Goal: Information Seeking & Learning: Learn about a topic

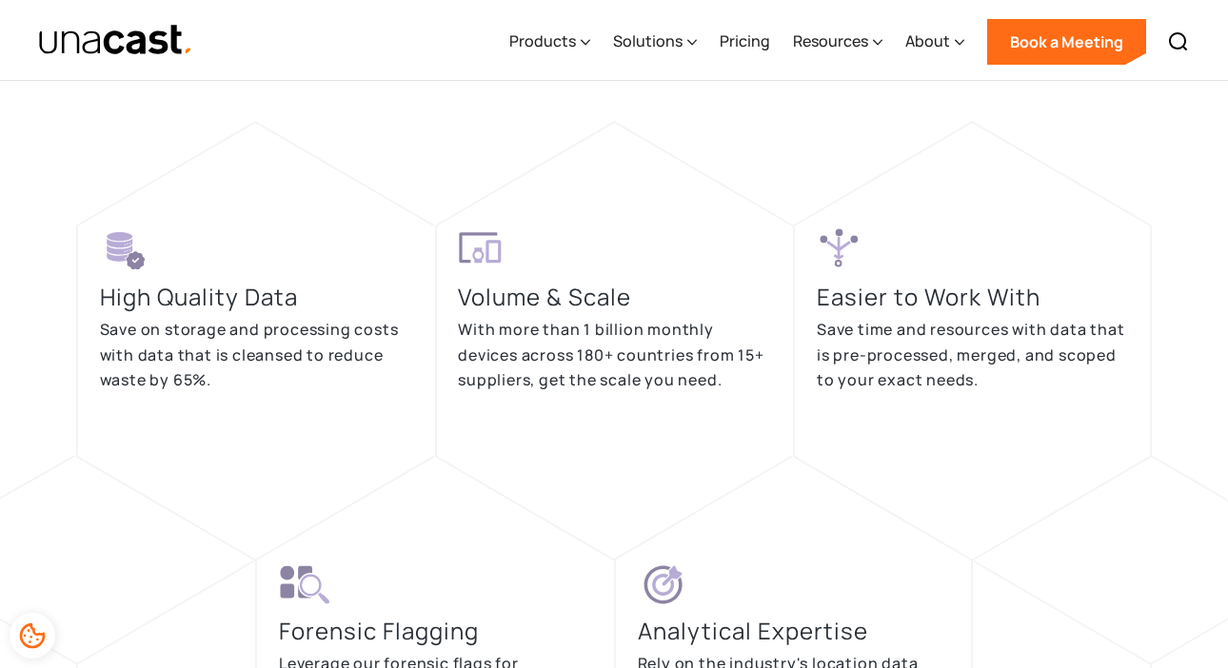
scroll to position [4412, 0]
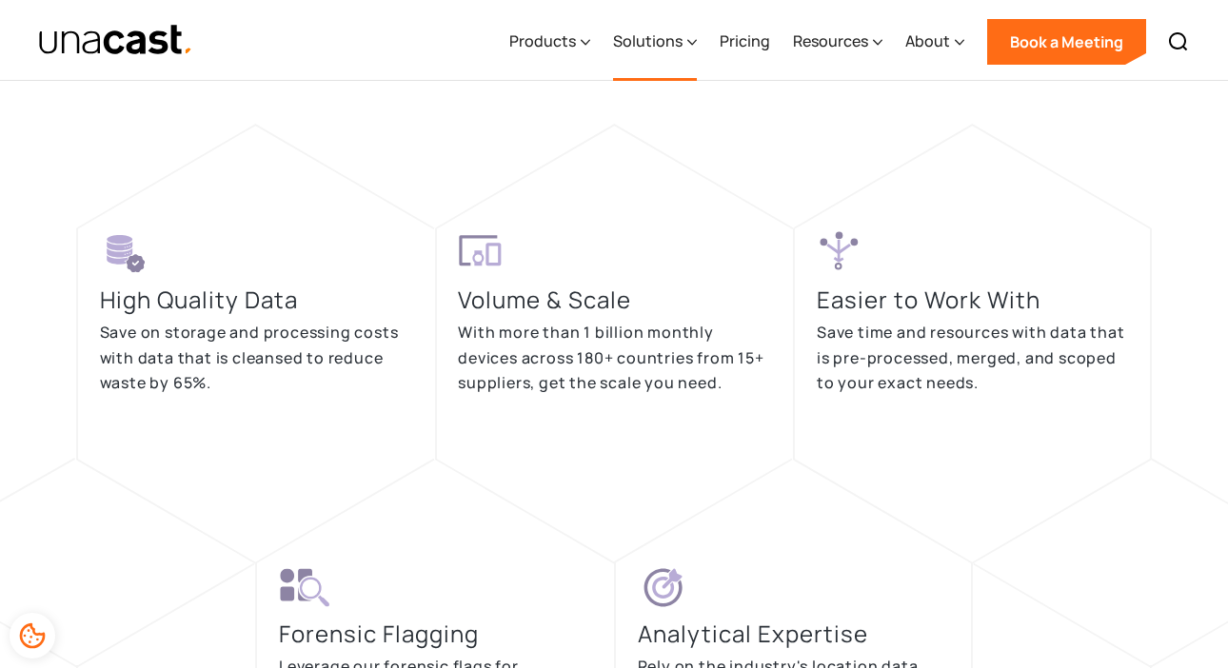
click at [655, 44] on div "Solutions" at bounding box center [647, 41] width 69 height 23
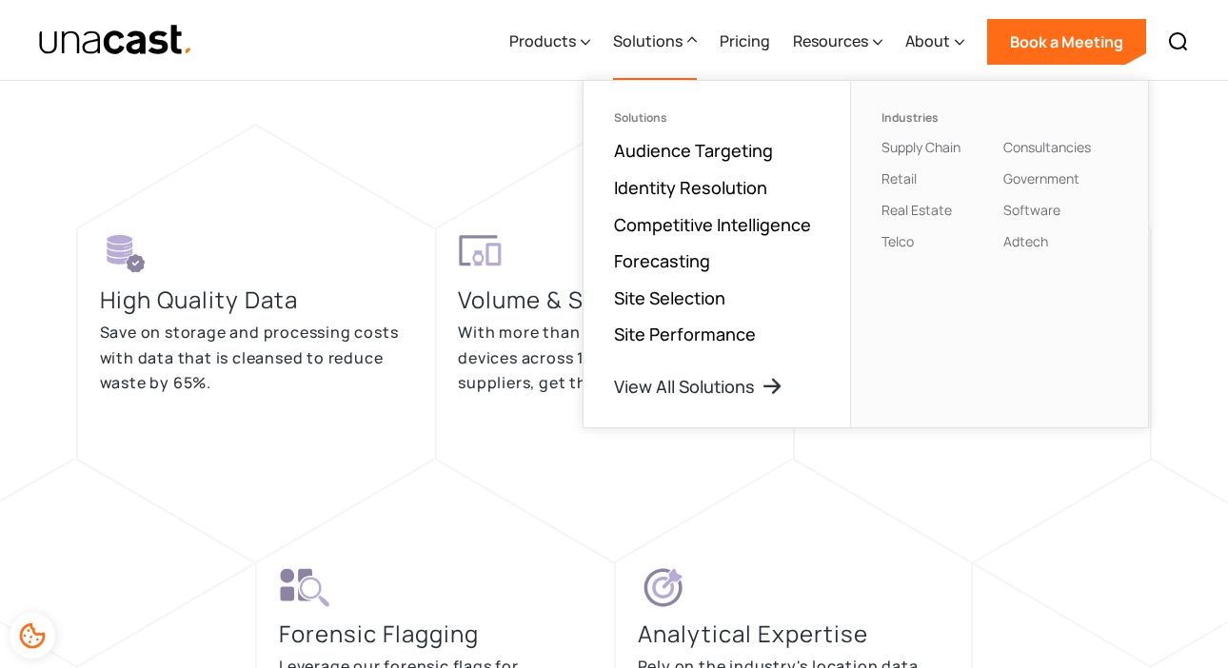
click at [690, 199] on ul "Solutions Audience Targeting Identity Resolution Competitive Intelligence Forec…" at bounding box center [717, 254] width 267 height 347
click at [691, 200] on ul "Solutions Audience Targeting Identity Resolution Competitive Intelligence Forec…" at bounding box center [717, 254] width 267 height 347
click at [702, 187] on link "Identity Resolution" at bounding box center [690, 187] width 153 height 23
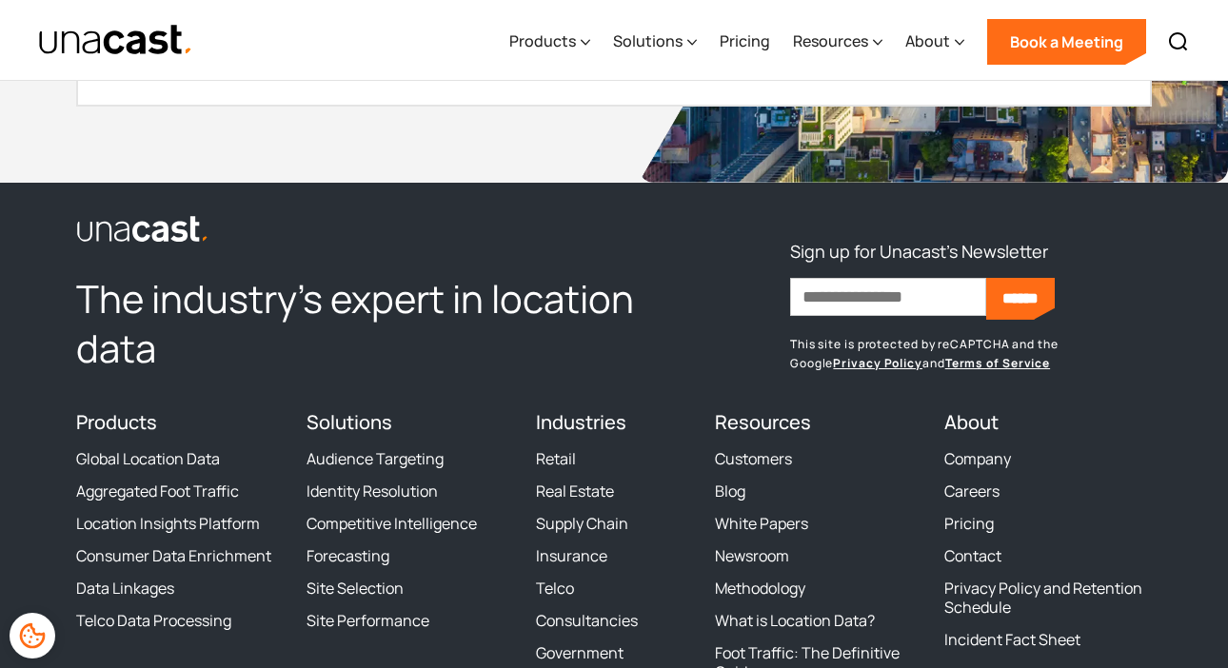
scroll to position [5401, 0]
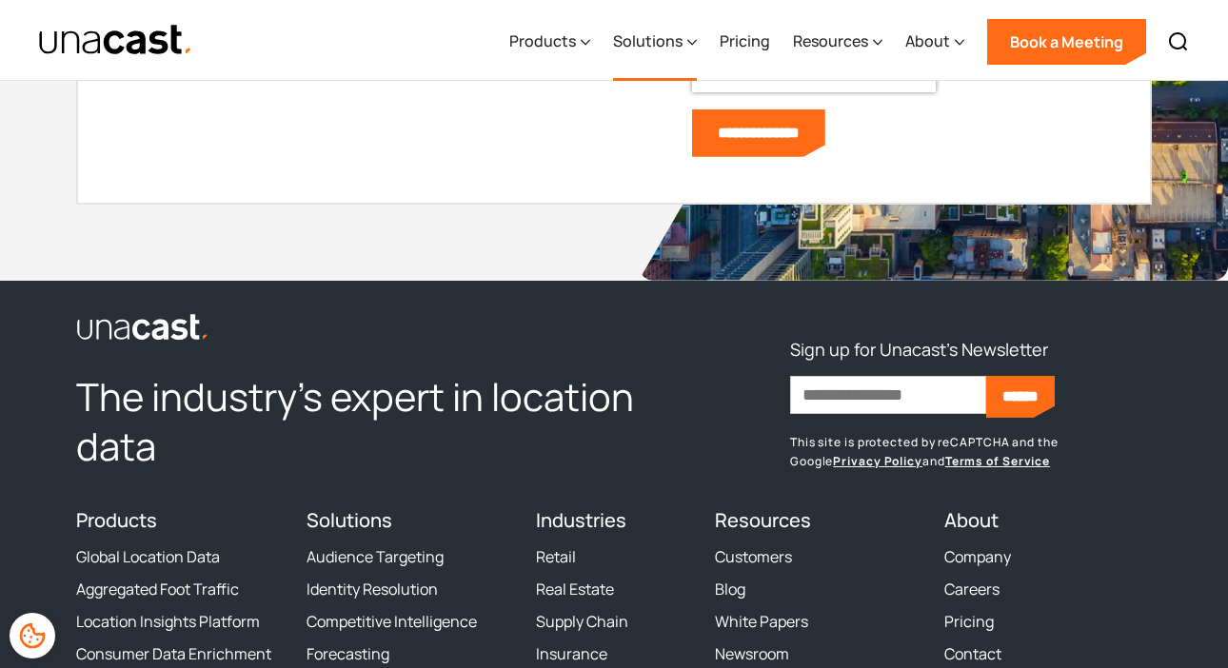
click at [666, 42] on div "Solutions" at bounding box center [647, 41] width 69 height 23
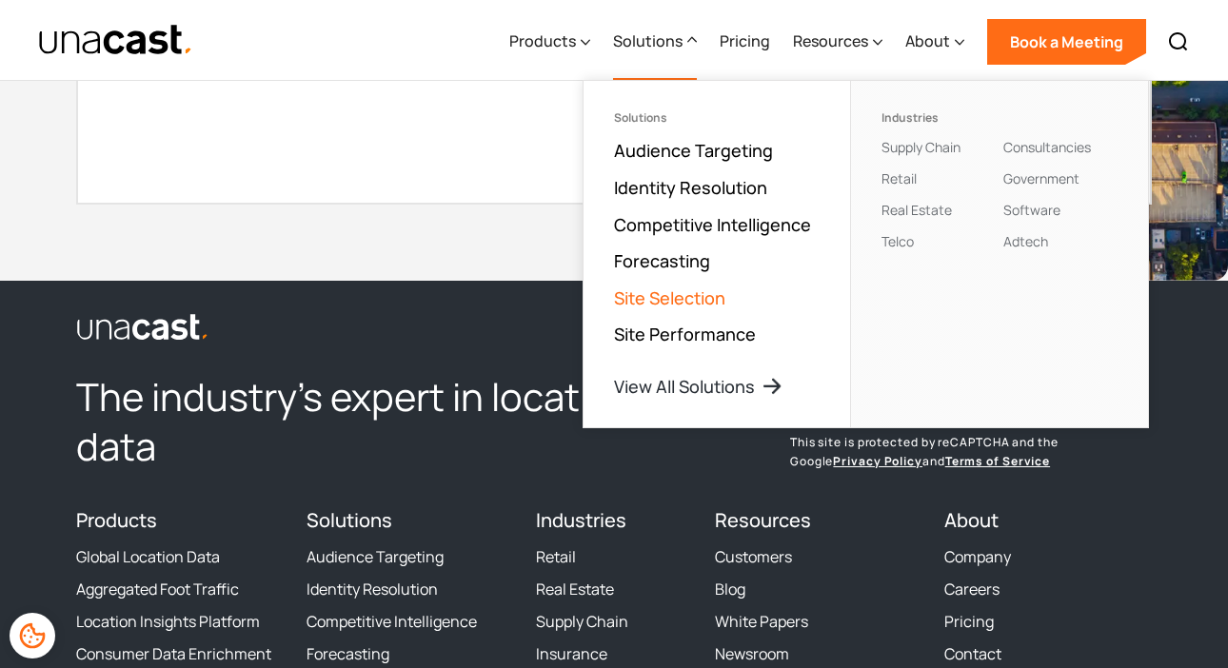
click at [654, 295] on link "Site Selection" at bounding box center [669, 298] width 111 height 23
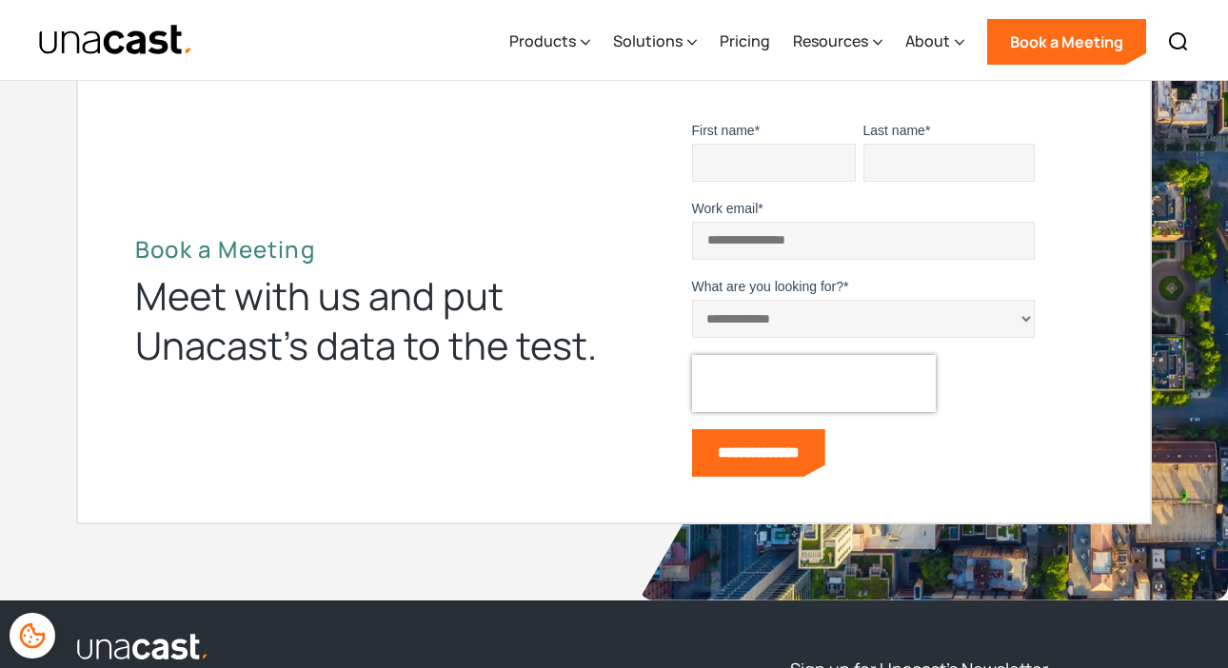
scroll to position [7447, 0]
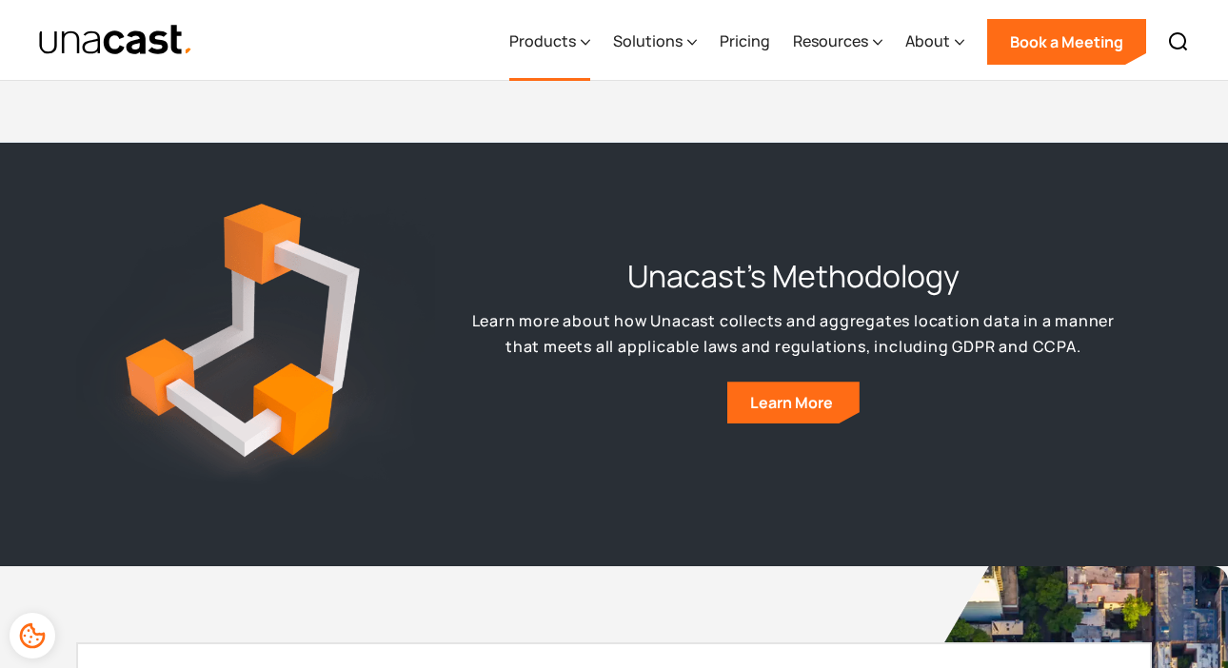
click at [580, 40] on div "Products" at bounding box center [549, 42] width 81 height 78
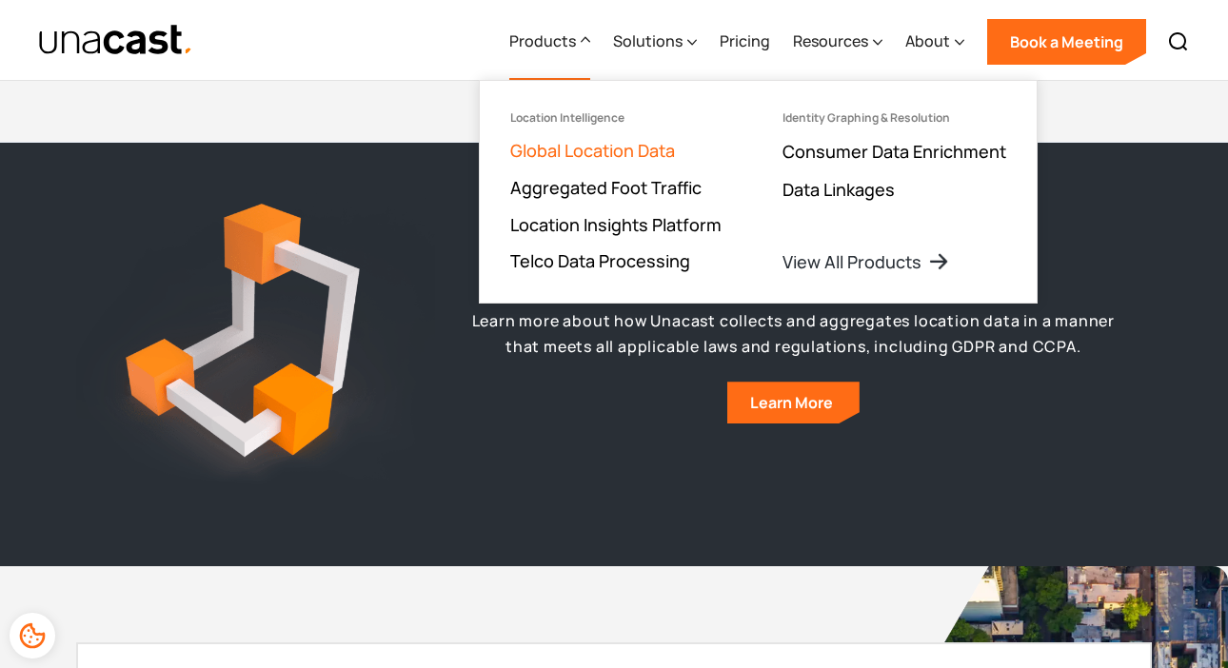
click at [596, 147] on link "Global Location Data" at bounding box center [592, 150] width 165 height 23
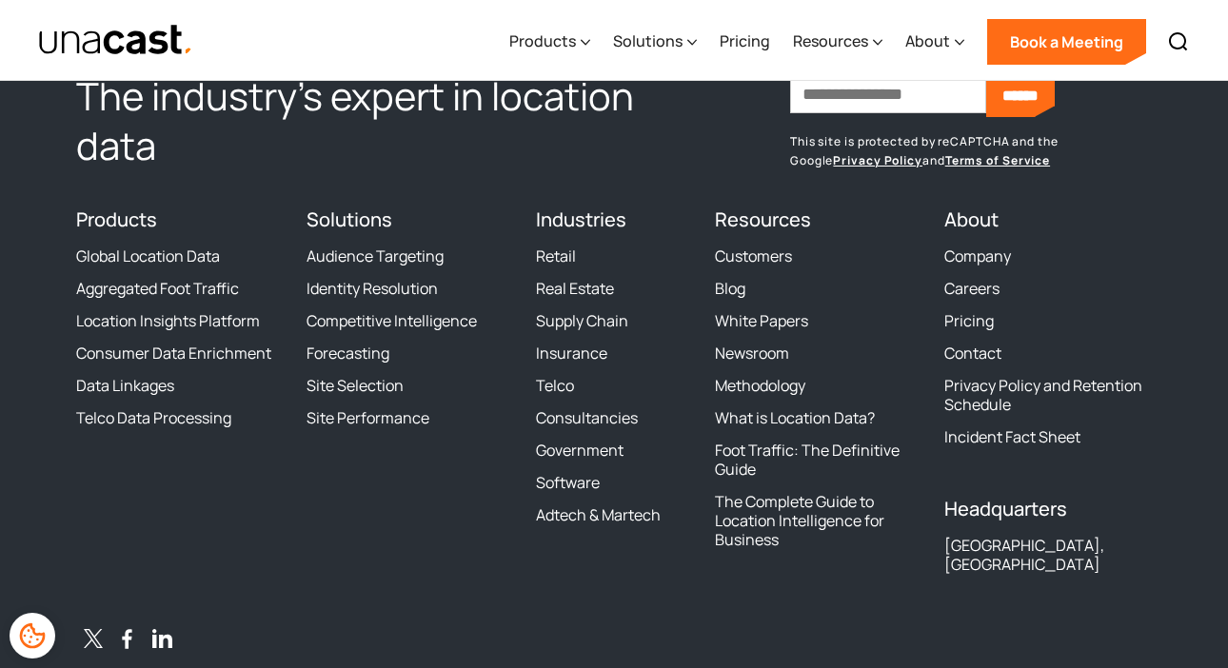
scroll to position [6976, 0]
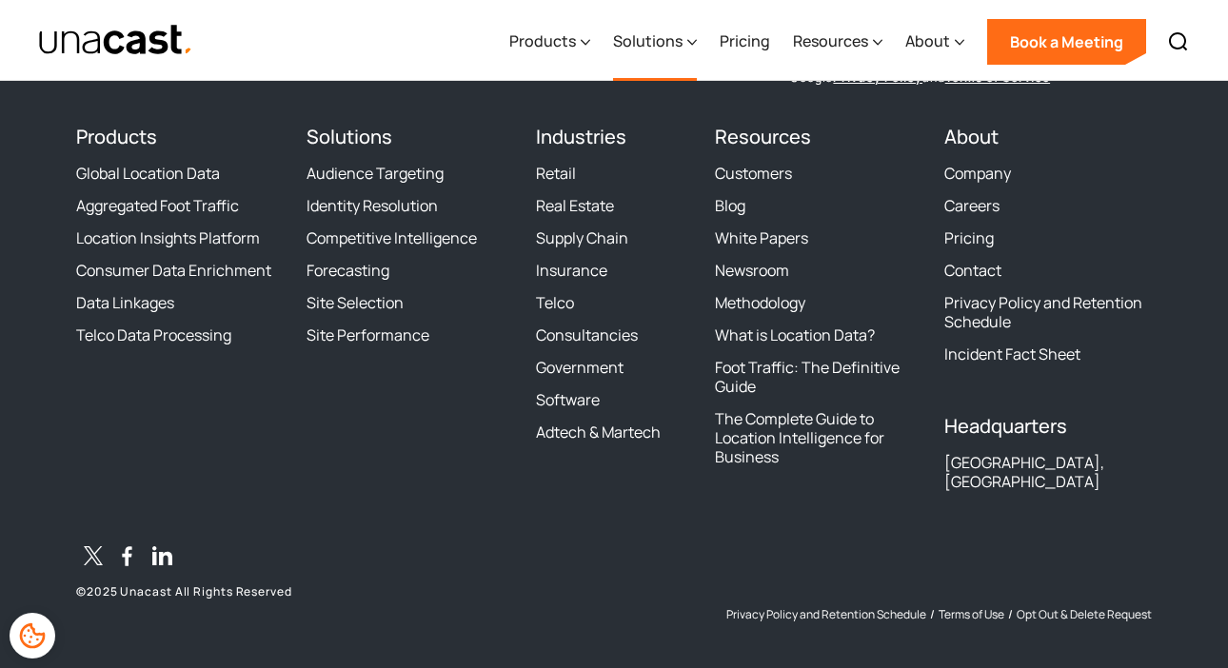
click at [648, 44] on div "Solutions" at bounding box center [647, 41] width 69 height 23
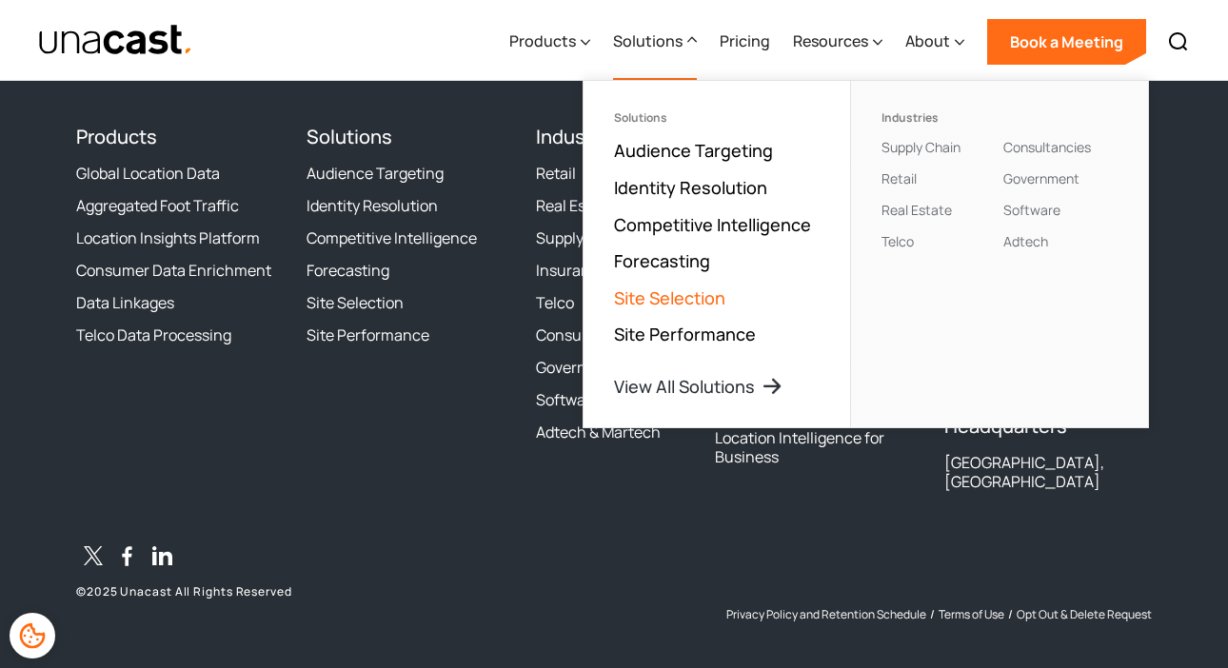
click at [667, 297] on link "Site Selection" at bounding box center [669, 298] width 111 height 23
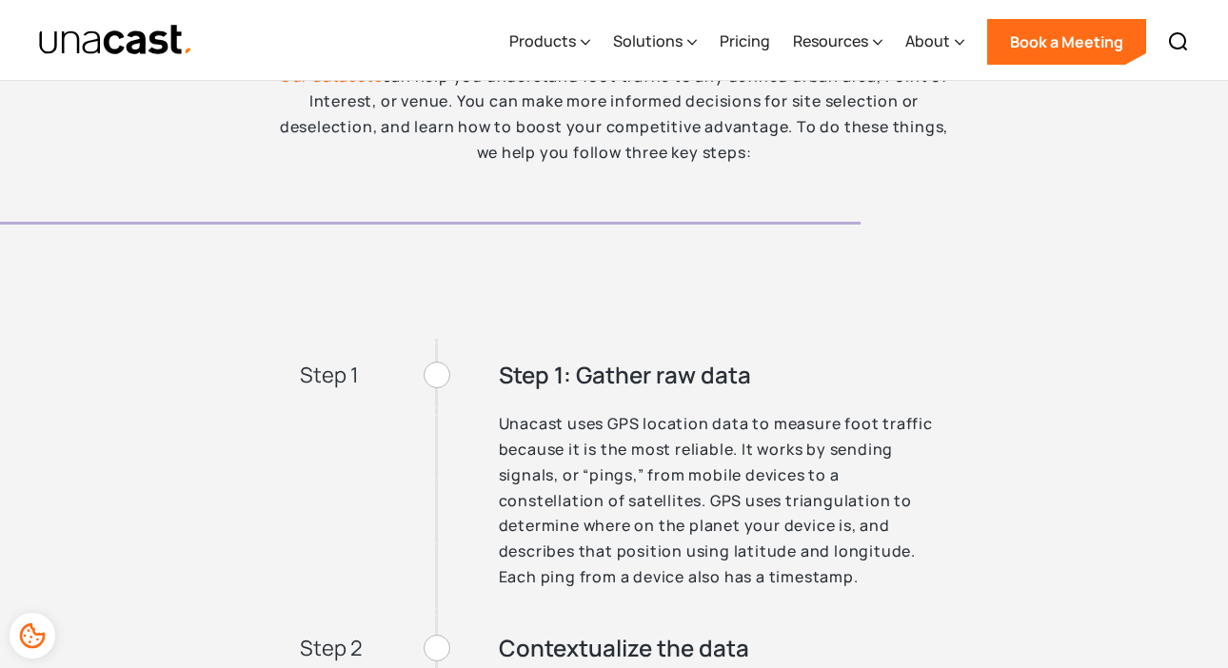
scroll to position [3364, 0]
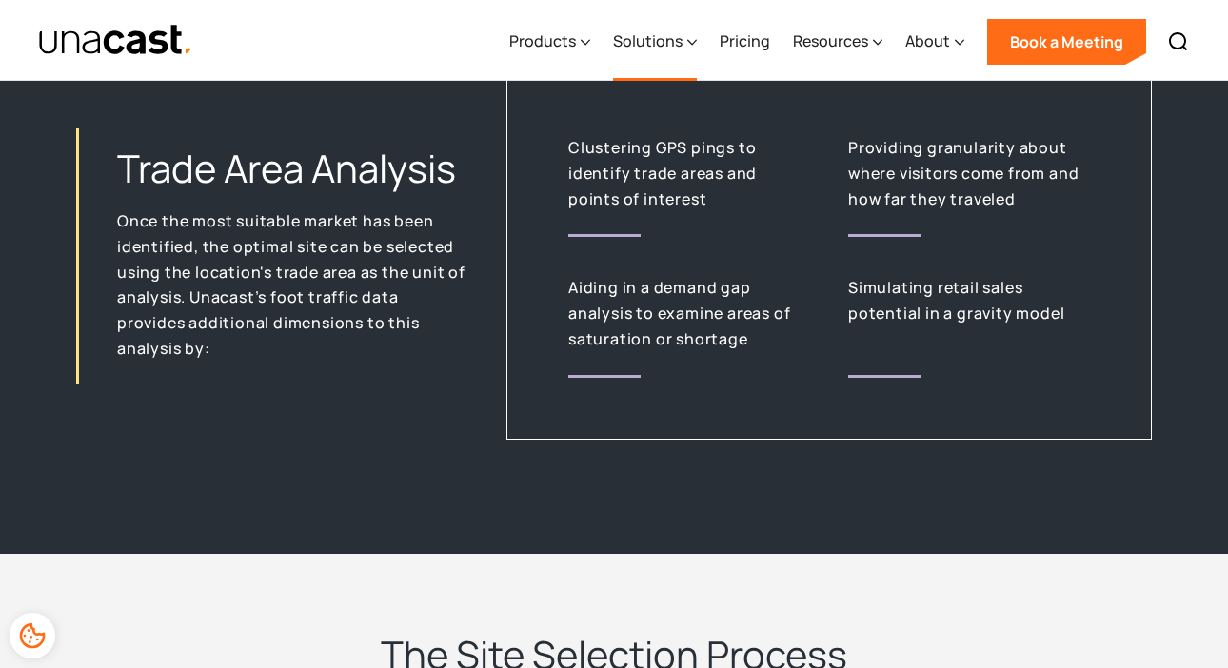
click at [685, 34] on div "Solutions" at bounding box center [655, 42] width 84 height 78
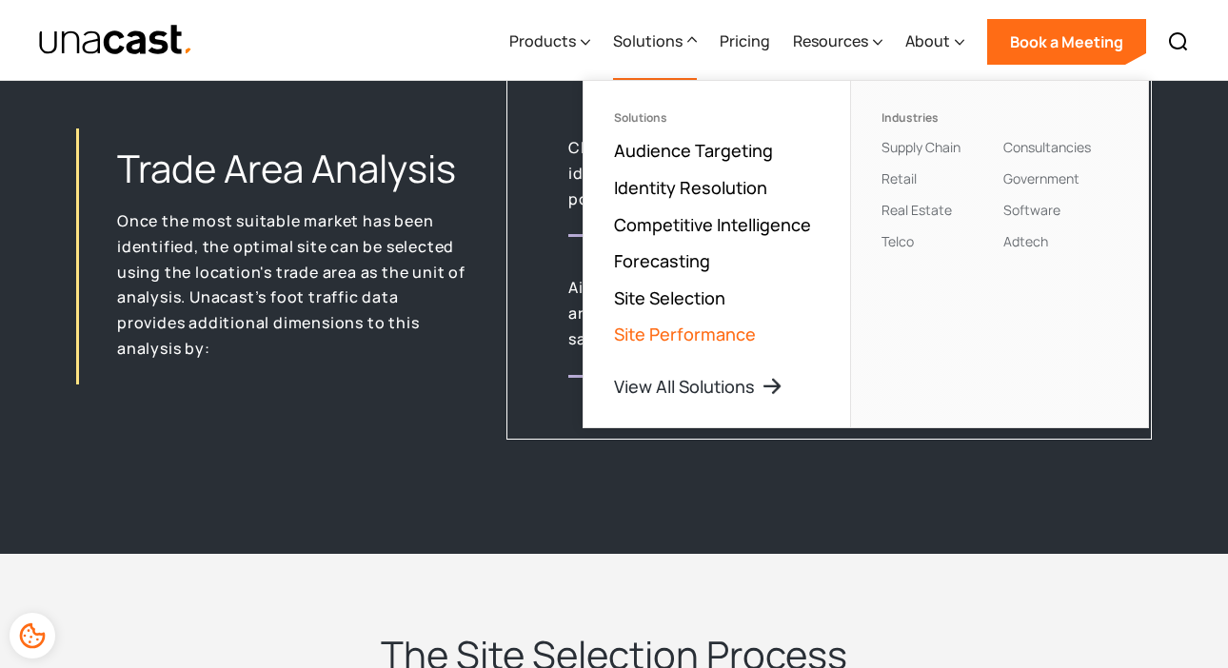
click at [673, 329] on link "Site Performance" at bounding box center [685, 334] width 142 height 23
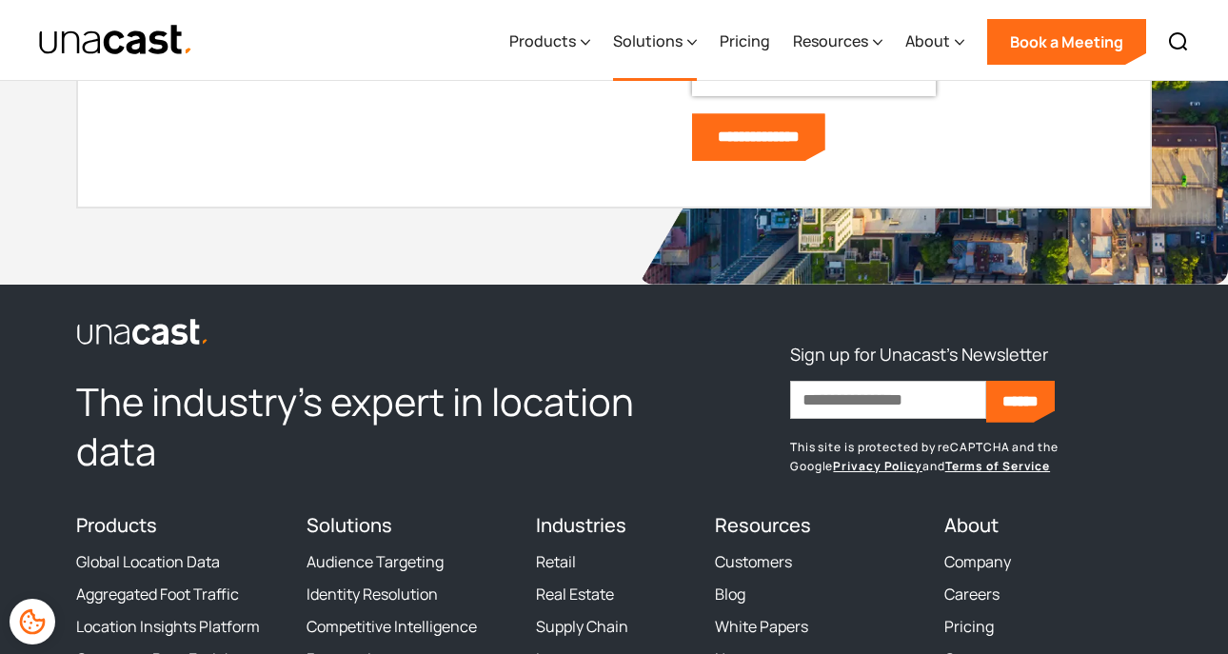
scroll to position [6901, 0]
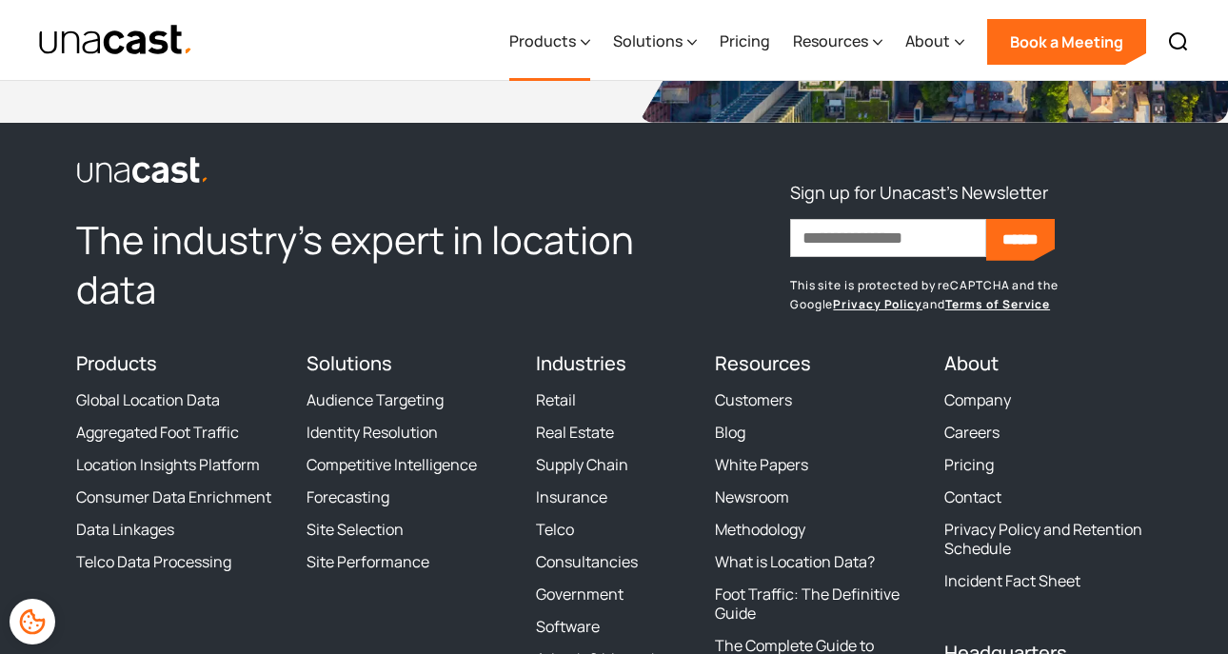
click at [590, 35] on icon at bounding box center [586, 42] width 10 height 20
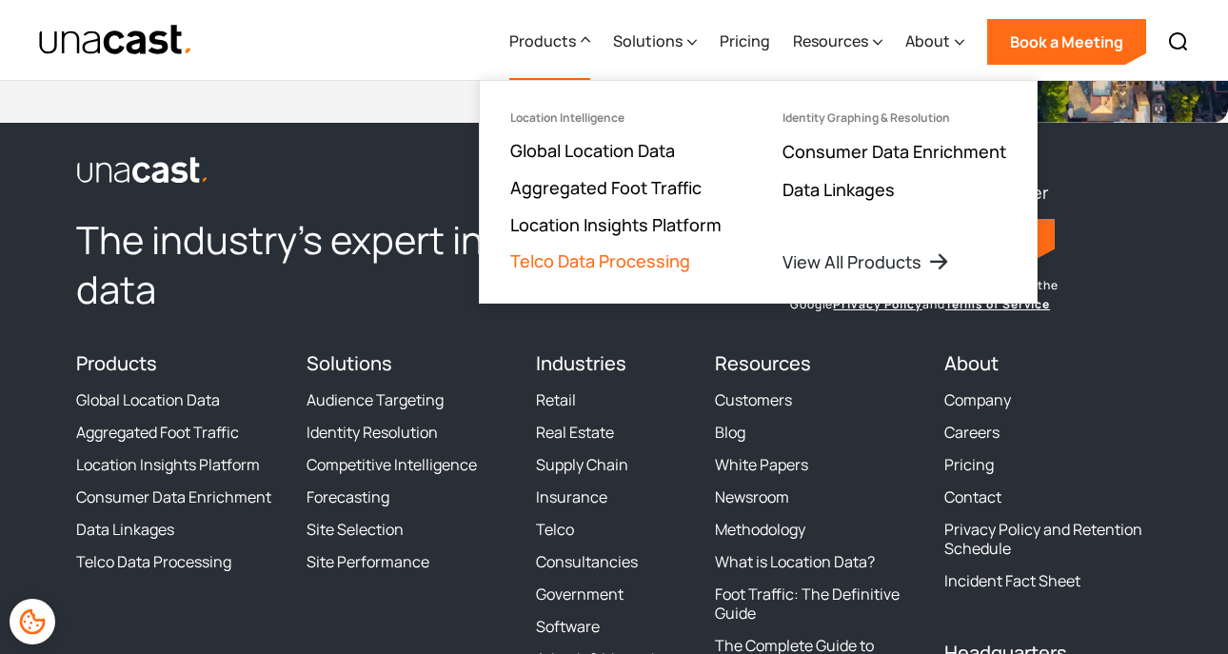
click at [599, 260] on link "Telco Data Processing" at bounding box center [600, 260] width 180 height 23
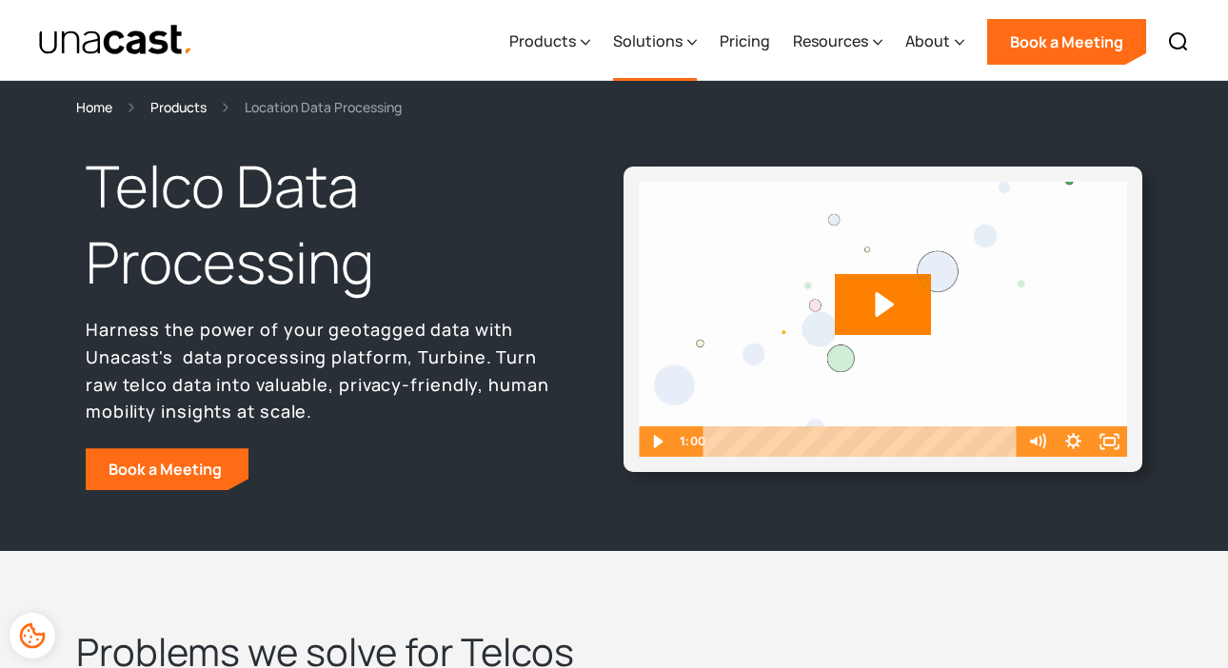
click at [617, 40] on div "Solutions" at bounding box center [647, 41] width 69 height 23
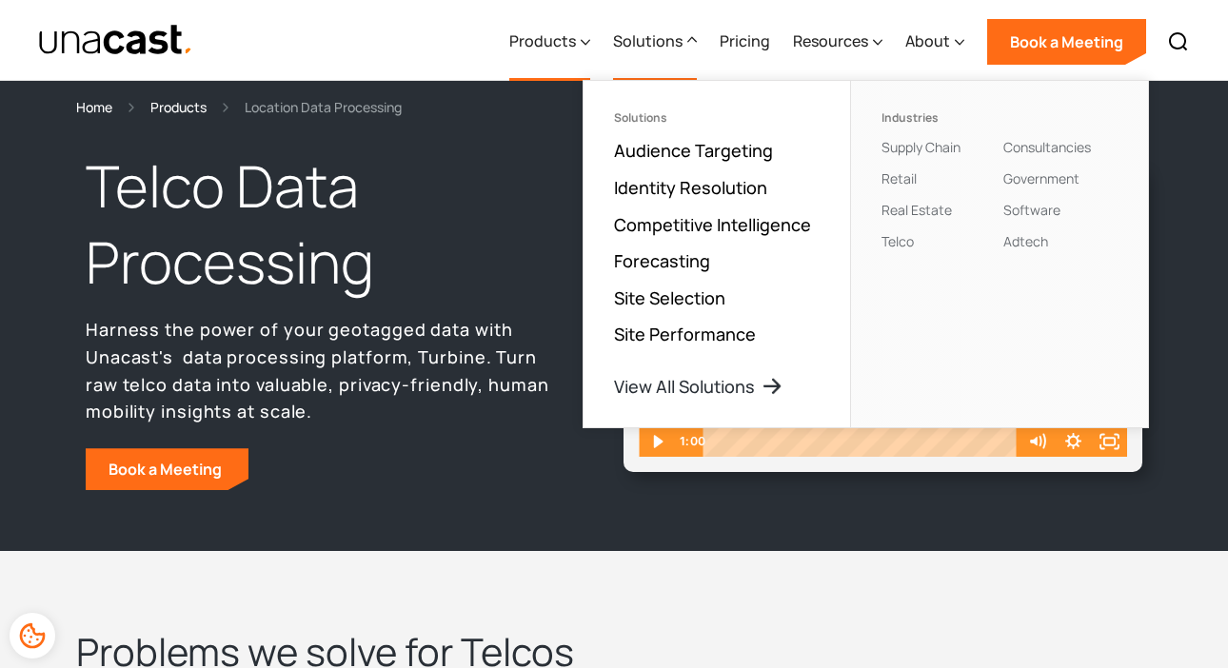
click at [583, 42] on div "Products" at bounding box center [549, 42] width 81 height 78
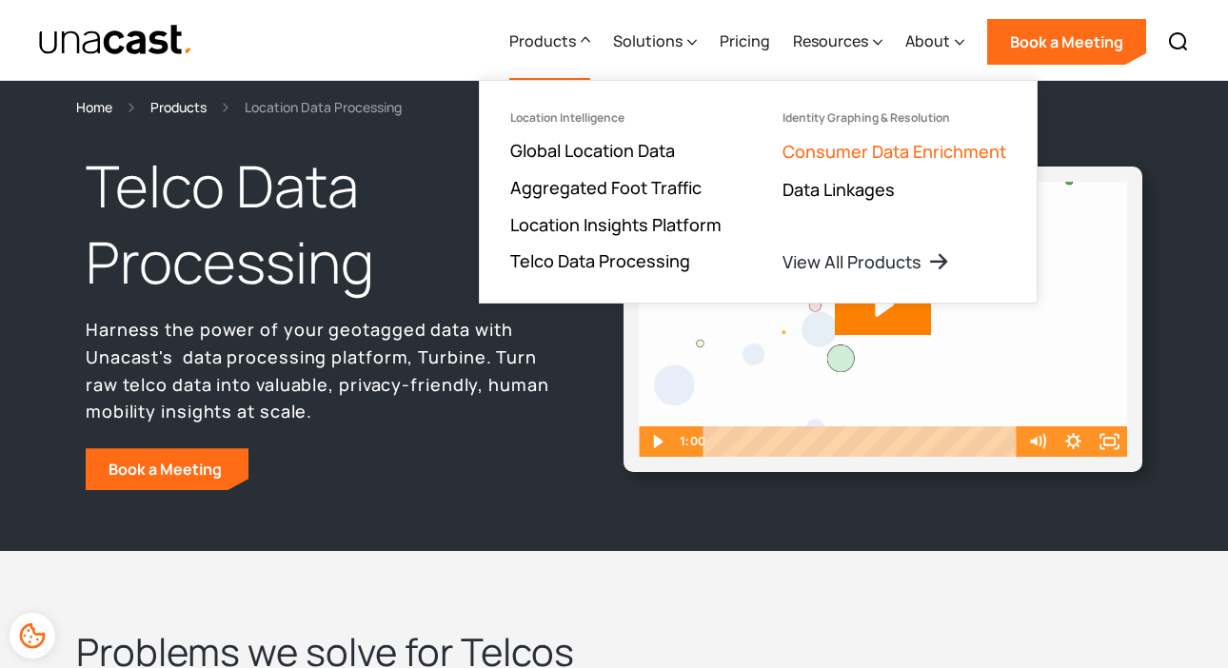
click at [822, 154] on link "Consumer Data Enrichment" at bounding box center [894, 151] width 224 height 23
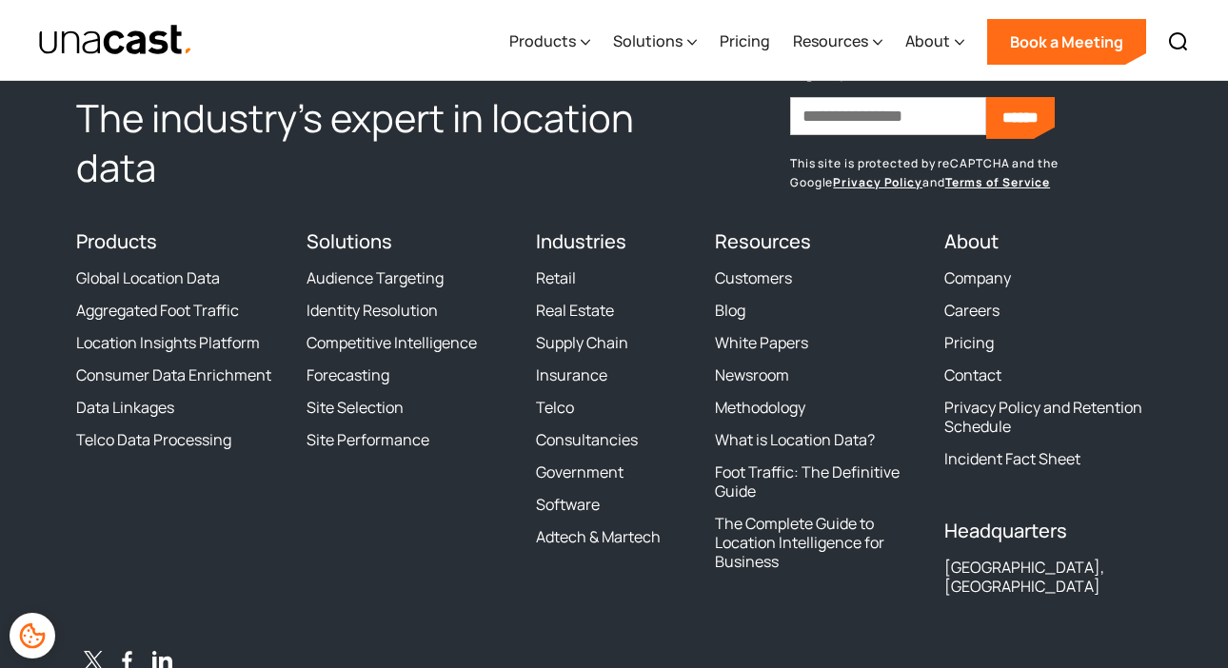
scroll to position [5901, 0]
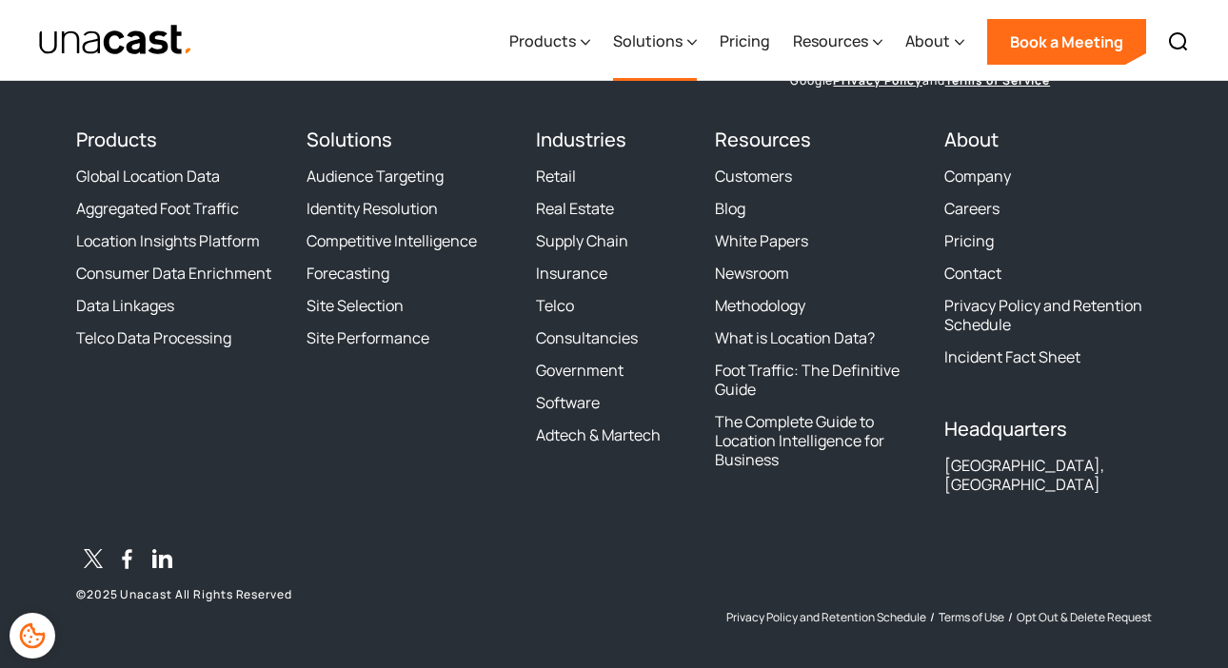
click at [690, 42] on icon at bounding box center [692, 42] width 10 height 20
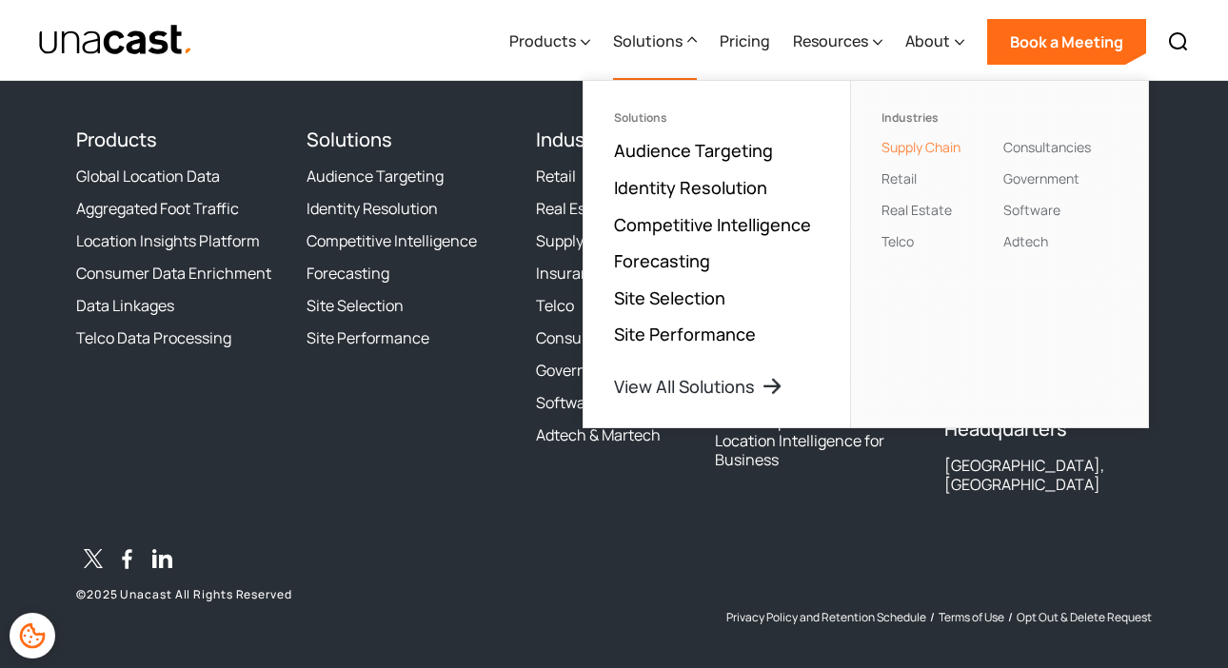
click at [914, 149] on link "Supply Chain" at bounding box center [920, 147] width 79 height 18
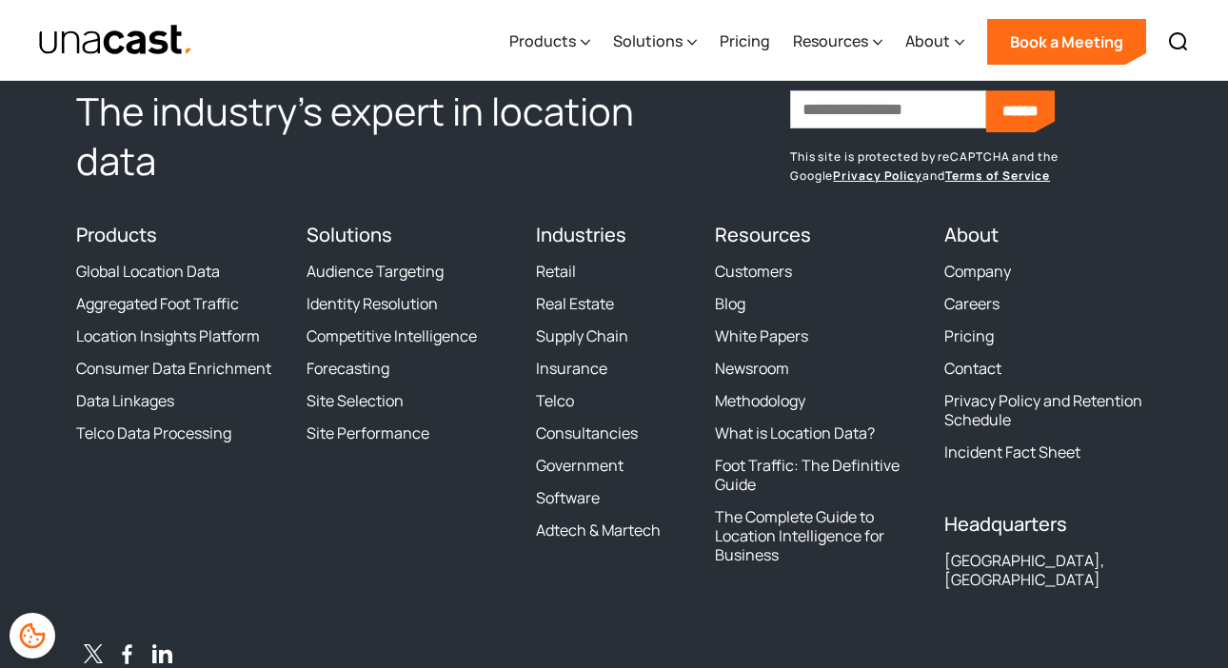
scroll to position [4186, 0]
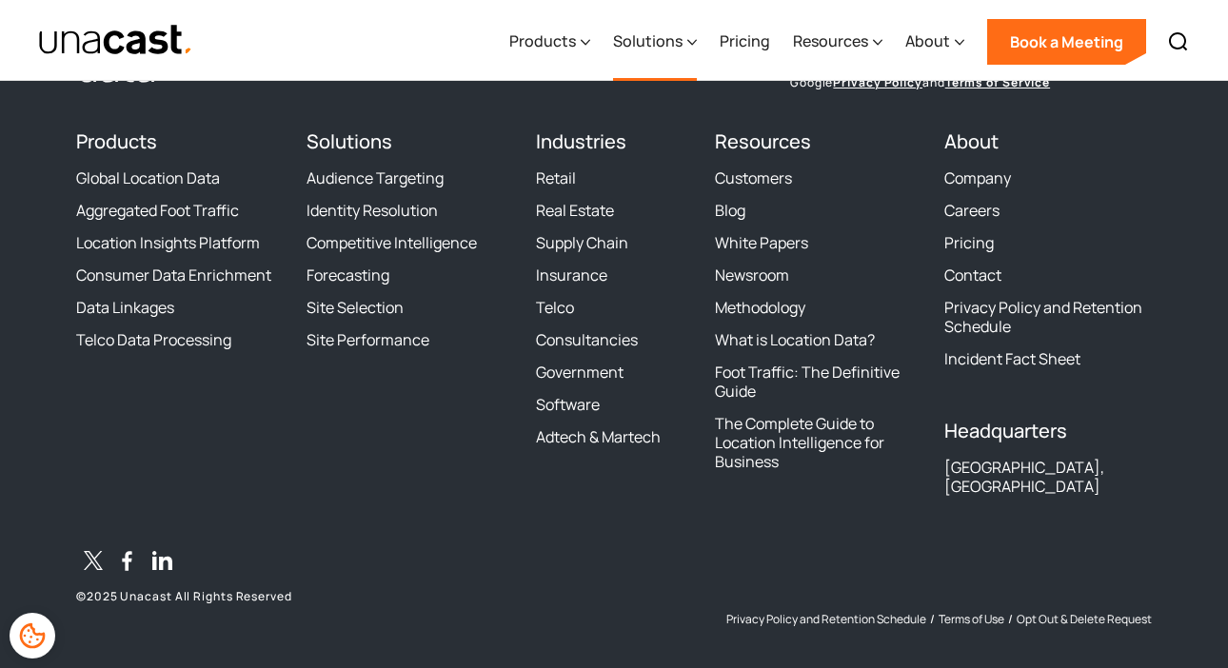
click at [692, 35] on icon at bounding box center [692, 42] width 10 height 20
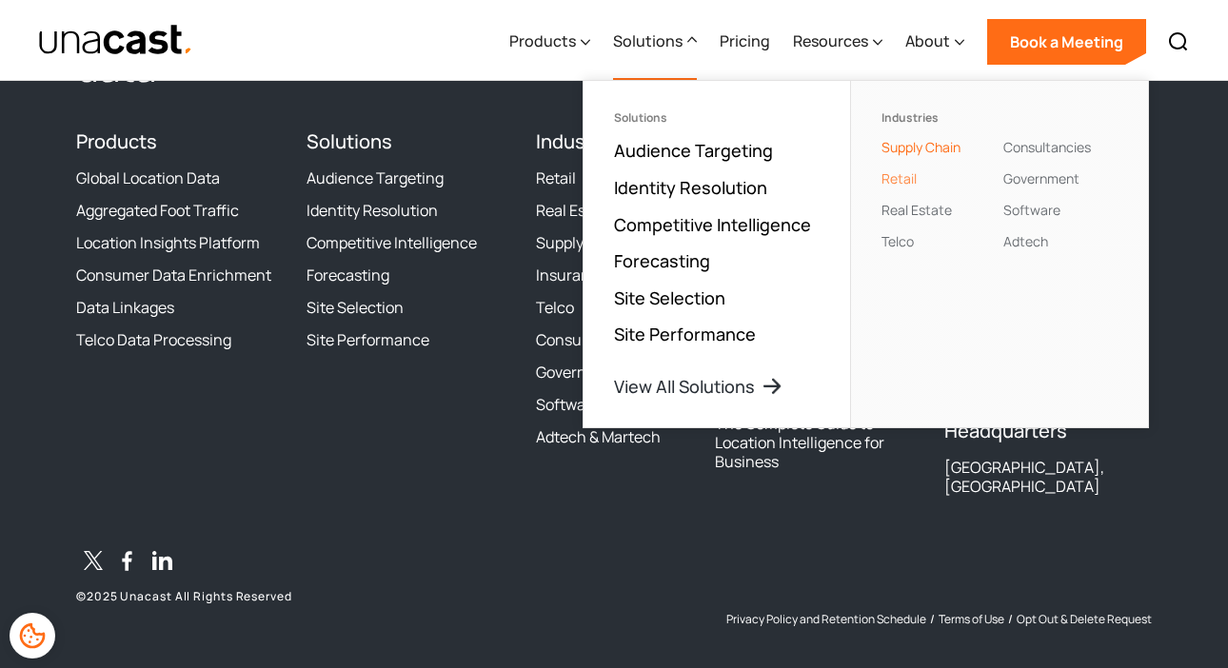
click at [904, 176] on link "Retail" at bounding box center [898, 178] width 35 height 18
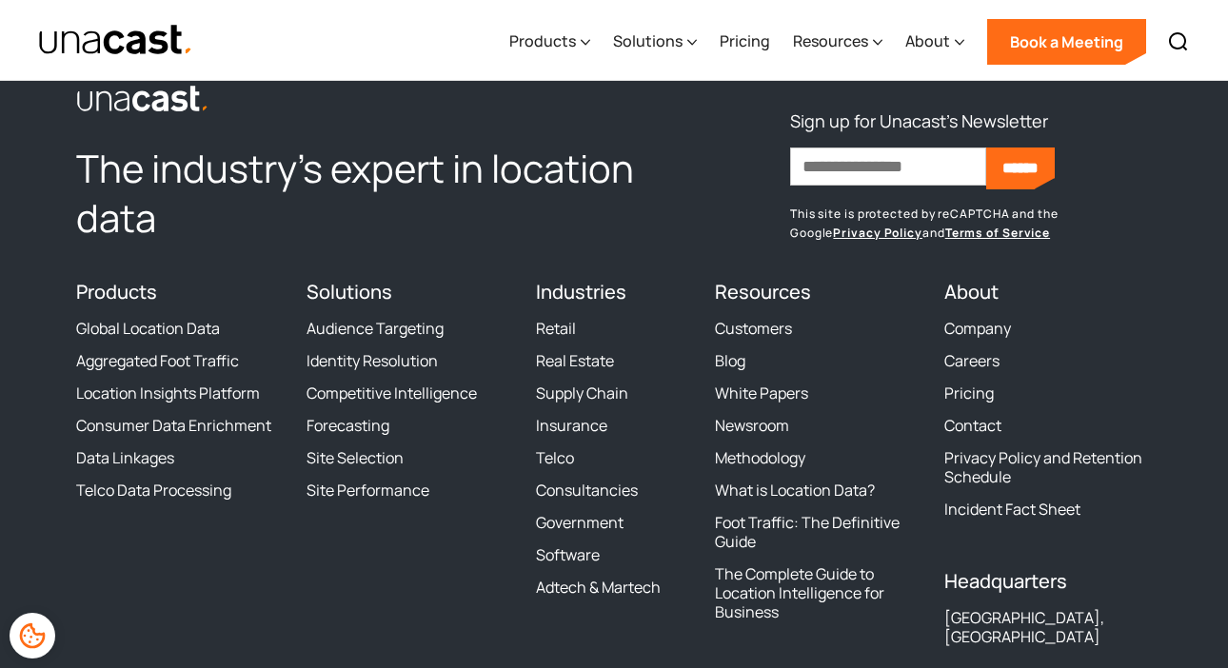
scroll to position [4813, 0]
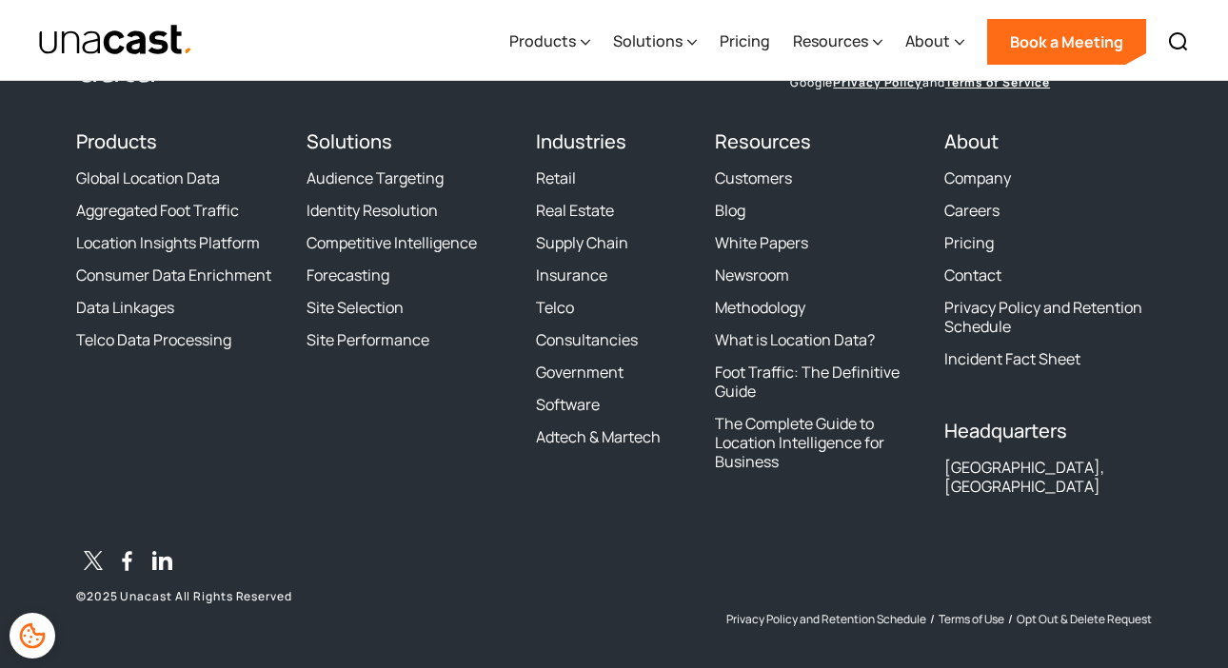
click at [709, 39] on div "Products Location Intelligence Global Location Data Aggregated Foot Traffic Loc…" at bounding box center [849, 40] width 702 height 81
click at [699, 39] on div "Products Location Intelligence Global Location Data Aggregated Foot Traffic Loc…" at bounding box center [849, 40] width 702 height 81
click at [689, 40] on icon at bounding box center [692, 42] width 9 height 5
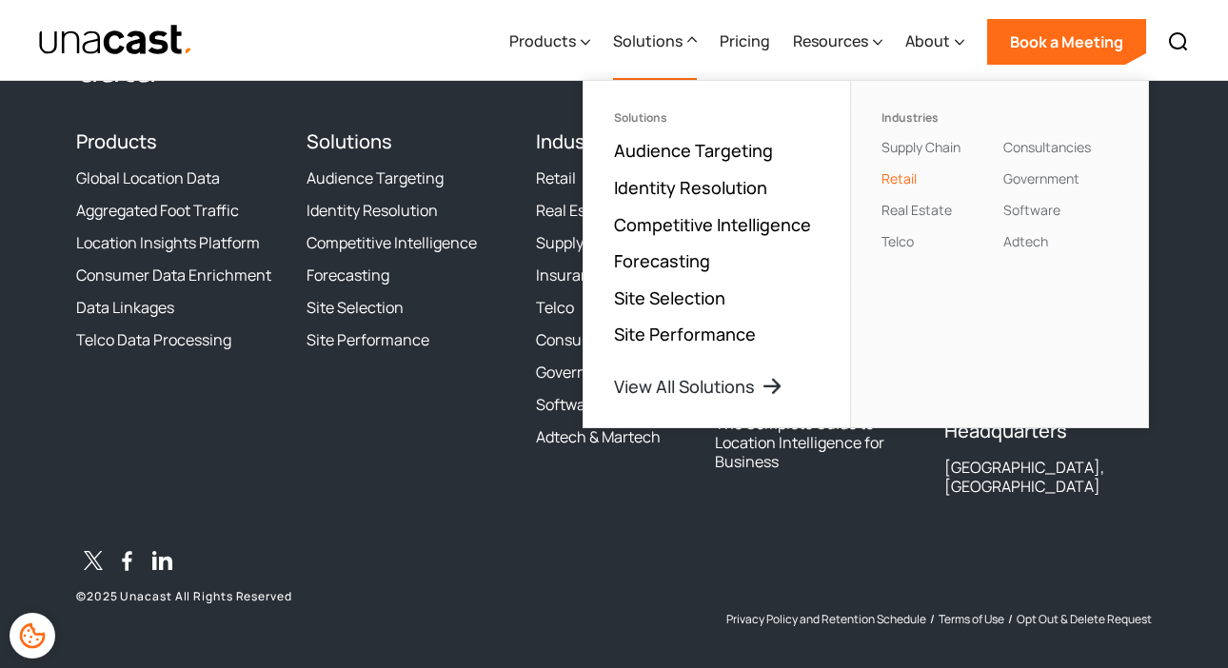
click at [923, 220] on ul "Industries Supply Chain Retail Real Estate Telco Consultancies Government Softw…" at bounding box center [999, 254] width 298 height 347
click at [925, 208] on link "Real Estate" at bounding box center [916, 210] width 70 height 18
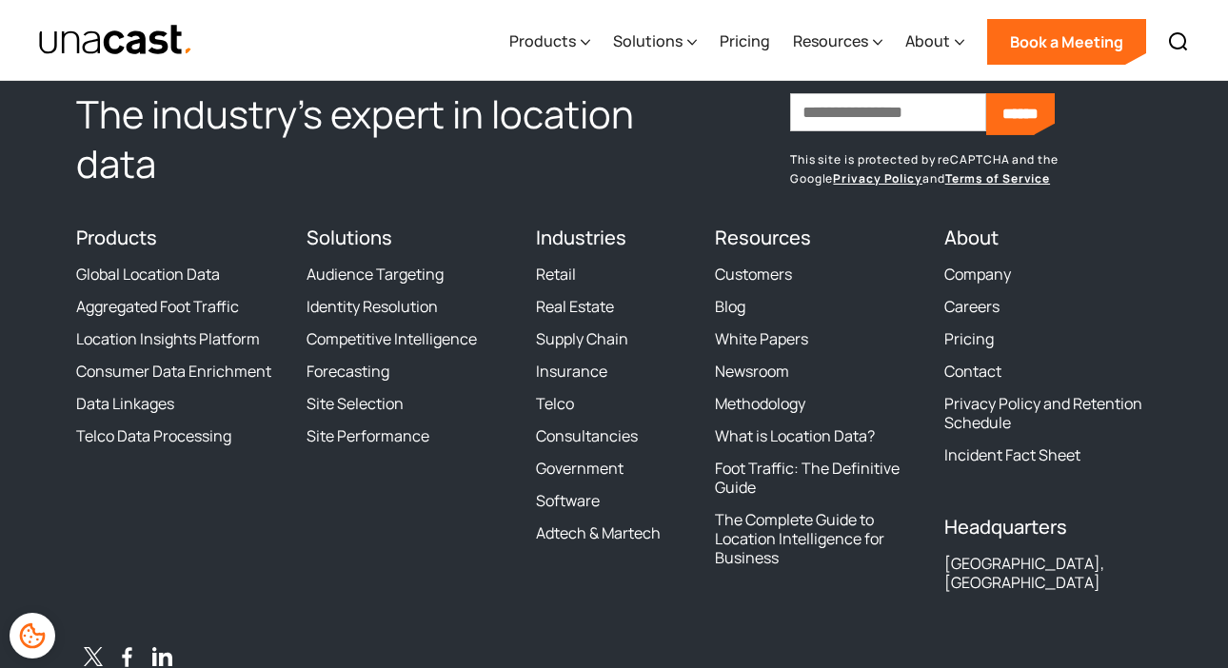
scroll to position [4249, 0]
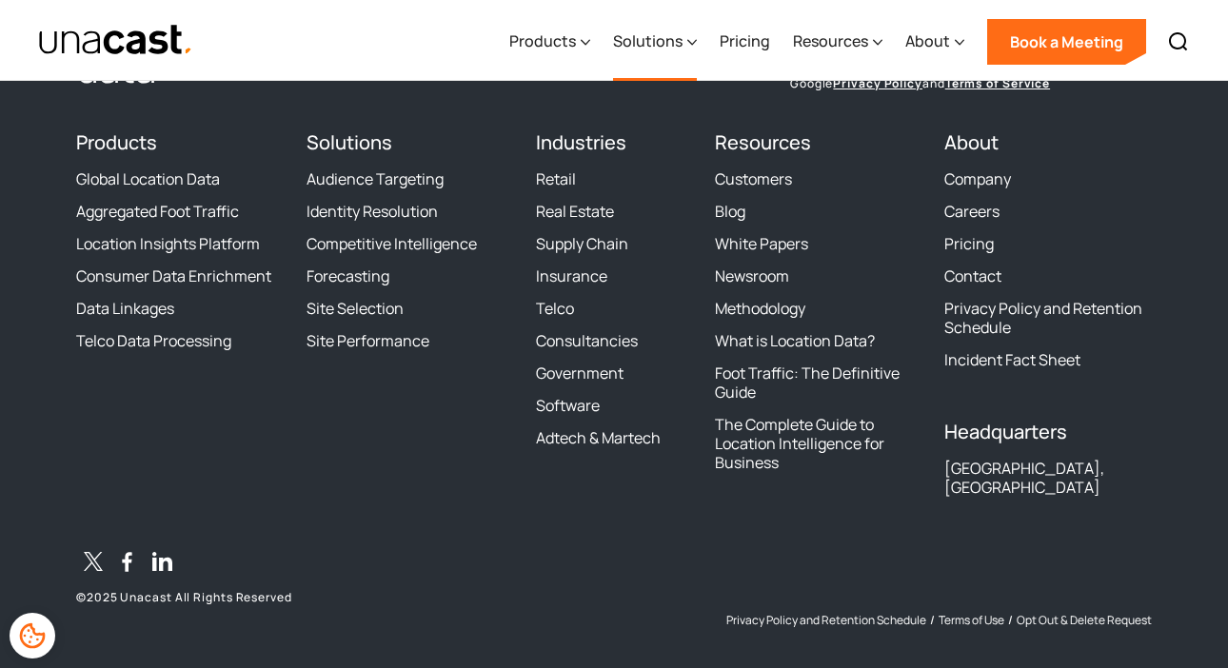
click at [694, 40] on icon at bounding box center [692, 42] width 10 height 20
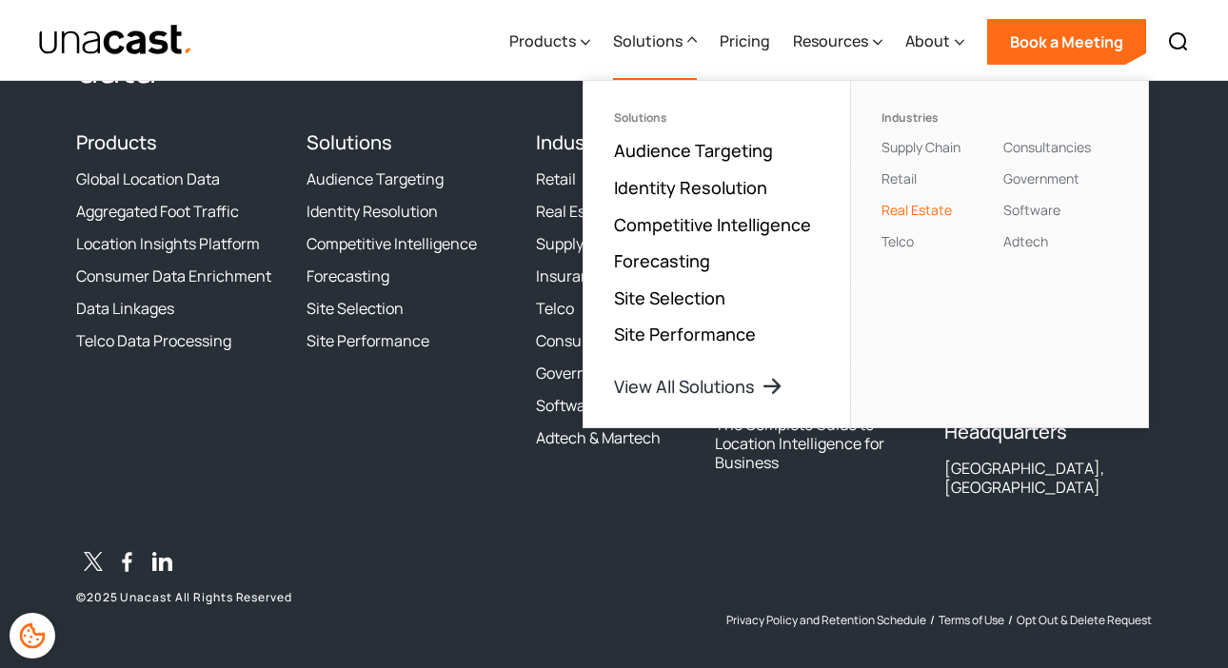
click at [603, 39] on div "Products Location Intelligence Global Location Data Aggregated Foot Traffic Loc…" at bounding box center [849, 40] width 702 height 81
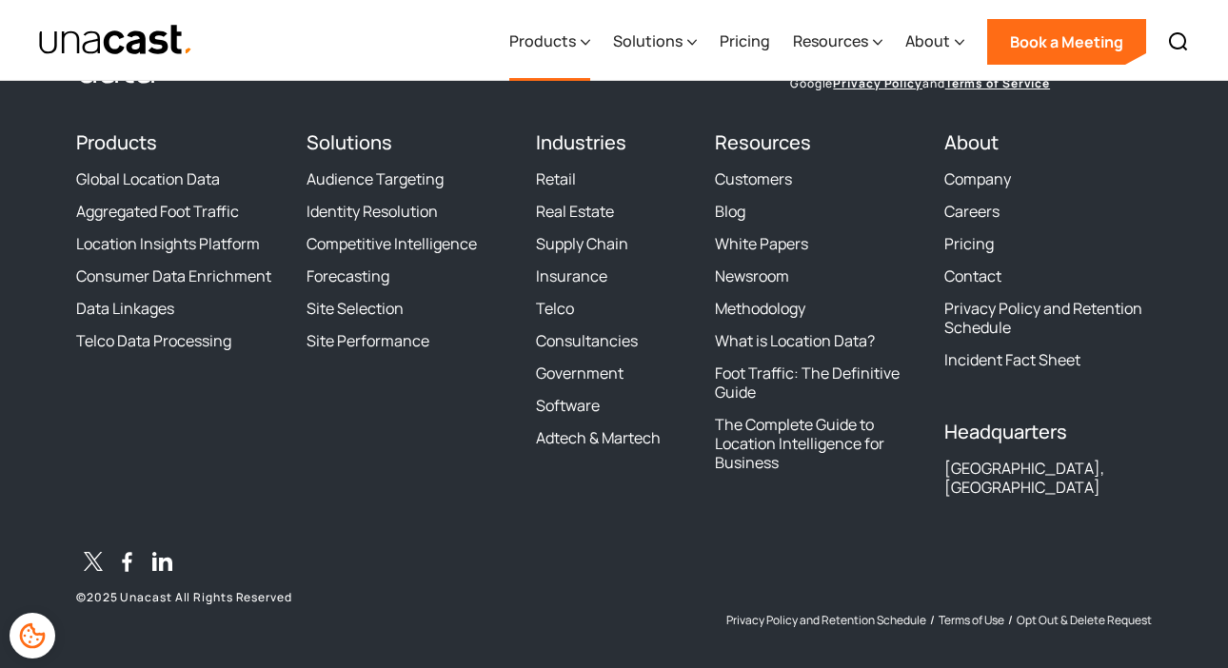
click at [590, 39] on icon at bounding box center [586, 42] width 10 height 20
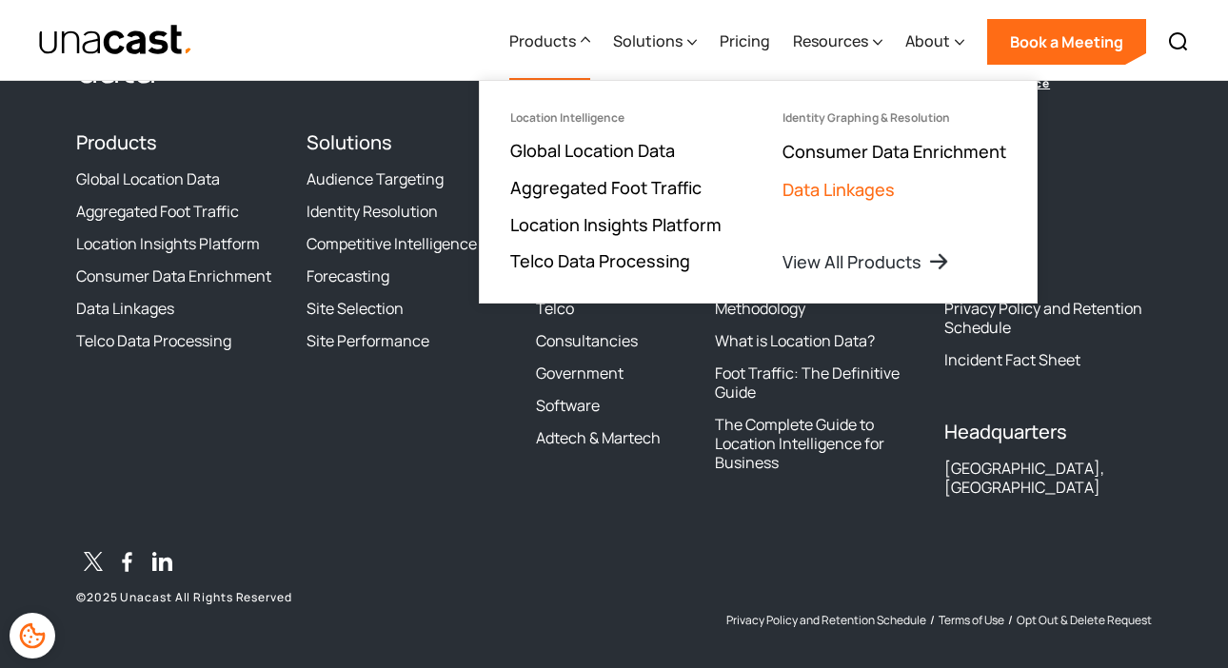
click at [828, 184] on link "Data Linkages" at bounding box center [838, 189] width 112 height 23
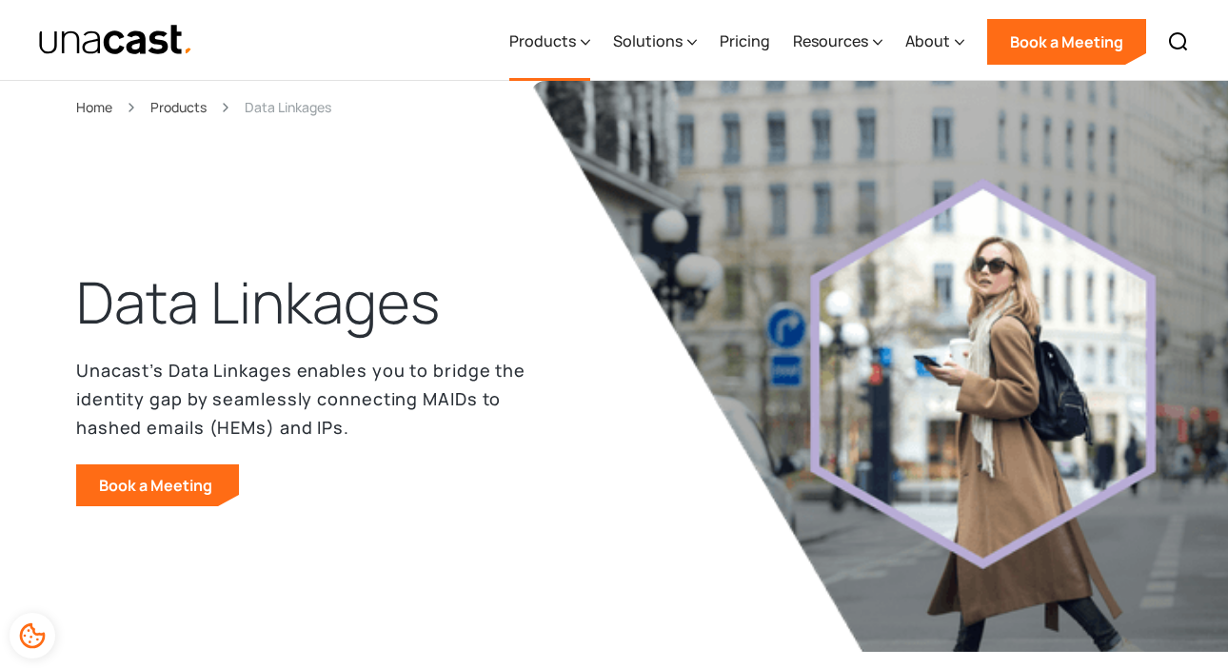
click at [575, 36] on div "Products" at bounding box center [542, 41] width 67 height 23
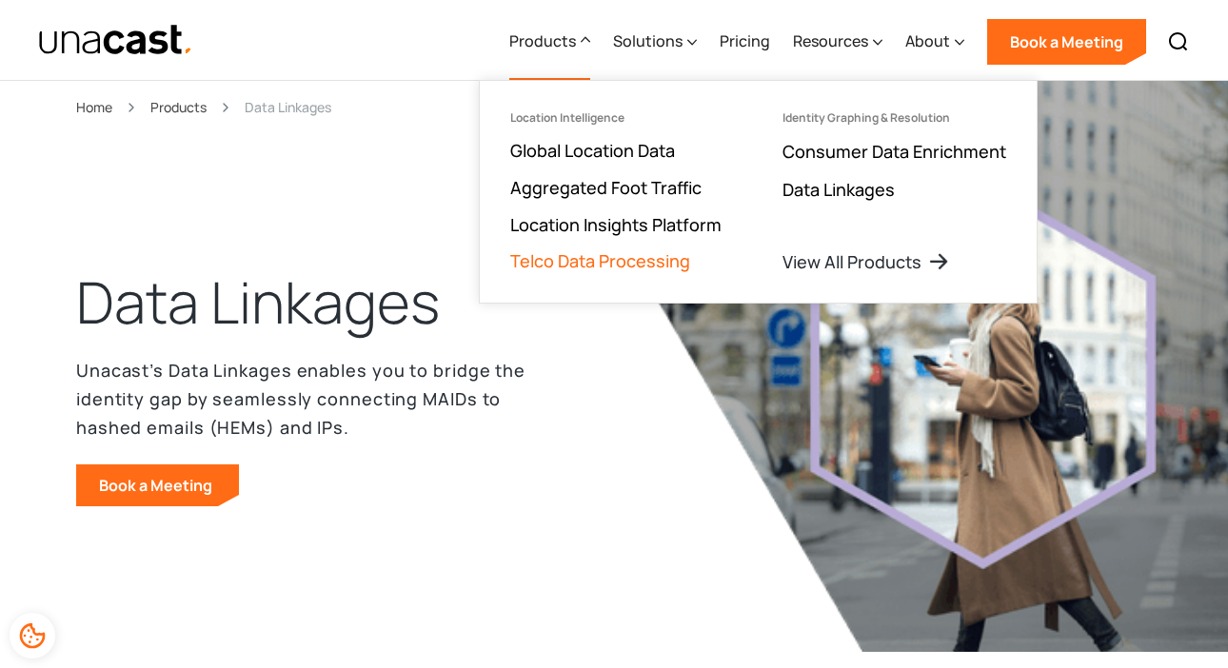
click at [606, 256] on link "Telco Data Processing" at bounding box center [600, 260] width 180 height 23
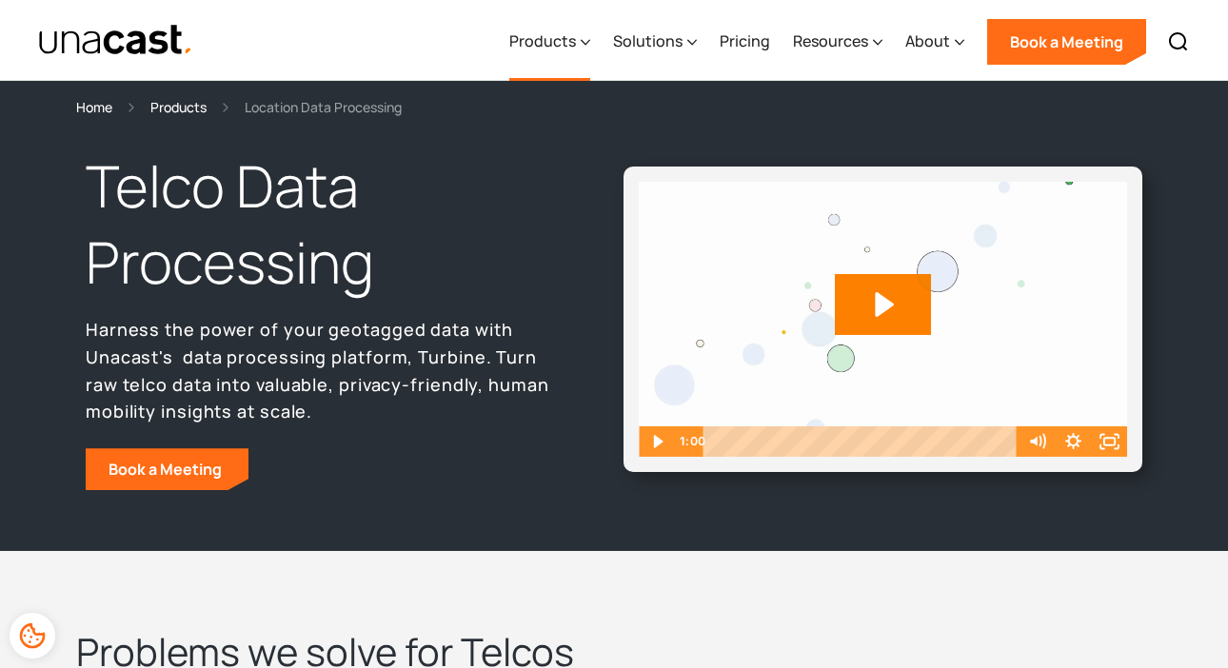
click at [555, 31] on div "Products" at bounding box center [542, 41] width 67 height 23
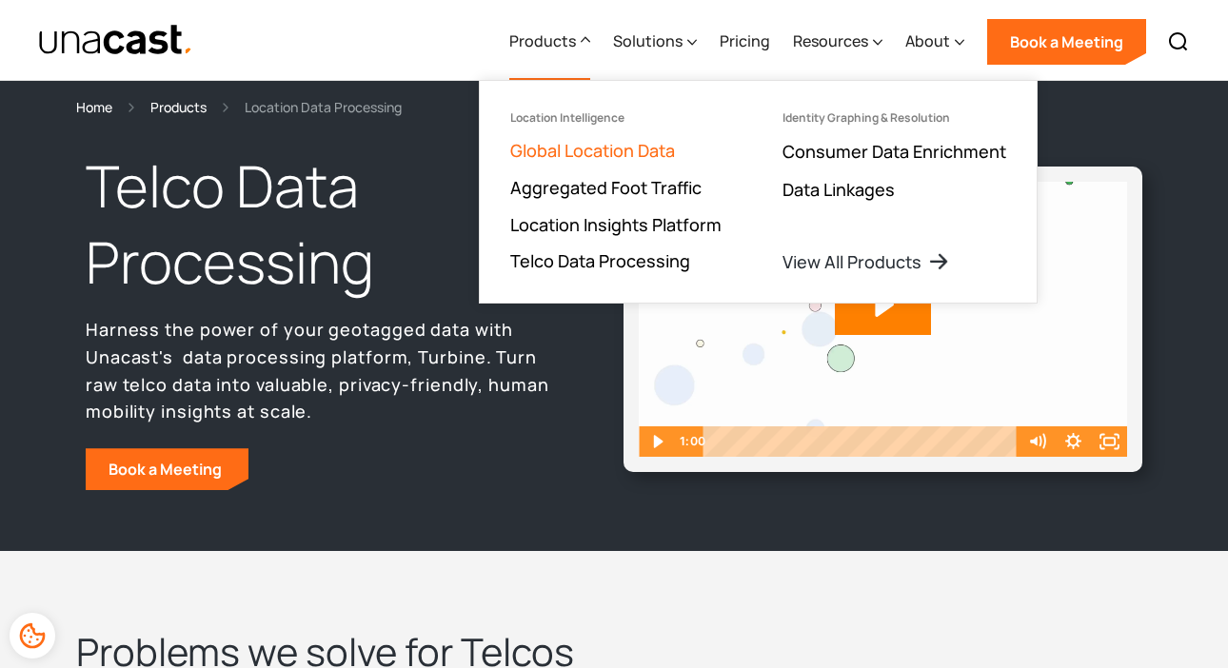
click at [575, 151] on link "Global Location Data" at bounding box center [592, 150] width 165 height 23
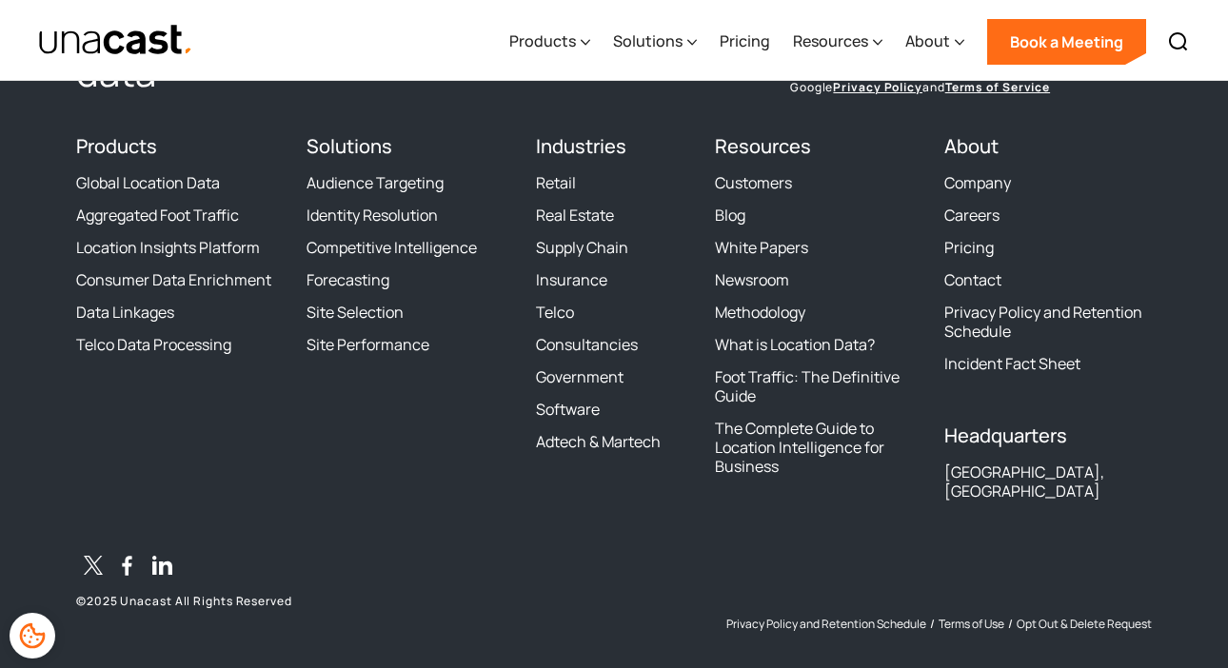
scroll to position [6976, 0]
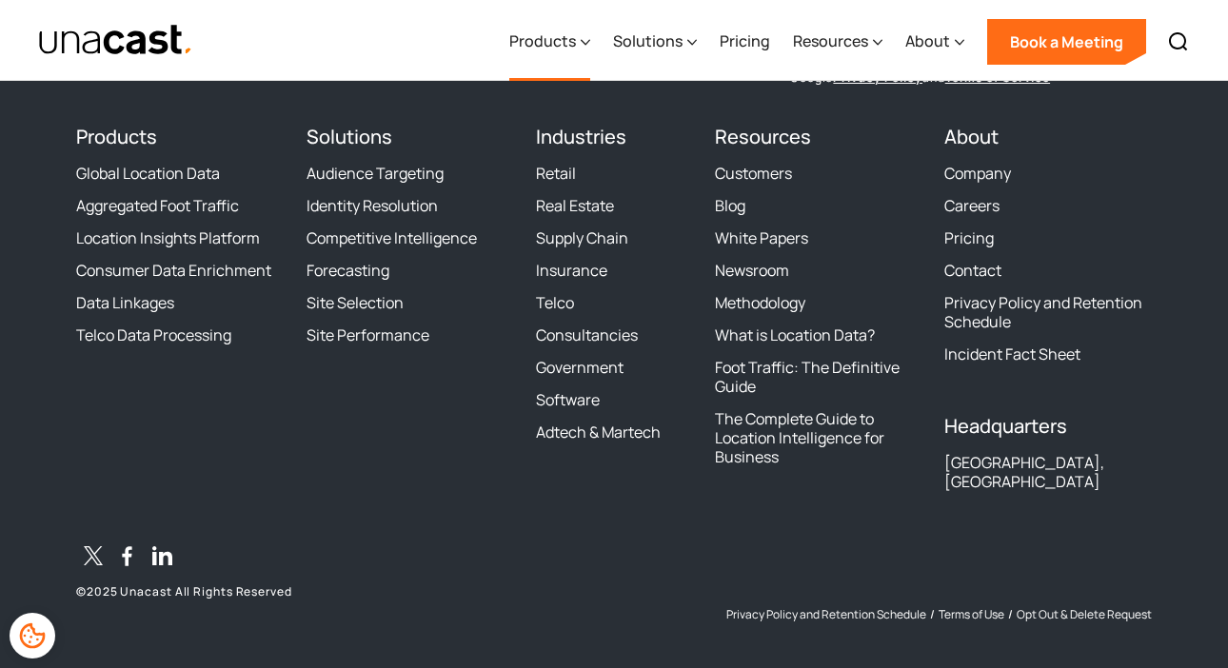
click at [572, 40] on div "Products" at bounding box center [542, 41] width 67 height 23
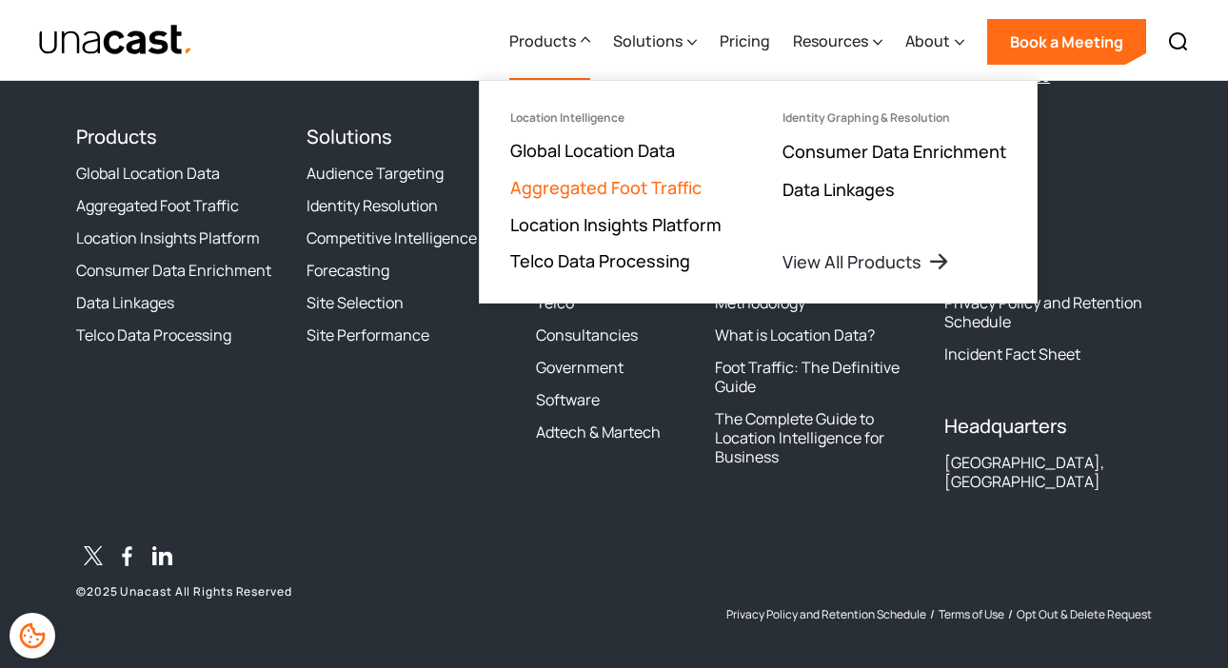
click at [587, 186] on link "Aggregated Foot Traffic" at bounding box center [605, 187] width 191 height 23
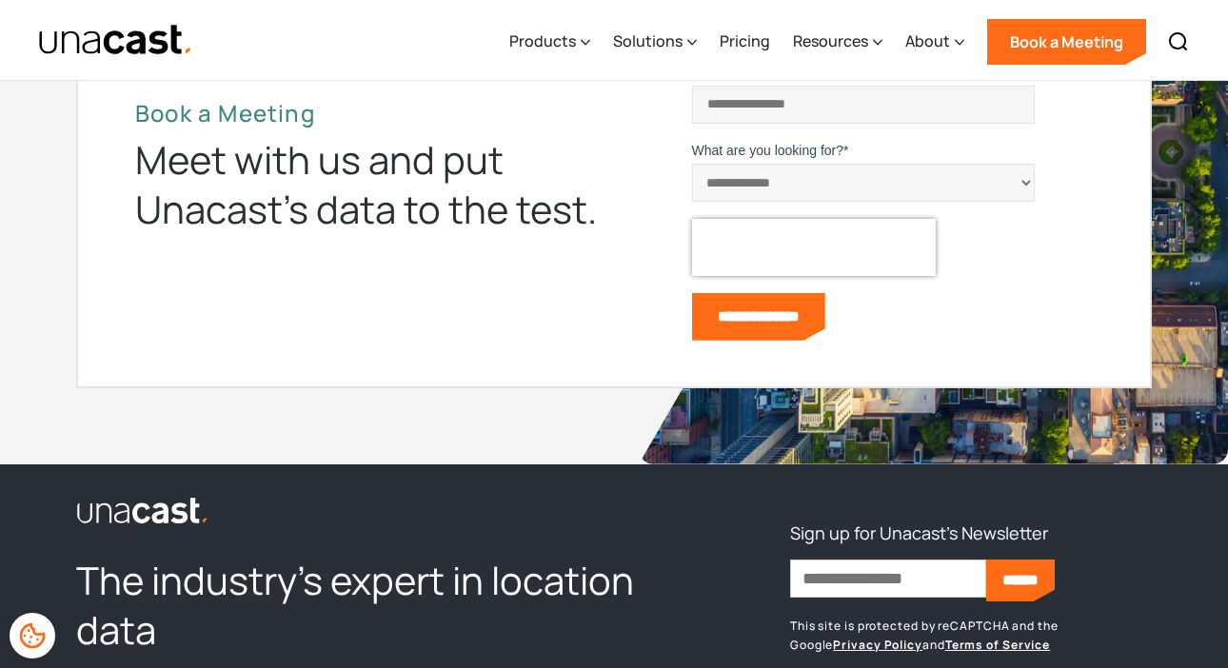
scroll to position [5073, 0]
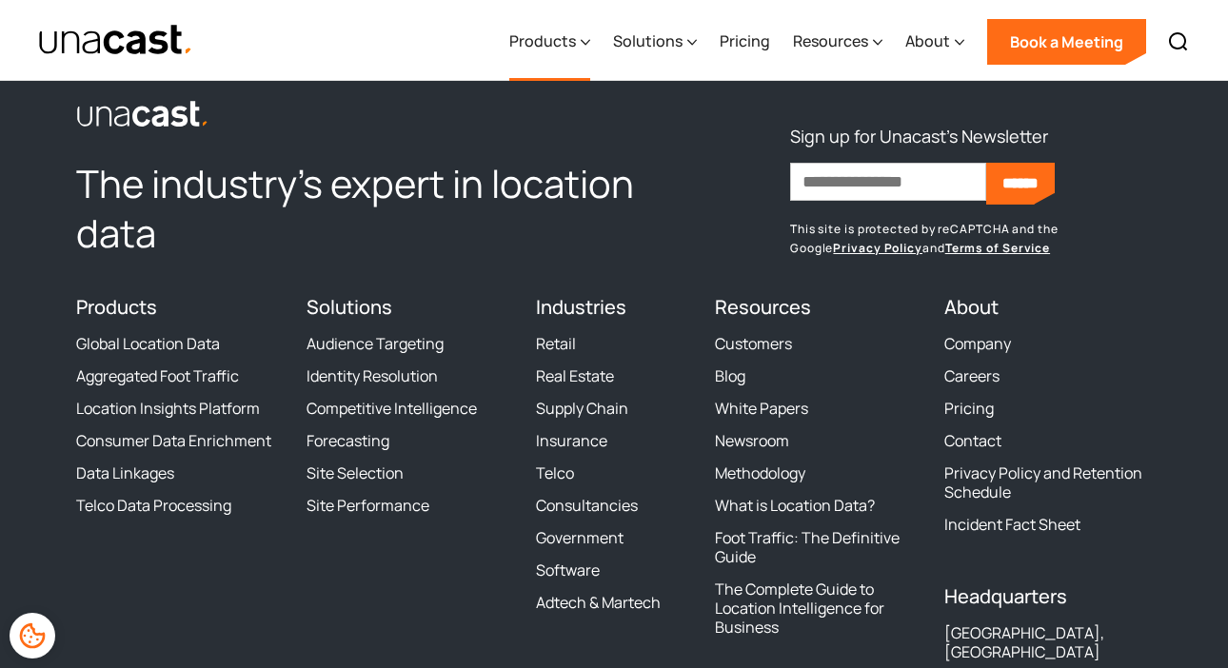
click at [587, 52] on div at bounding box center [586, 41] width 10 height 23
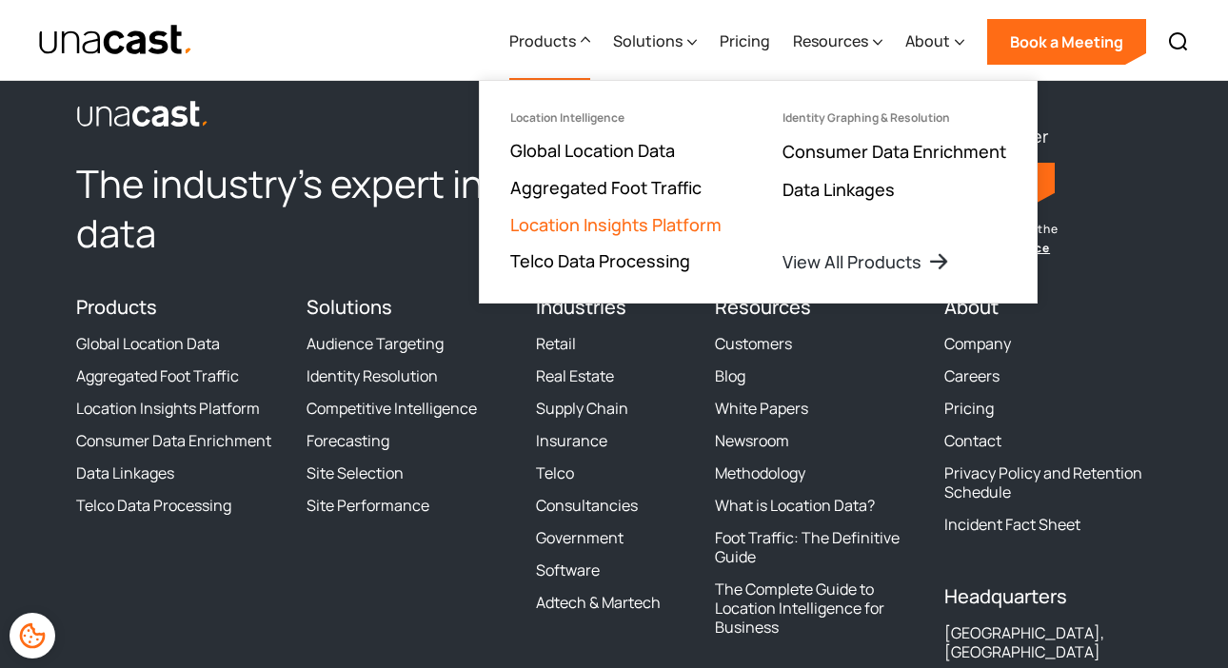
click at [579, 221] on link "Location Insights Platform" at bounding box center [615, 224] width 211 height 23
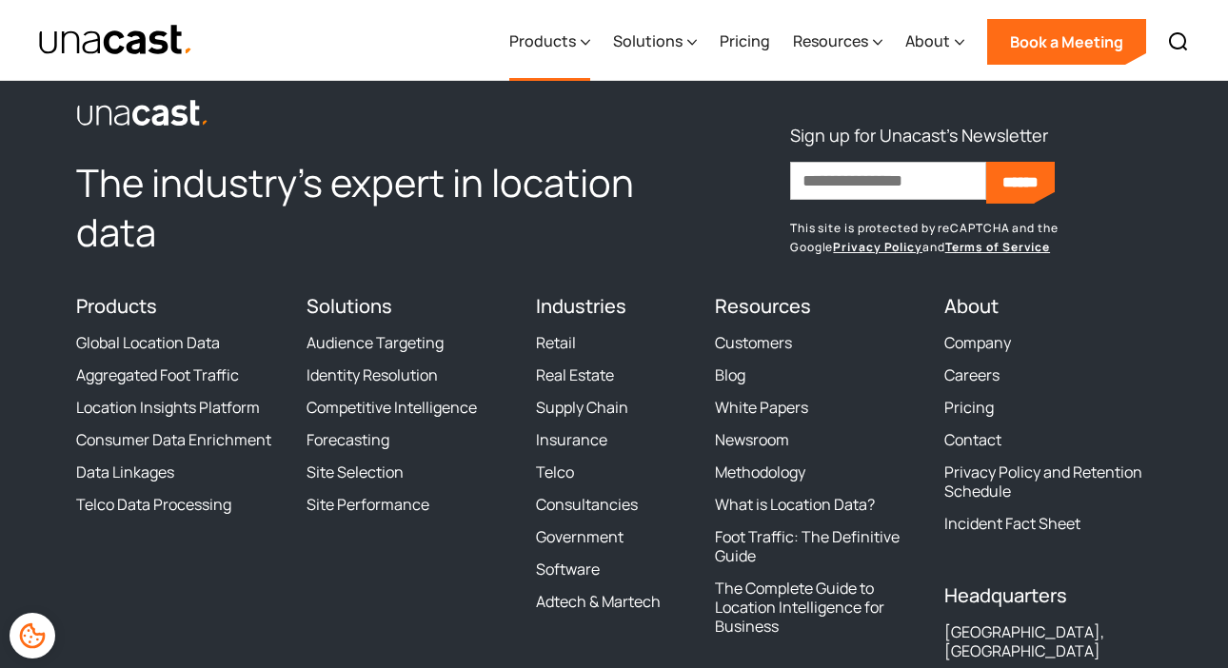
scroll to position [7795, 0]
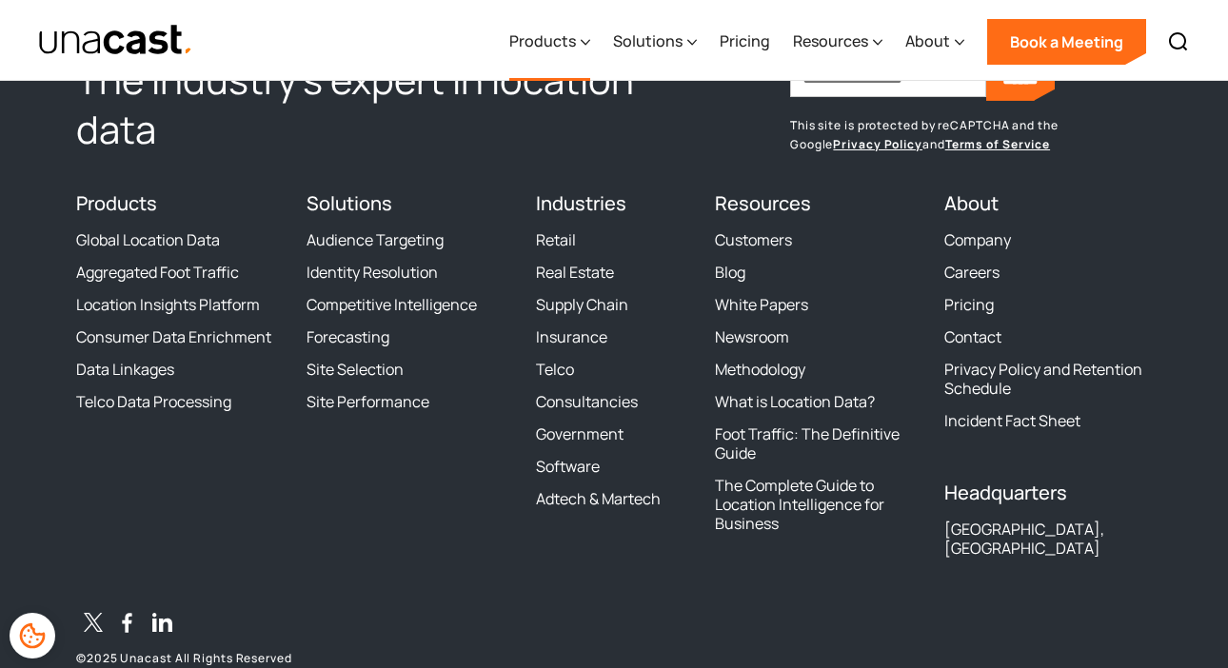
click at [586, 42] on icon at bounding box center [586, 42] width 9 height 5
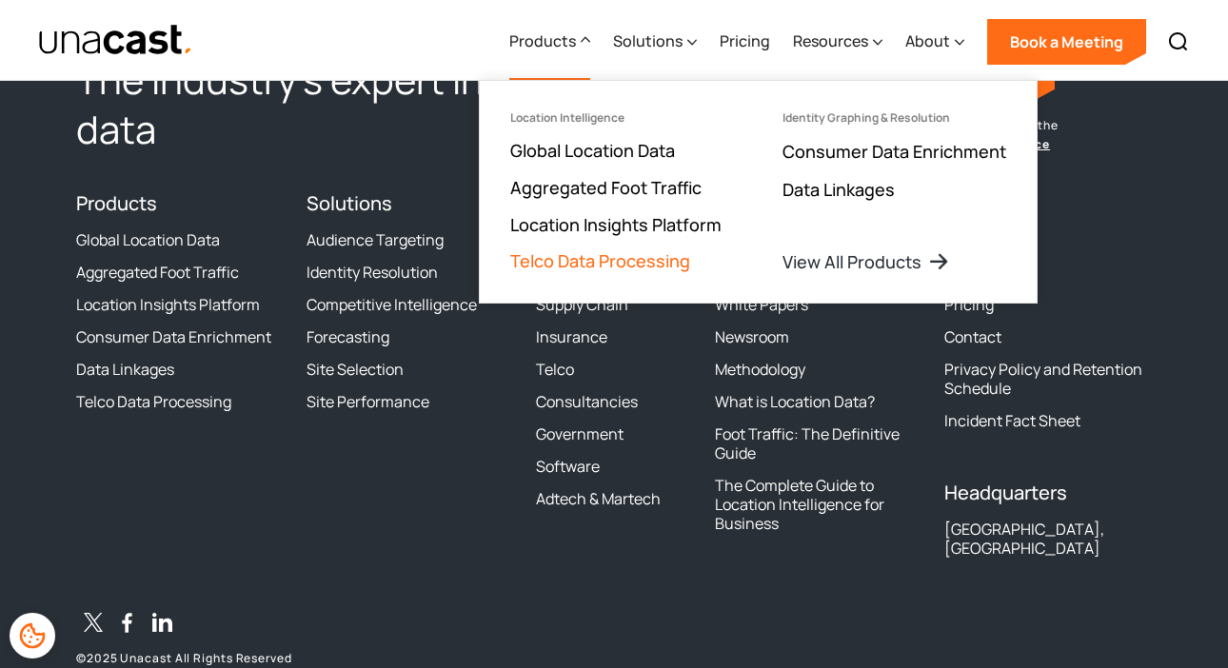
click at [570, 255] on link "Telco Data Processing" at bounding box center [600, 260] width 180 height 23
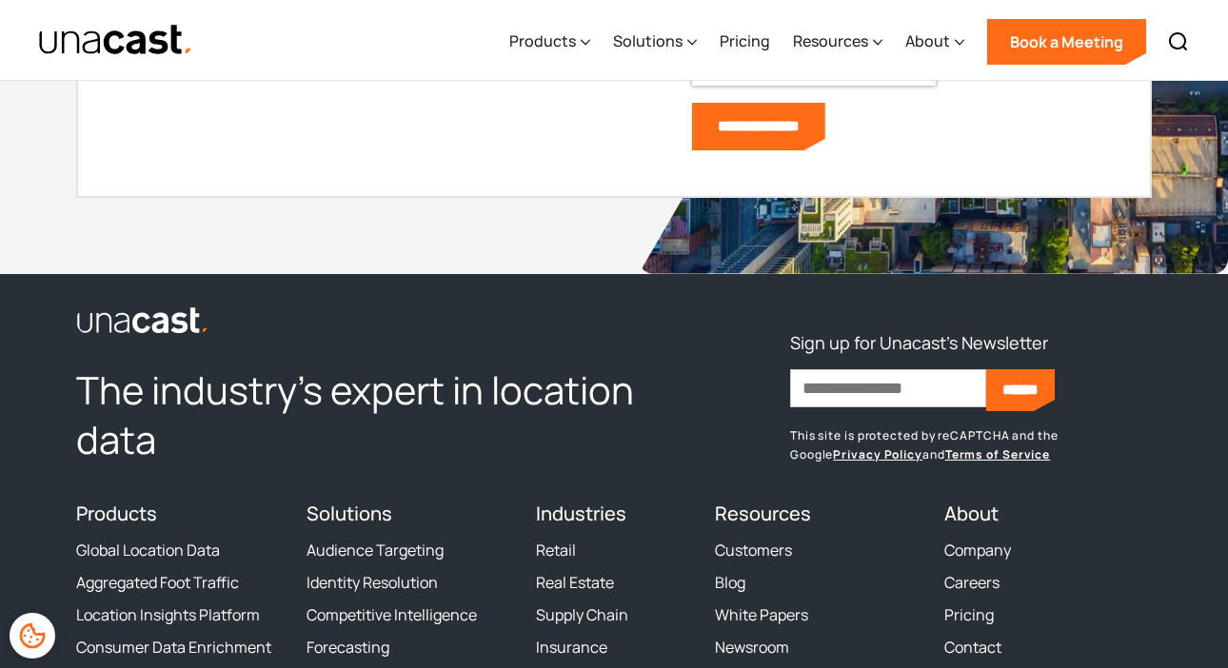
scroll to position [5601, 0]
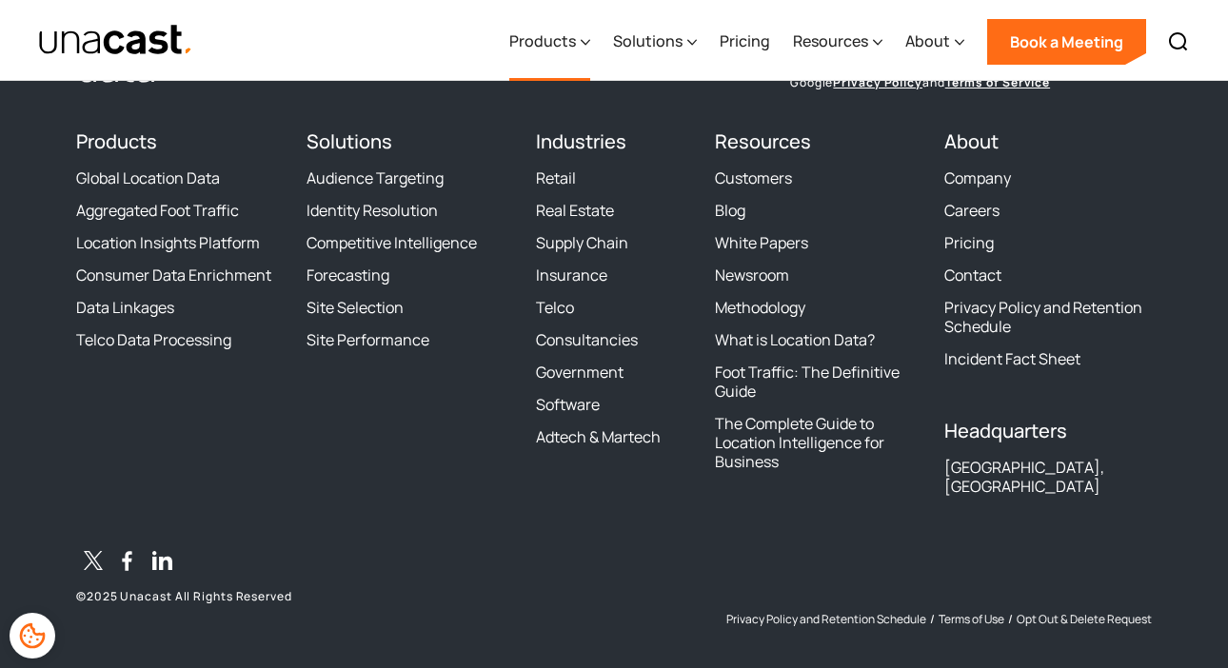
click at [583, 43] on div "Products" at bounding box center [549, 42] width 81 height 78
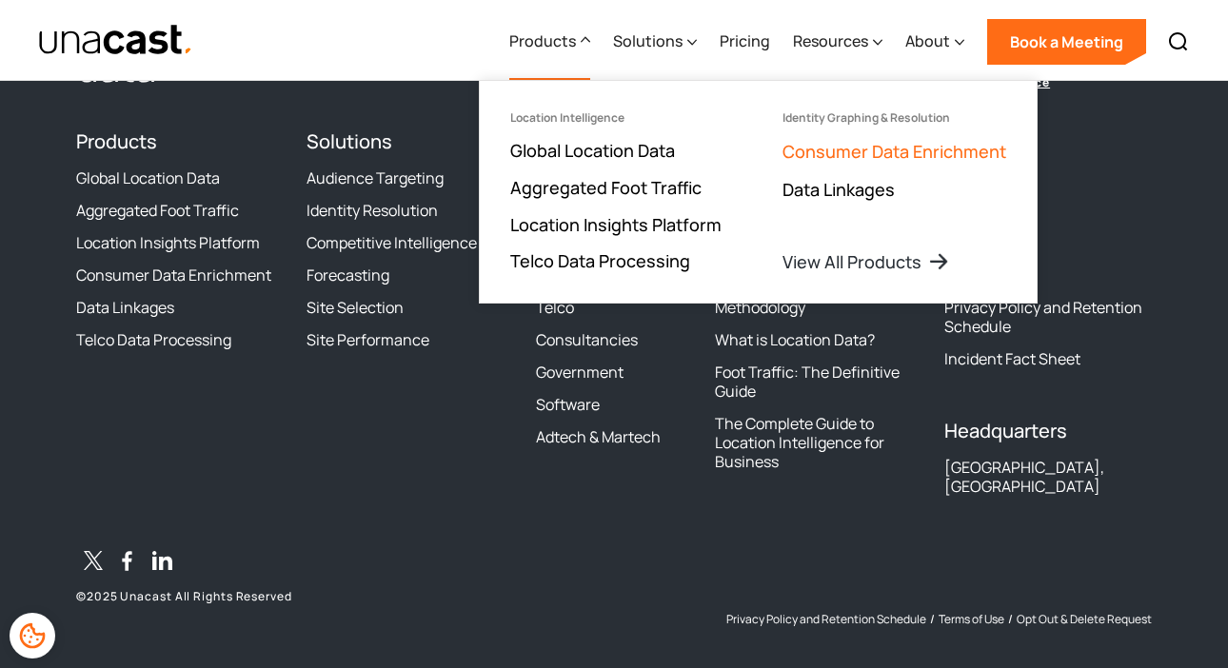
click at [839, 153] on link "Consumer Data Enrichment" at bounding box center [894, 151] width 224 height 23
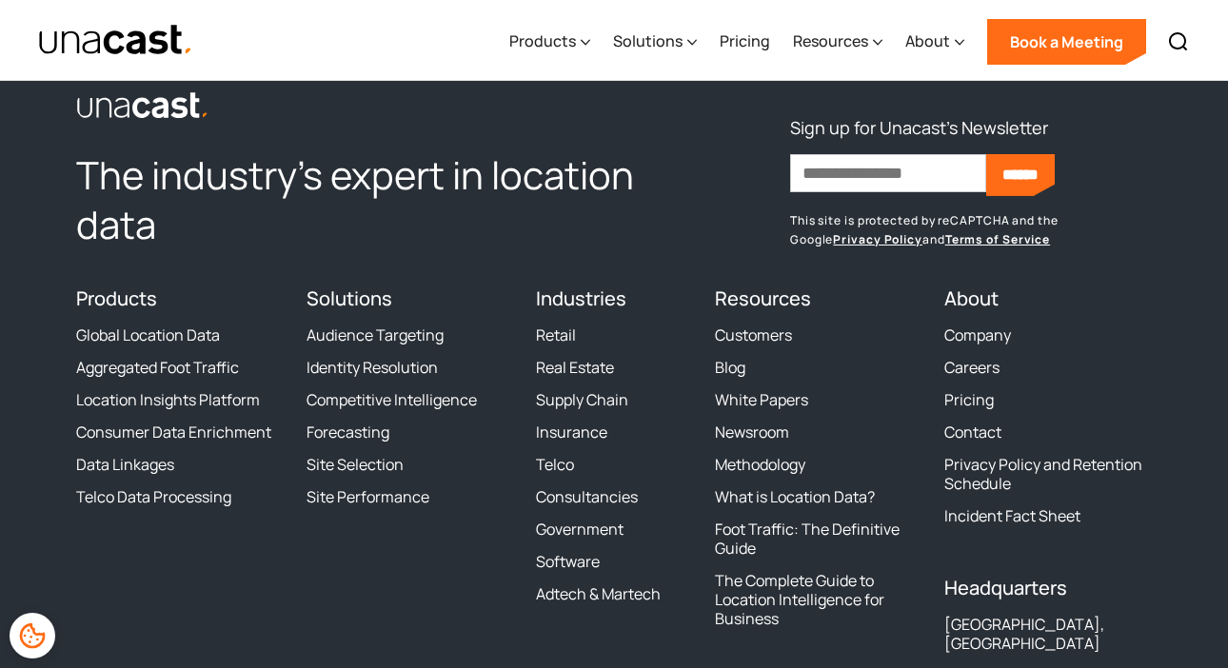
scroll to position [5901, 0]
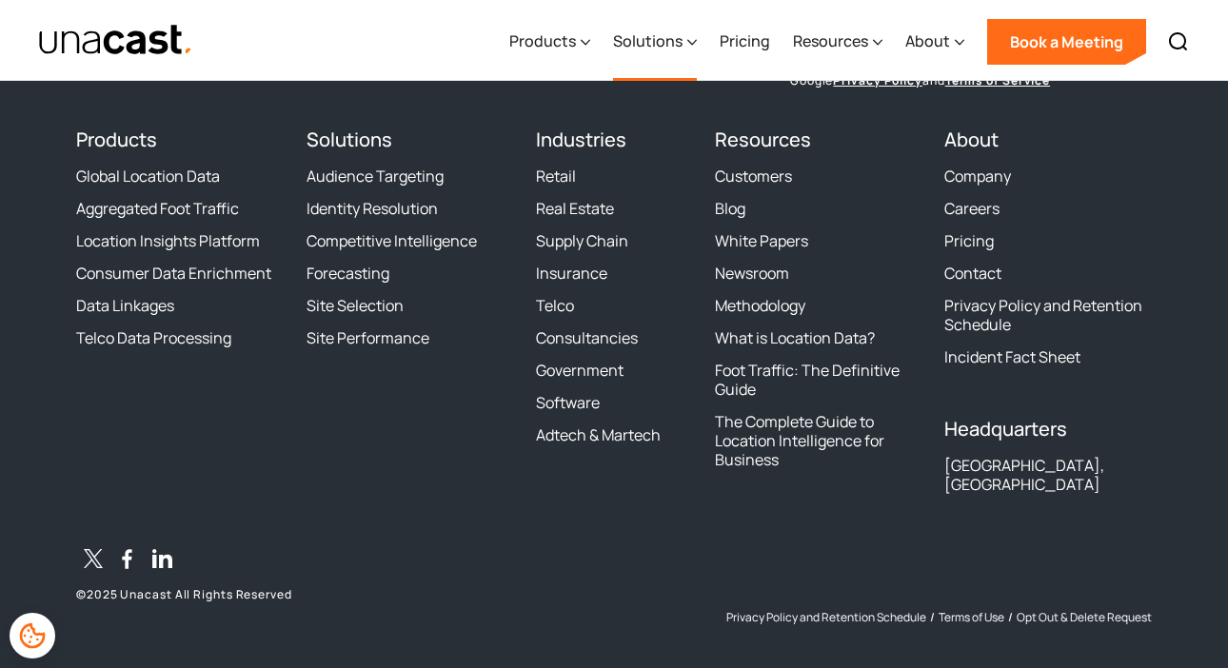
click at [663, 43] on div "Solutions" at bounding box center [647, 41] width 69 height 23
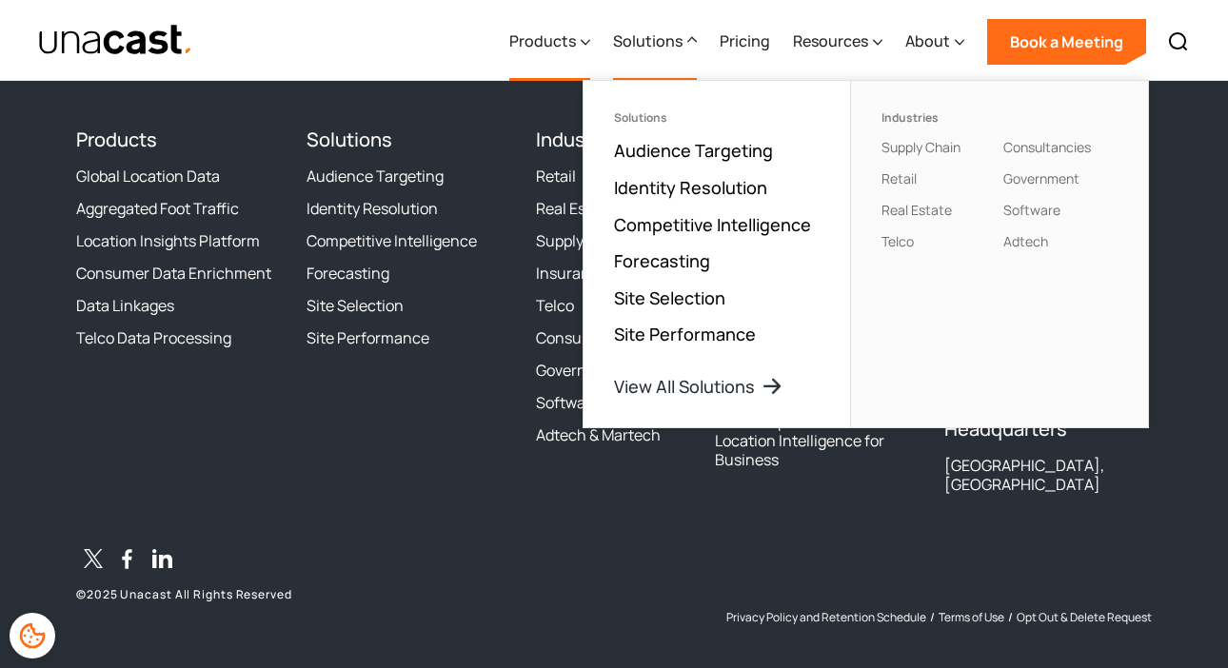
click at [569, 46] on div "Products" at bounding box center [542, 41] width 67 height 23
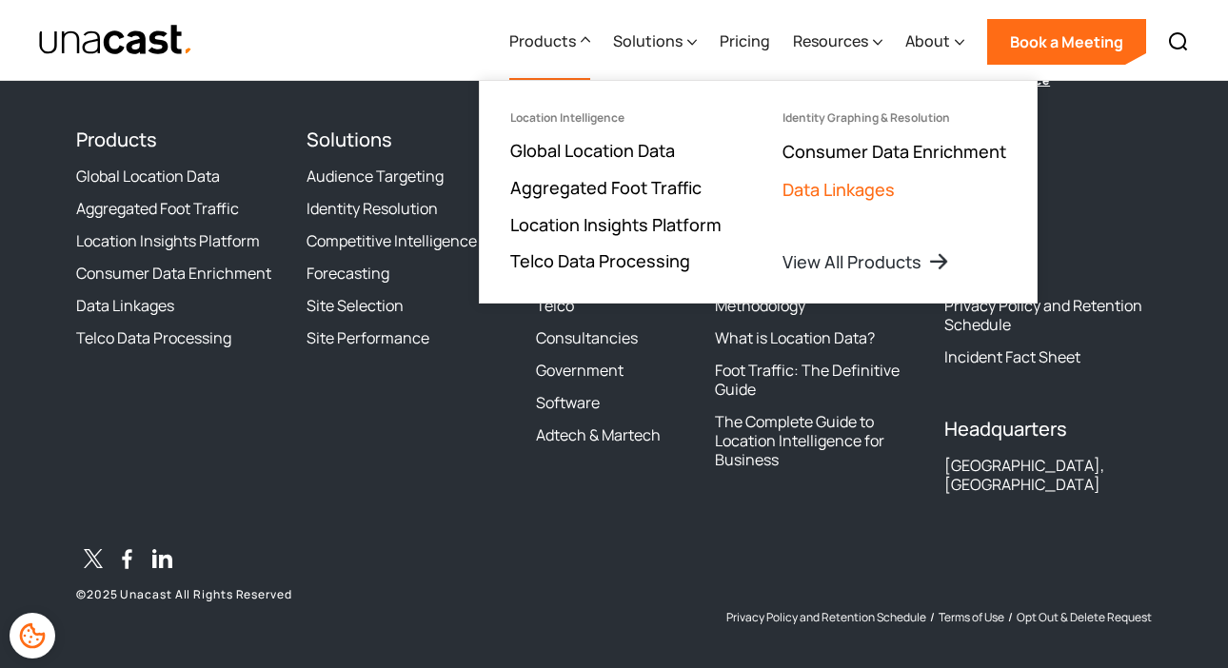
click at [862, 185] on link "Data Linkages" at bounding box center [838, 189] width 112 height 23
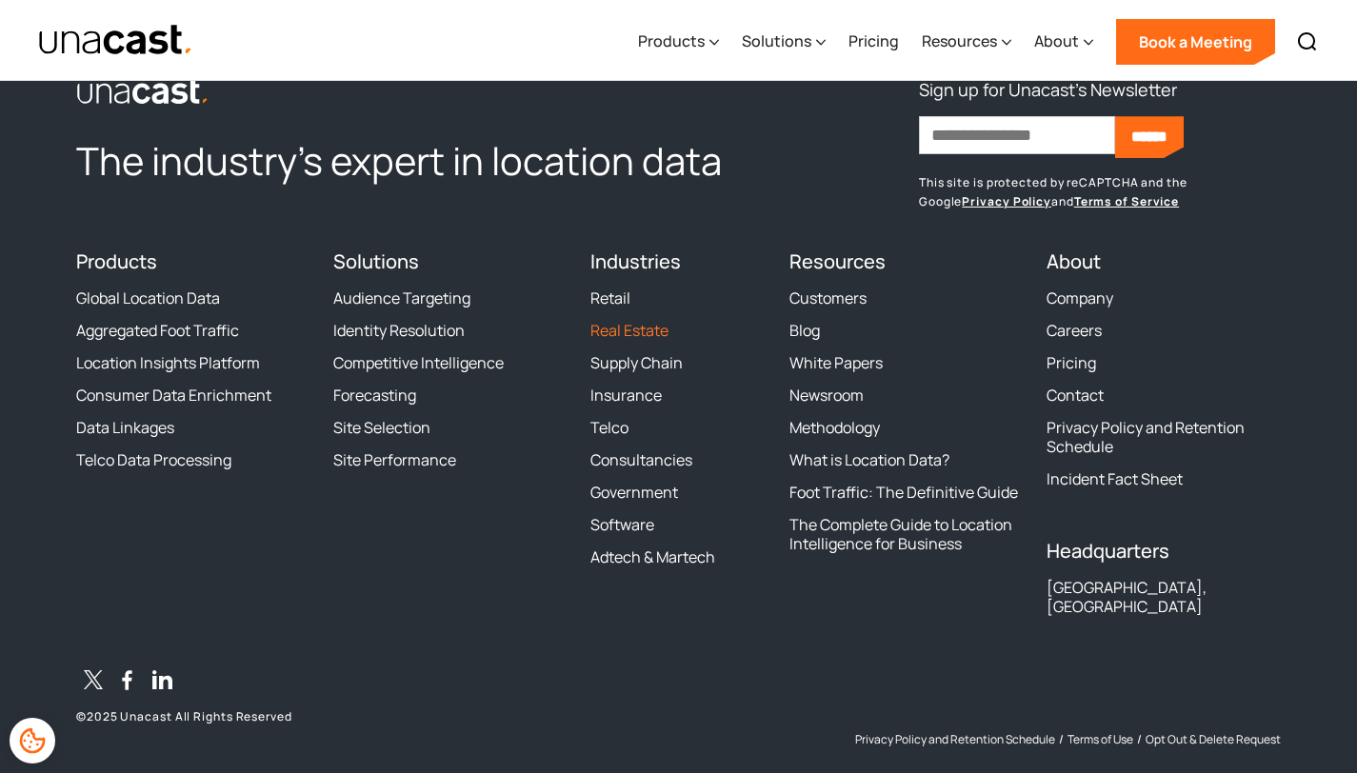
scroll to position [7186, 0]
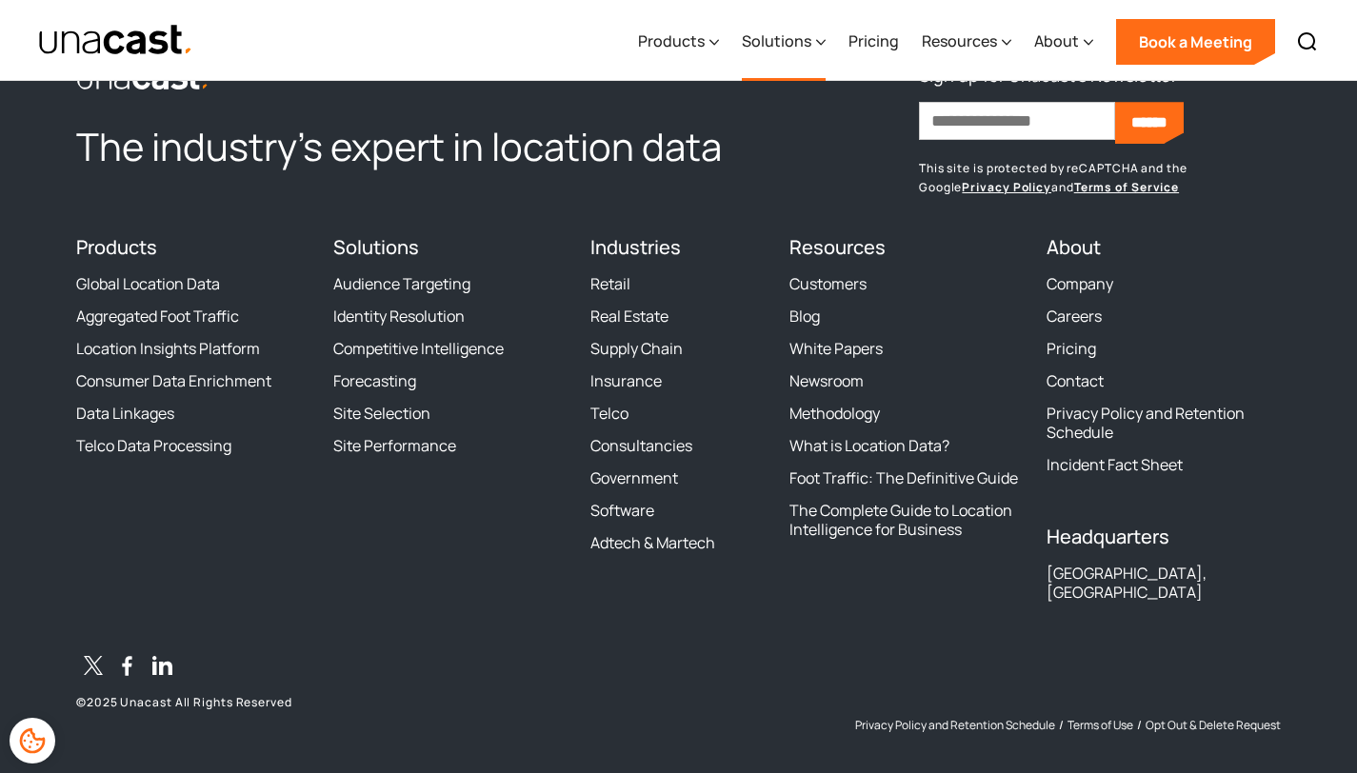
click at [788, 50] on div "Solutions" at bounding box center [776, 41] width 69 height 23
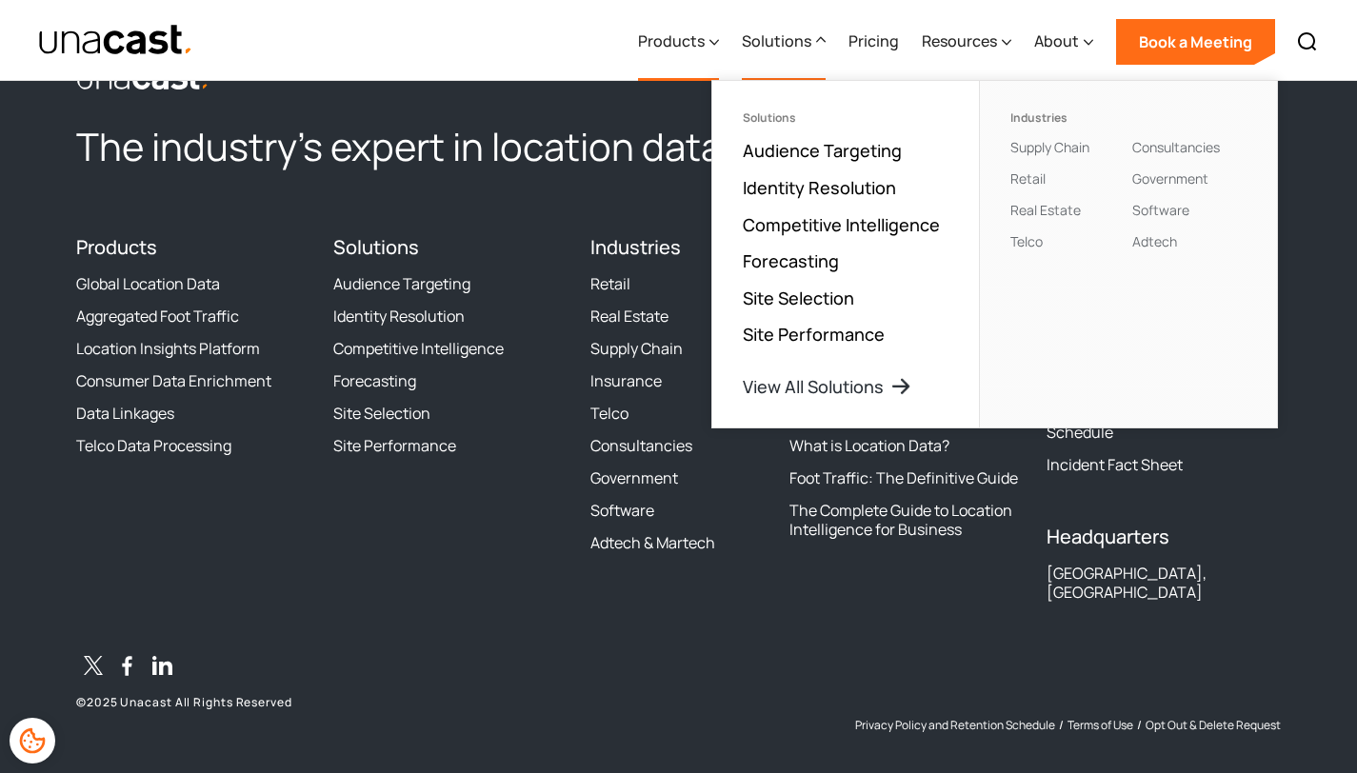
click at [709, 47] on div "Products" at bounding box center [678, 42] width 81 height 78
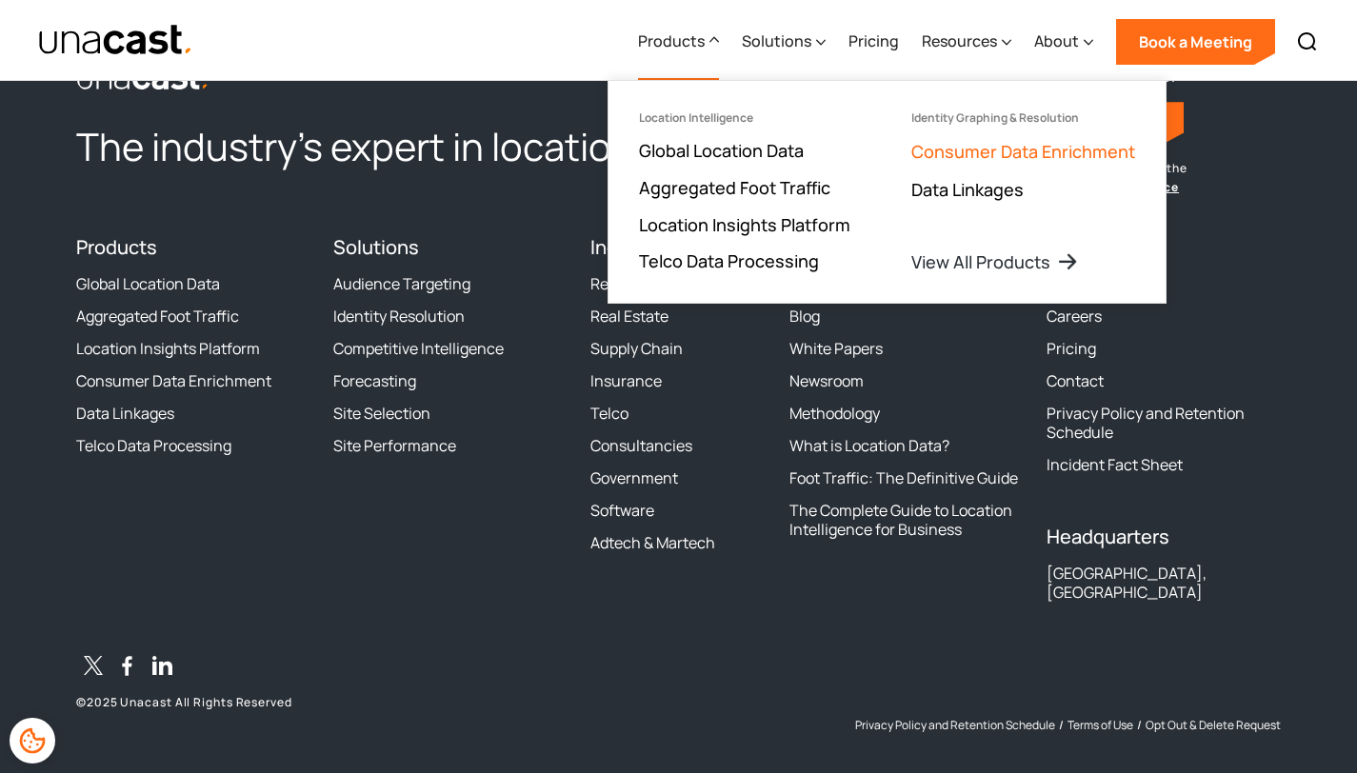
click at [992, 152] on link "Consumer Data Enrichment" at bounding box center [1023, 151] width 224 height 23
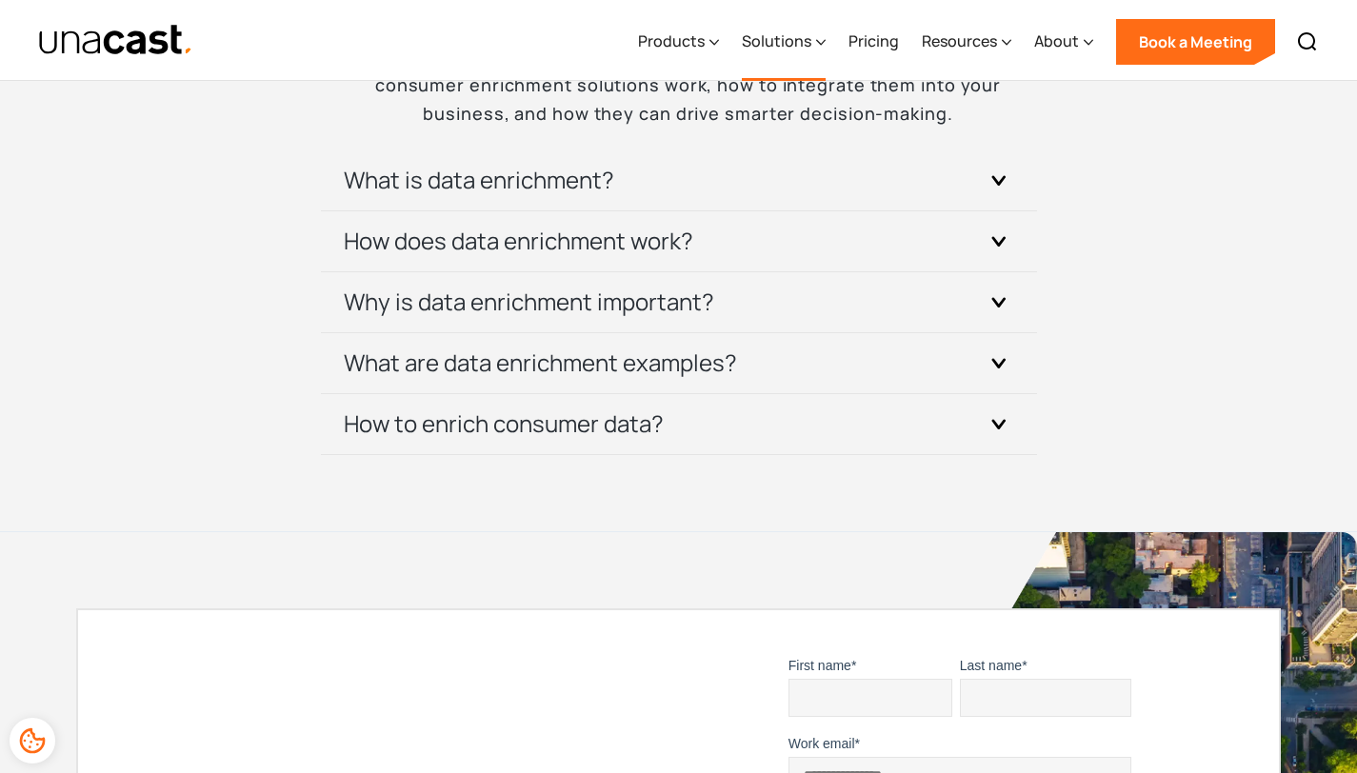
scroll to position [4664, 0]
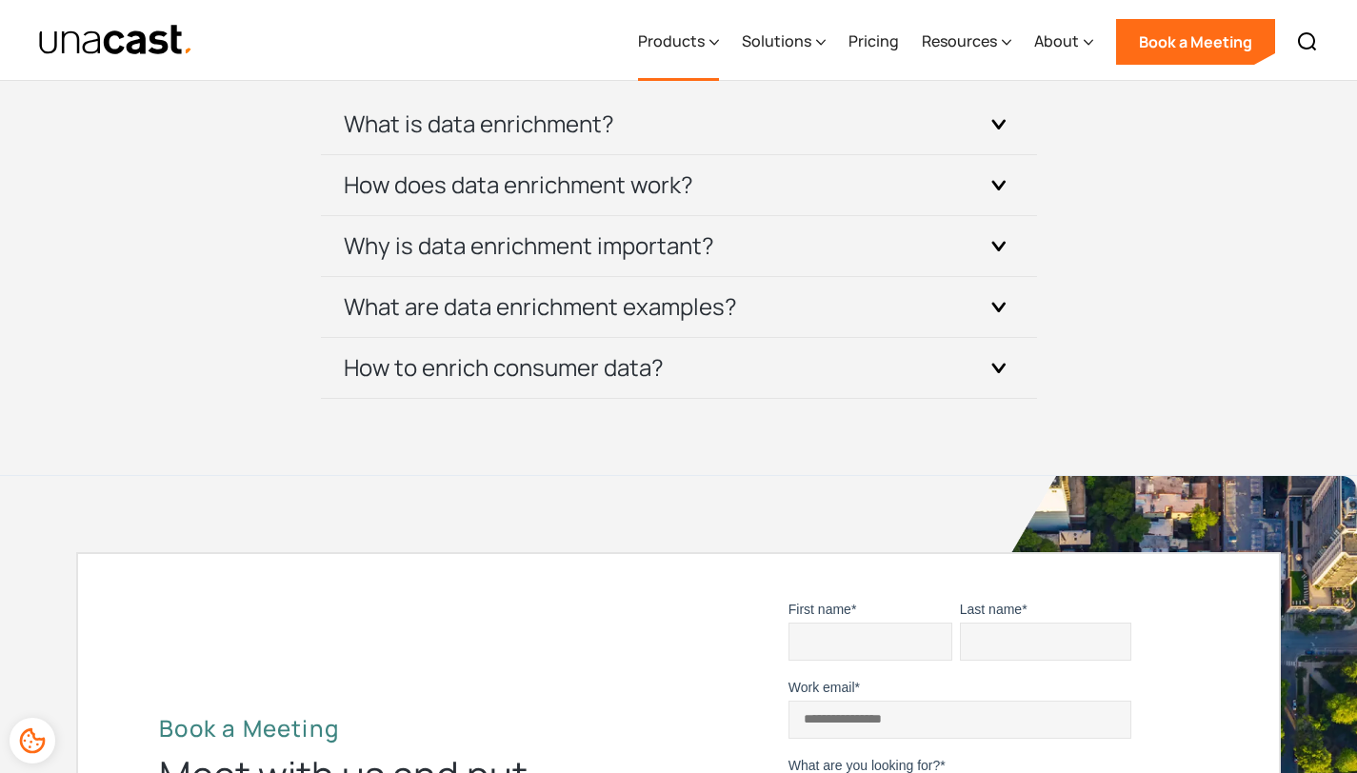
click at [696, 41] on div "Products" at bounding box center [671, 41] width 67 height 23
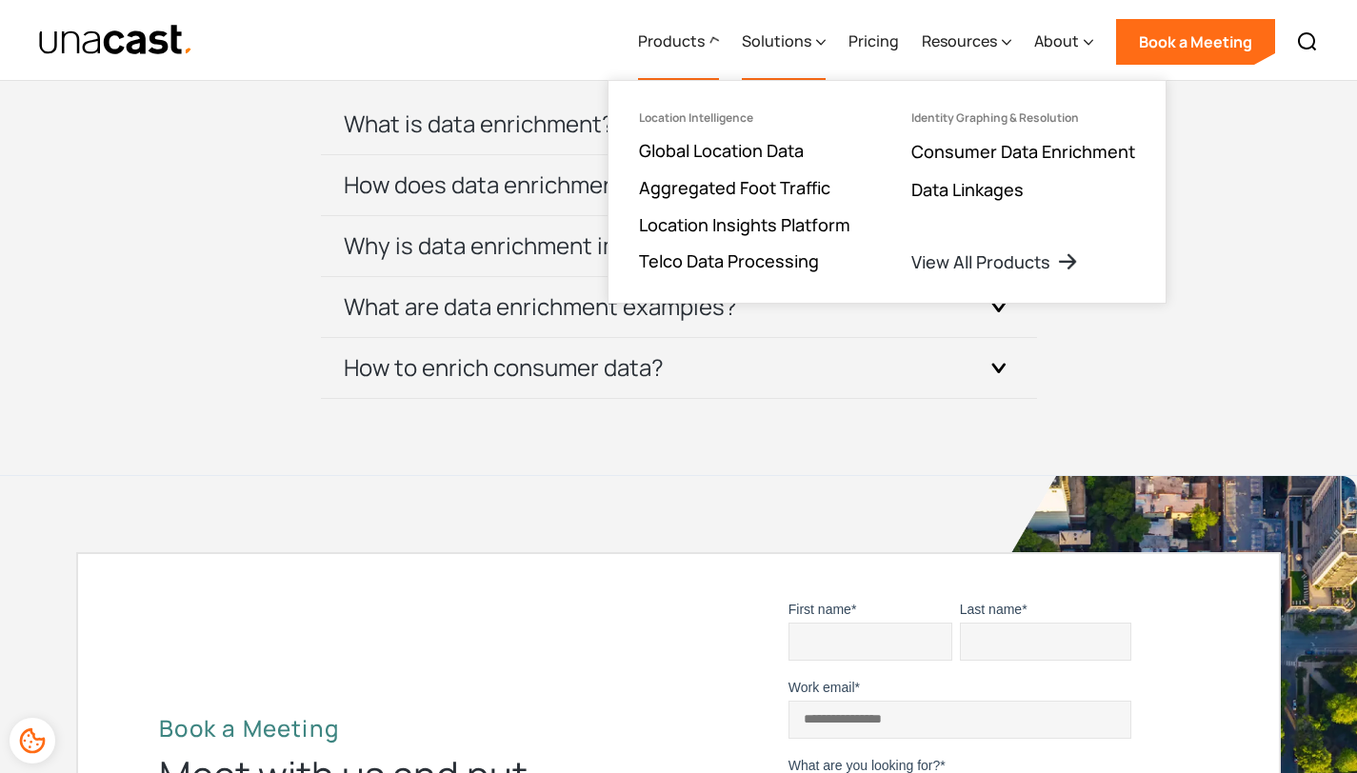
click at [799, 41] on div "Solutions" at bounding box center [776, 41] width 69 height 23
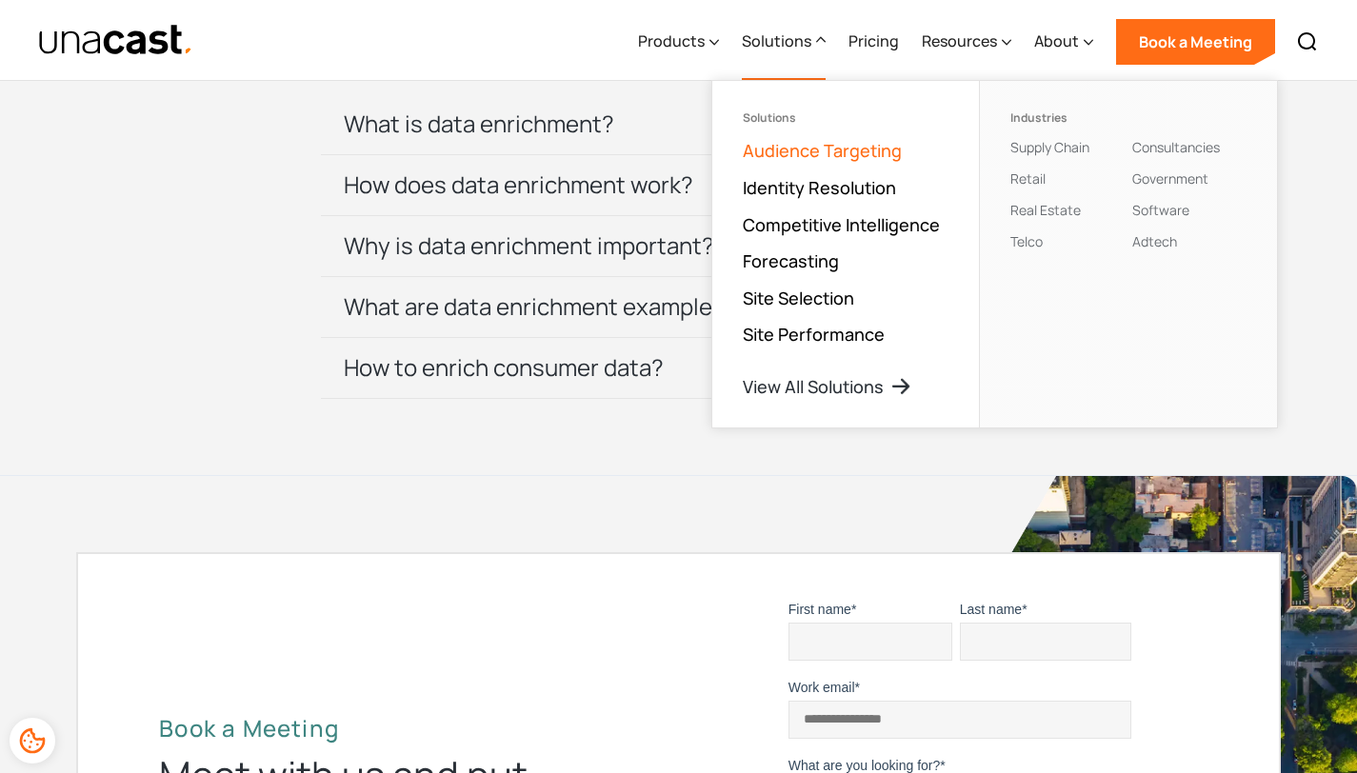
click at [813, 146] on link "Audience Targeting" at bounding box center [822, 150] width 159 height 23
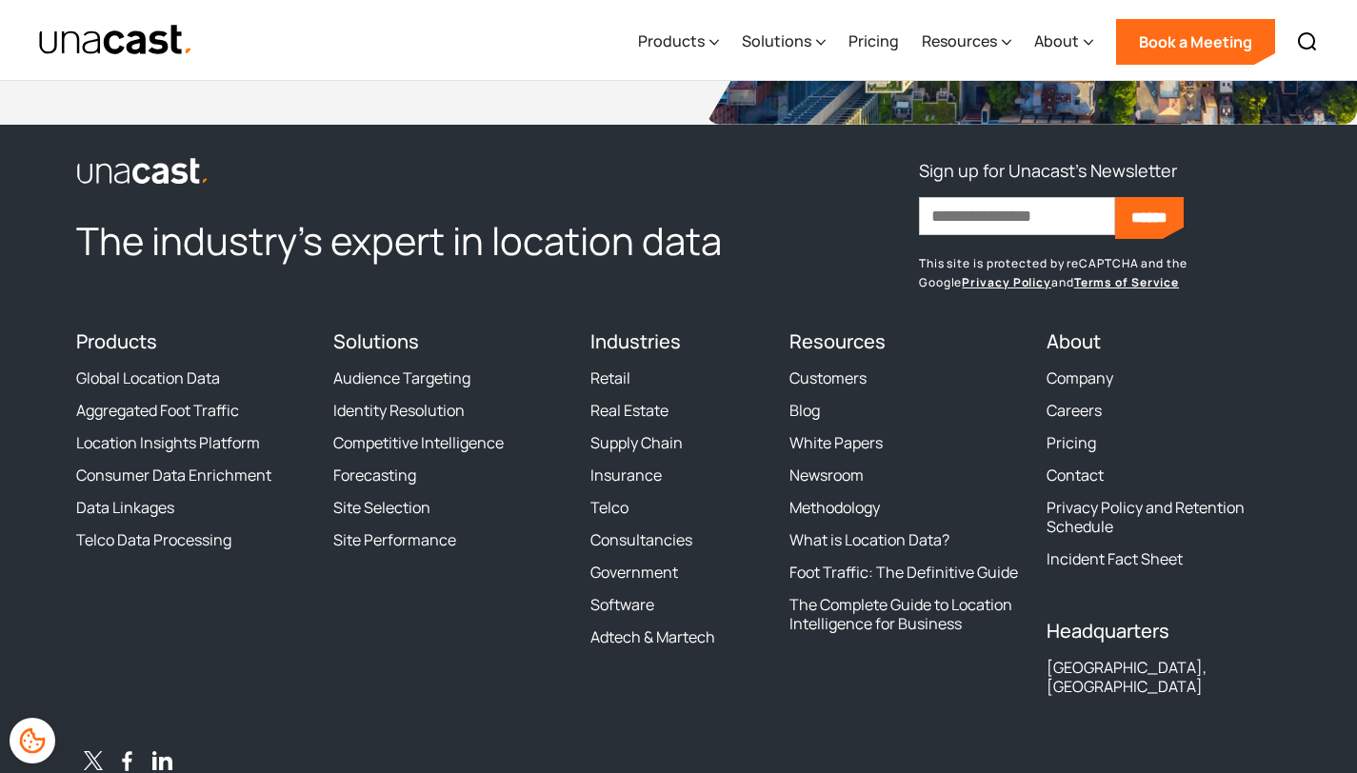
scroll to position [7065, 0]
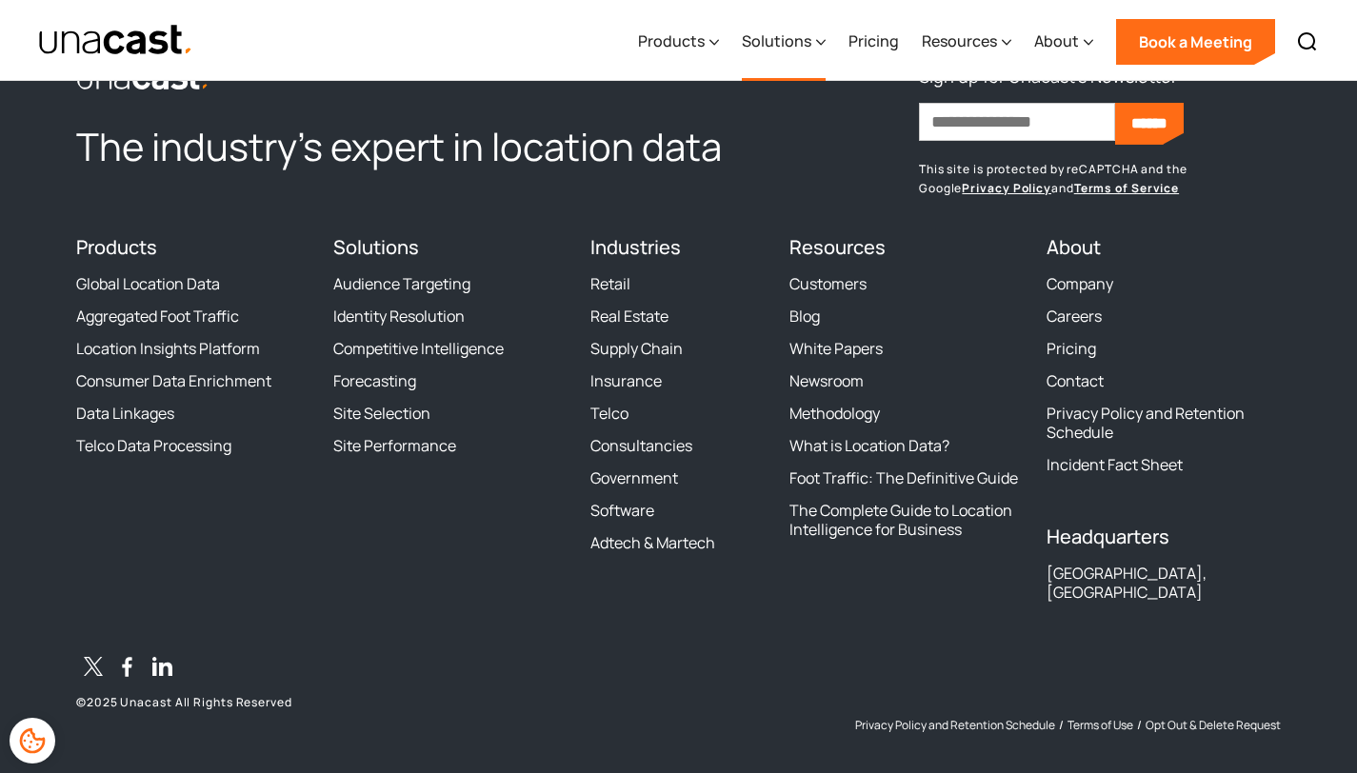
click at [770, 42] on div "Solutions" at bounding box center [776, 41] width 69 height 23
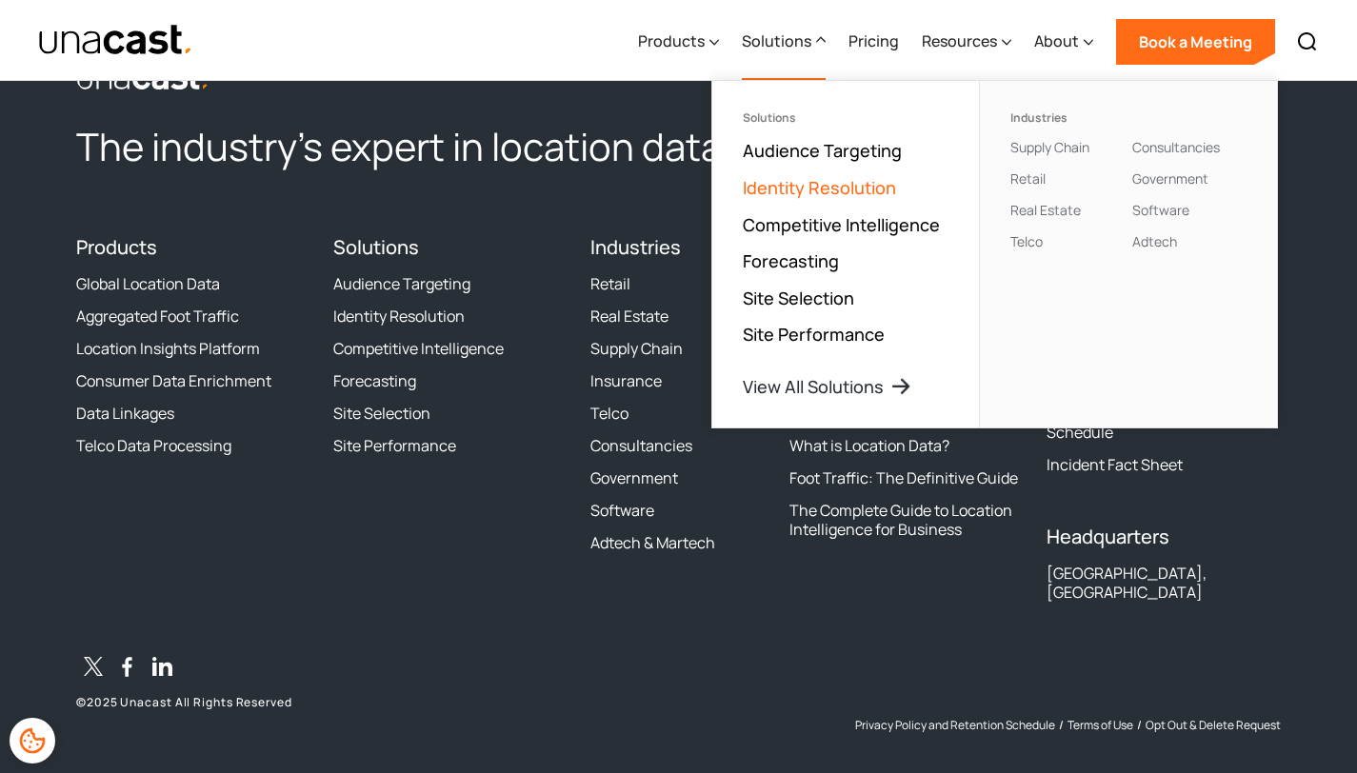
click at [801, 189] on link "Identity Resolution" at bounding box center [819, 187] width 153 height 23
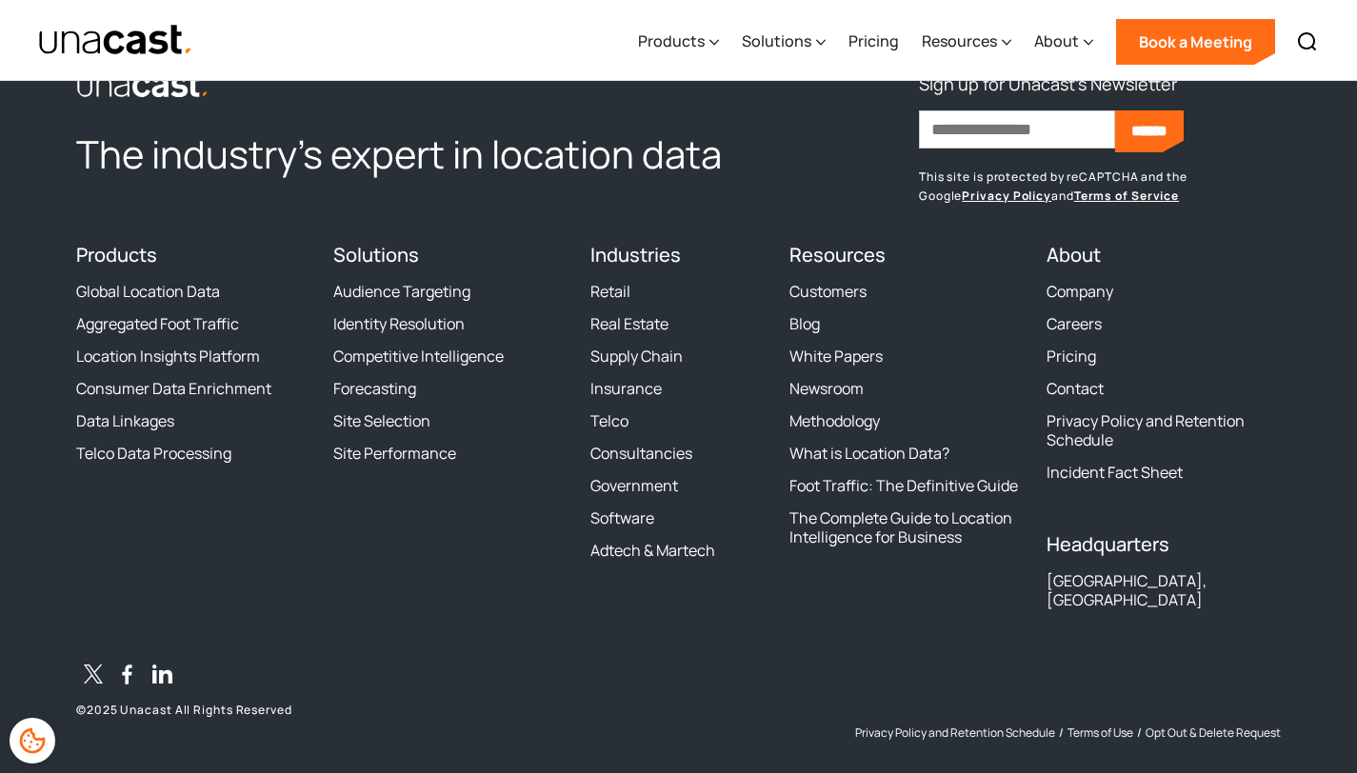
scroll to position [5659, 0]
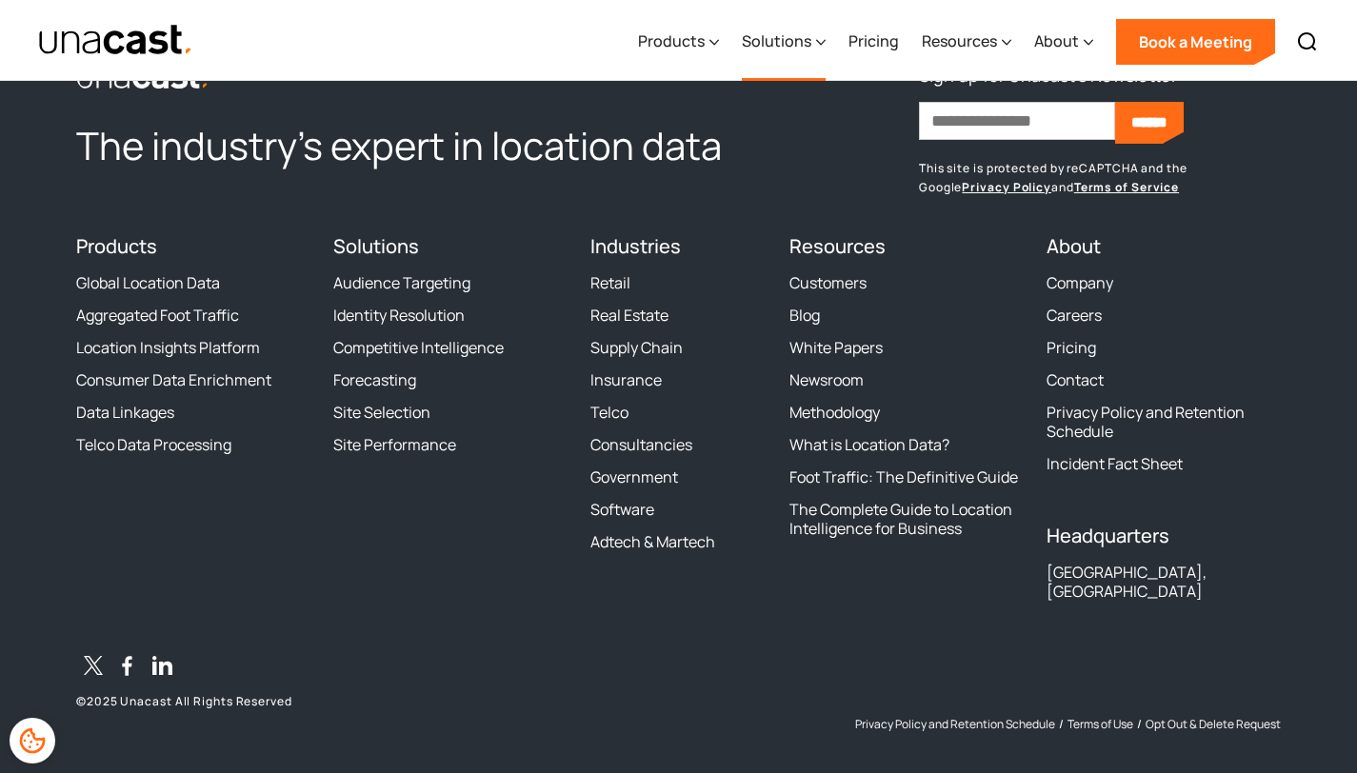
click at [810, 46] on div "Solutions" at bounding box center [776, 41] width 69 height 23
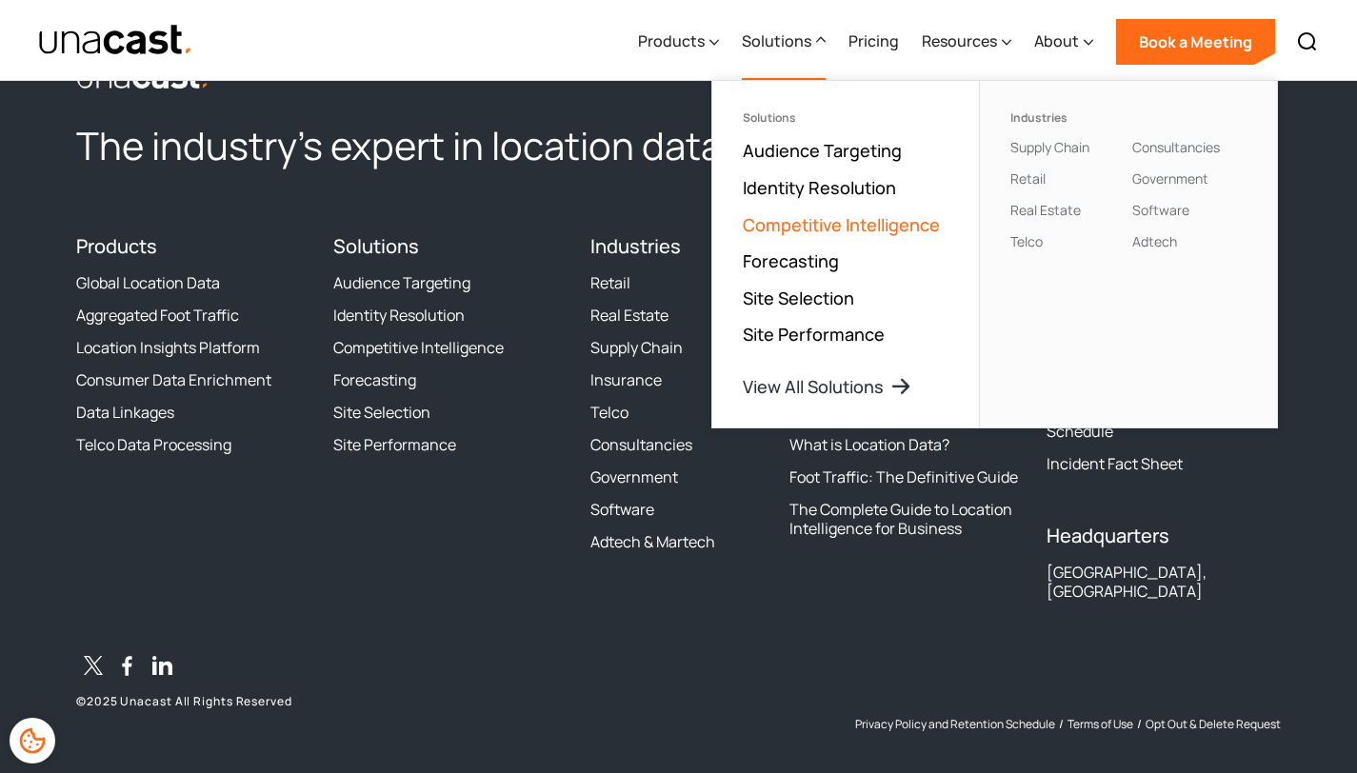
click at [802, 225] on link "Competitive Intelligence" at bounding box center [841, 224] width 197 height 23
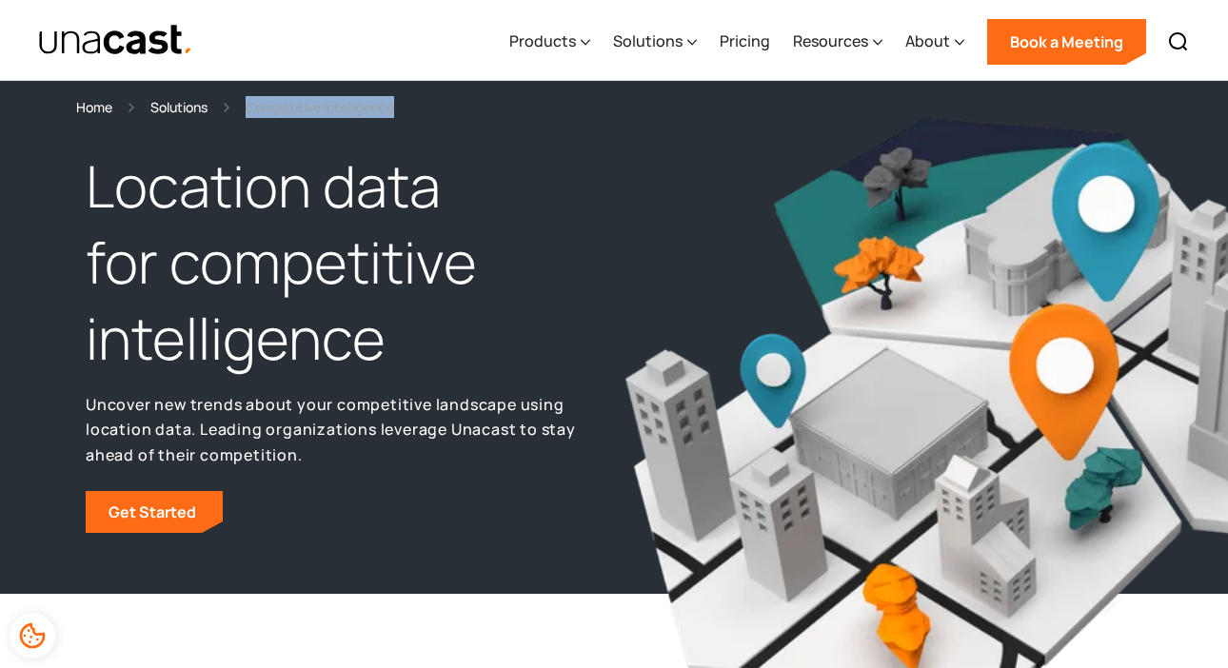
drag, startPoint x: 434, startPoint y: 109, endPoint x: 252, endPoint y: 108, distance: 181.8
click at [252, 108] on div "Home Solutions Competitive Intelligence" at bounding box center [614, 107] width 1076 height 22
copy div "Competitive Intelligence"
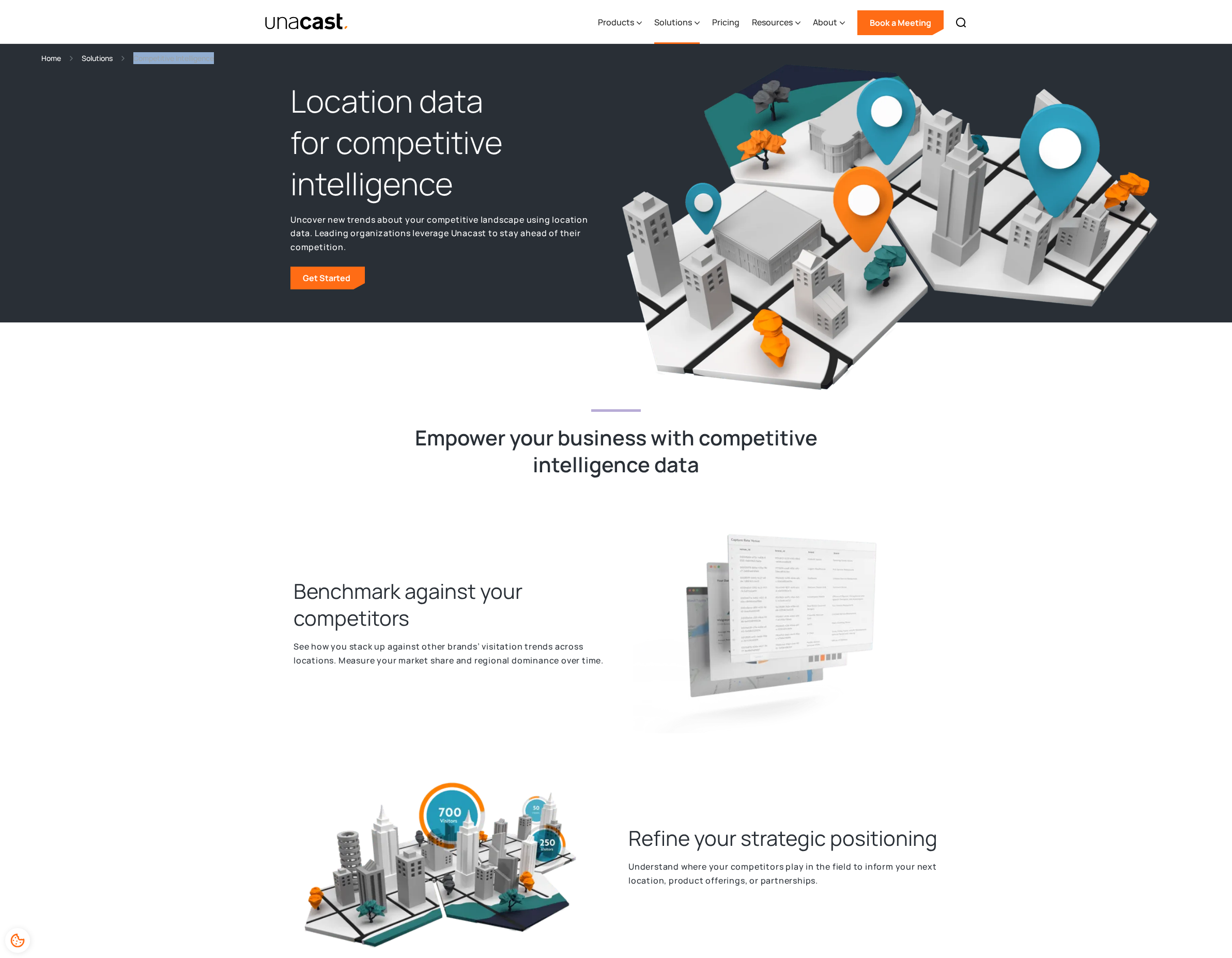
click at [677, 24] on div "Solutions" at bounding box center [673, 22] width 37 height 12
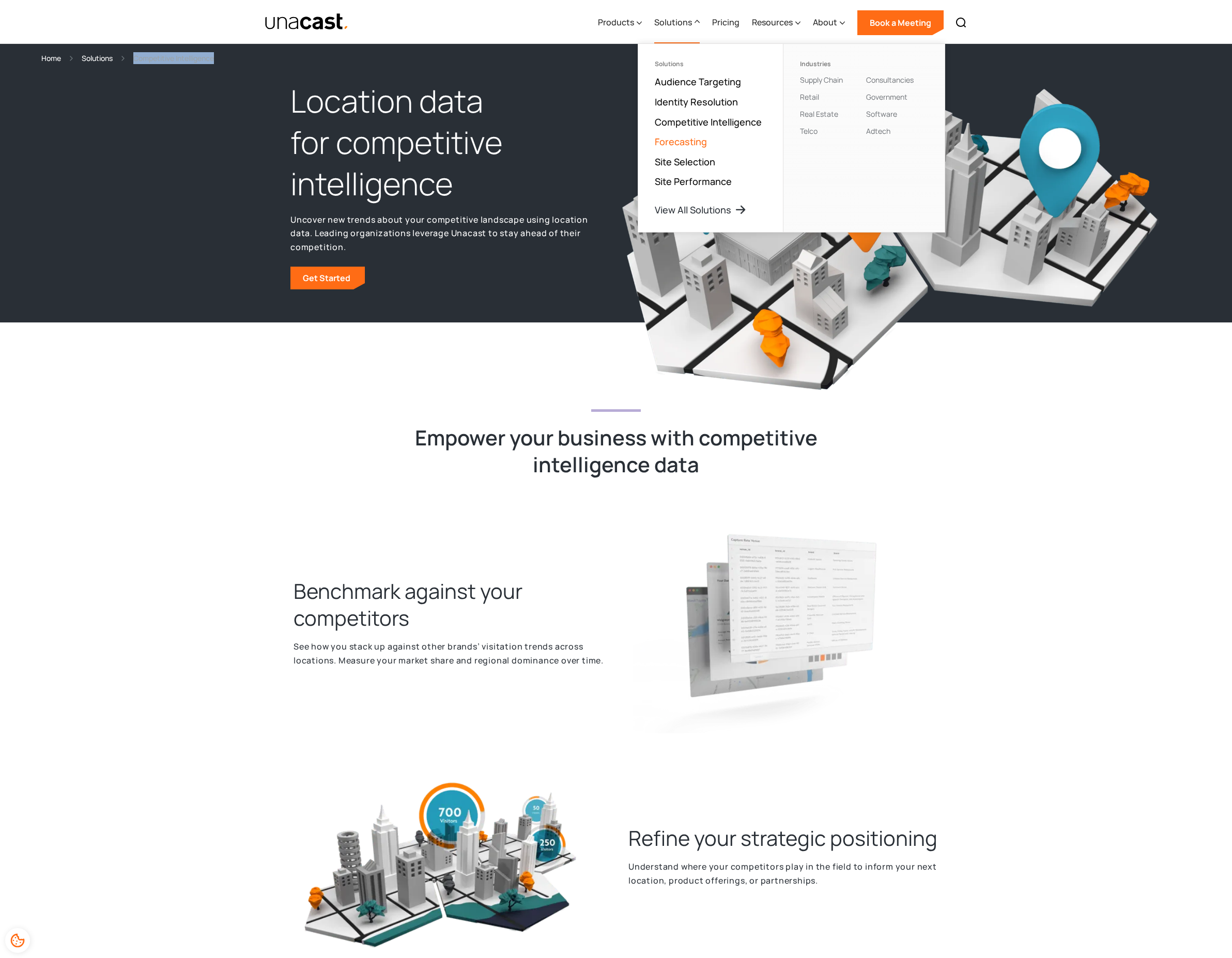
click at [686, 144] on link "Forecasting" at bounding box center [681, 141] width 52 height 12
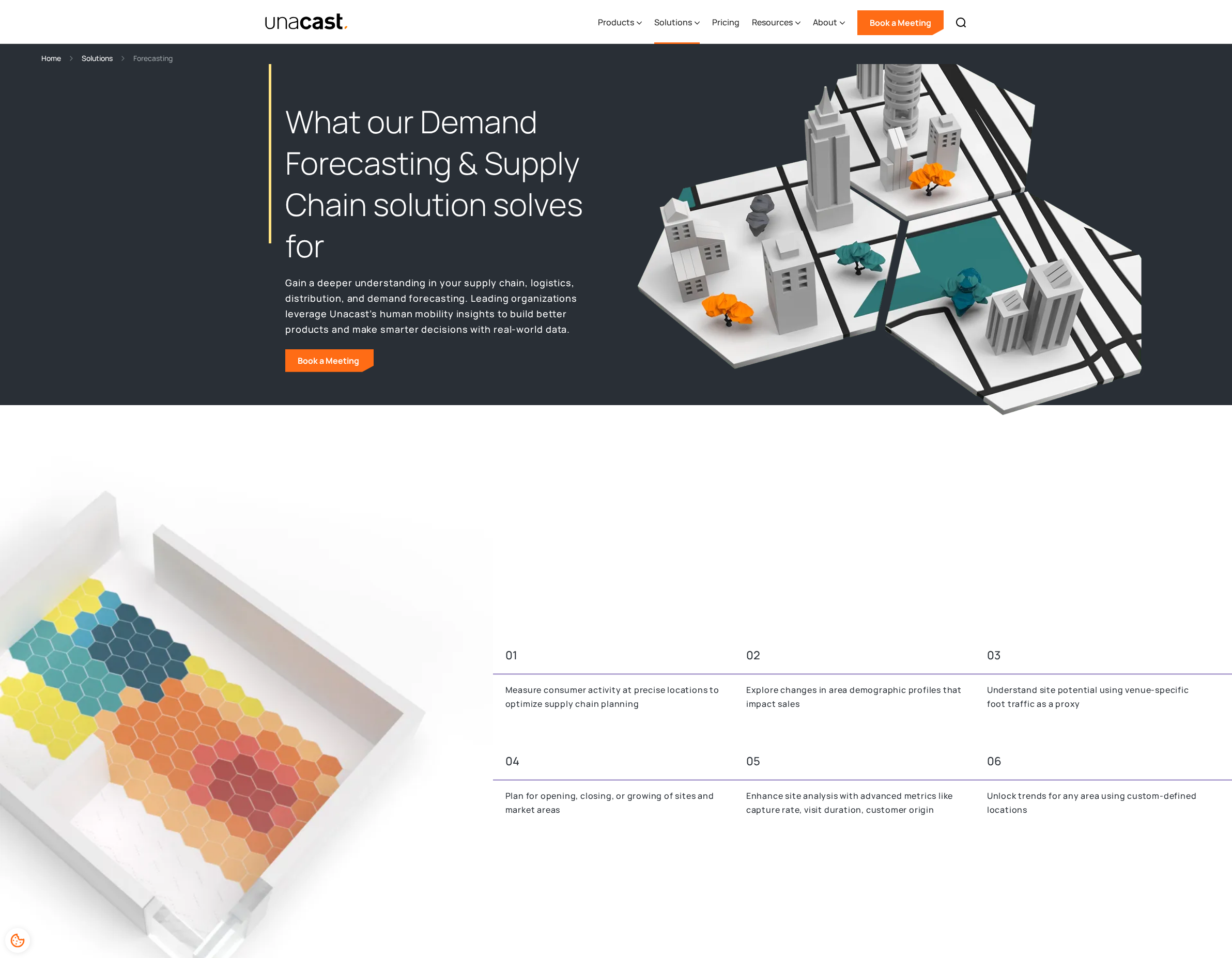
click at [690, 22] on div "Solutions" at bounding box center [673, 22] width 37 height 12
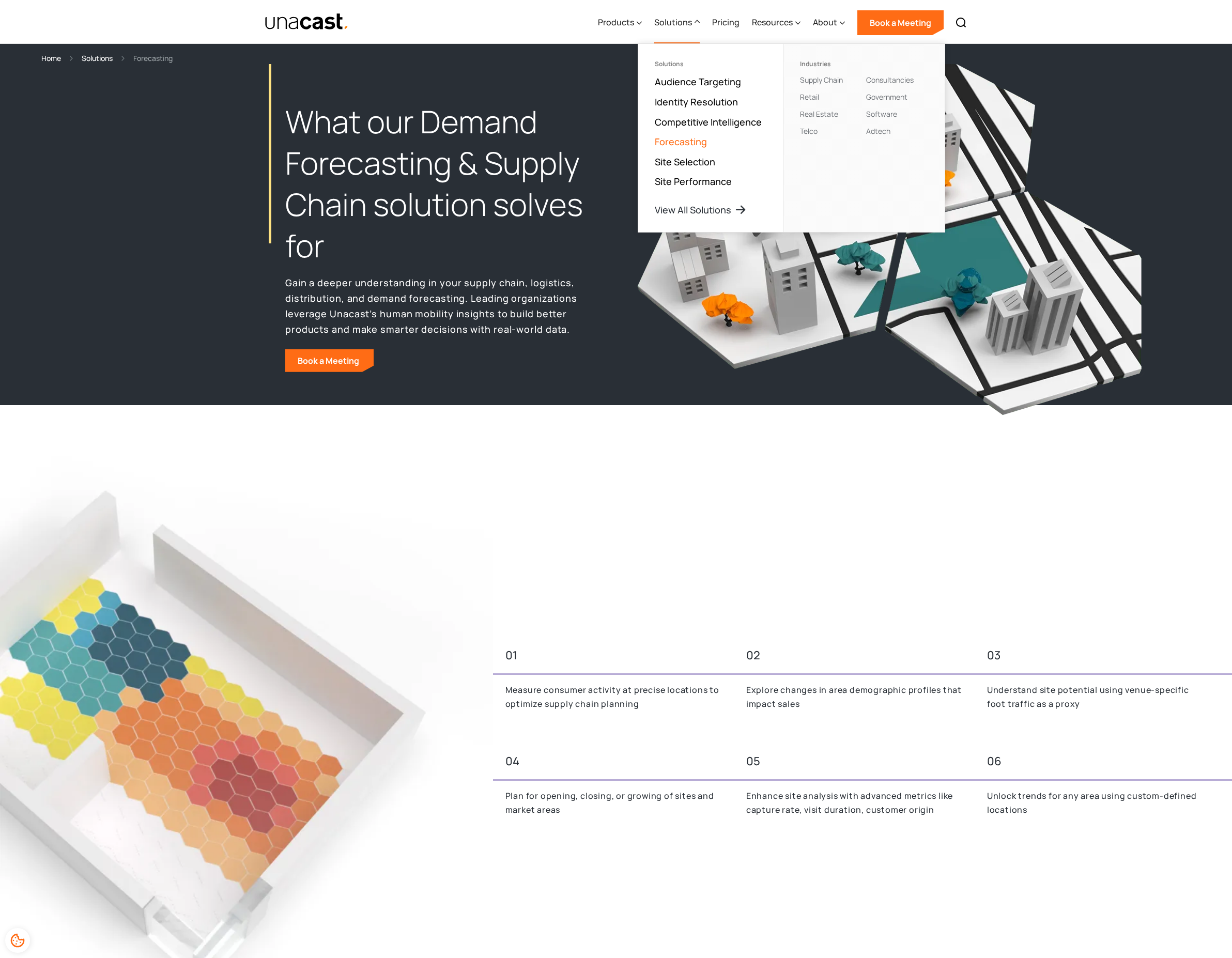
click at [693, 147] on link "Forecasting" at bounding box center [681, 141] width 52 height 12
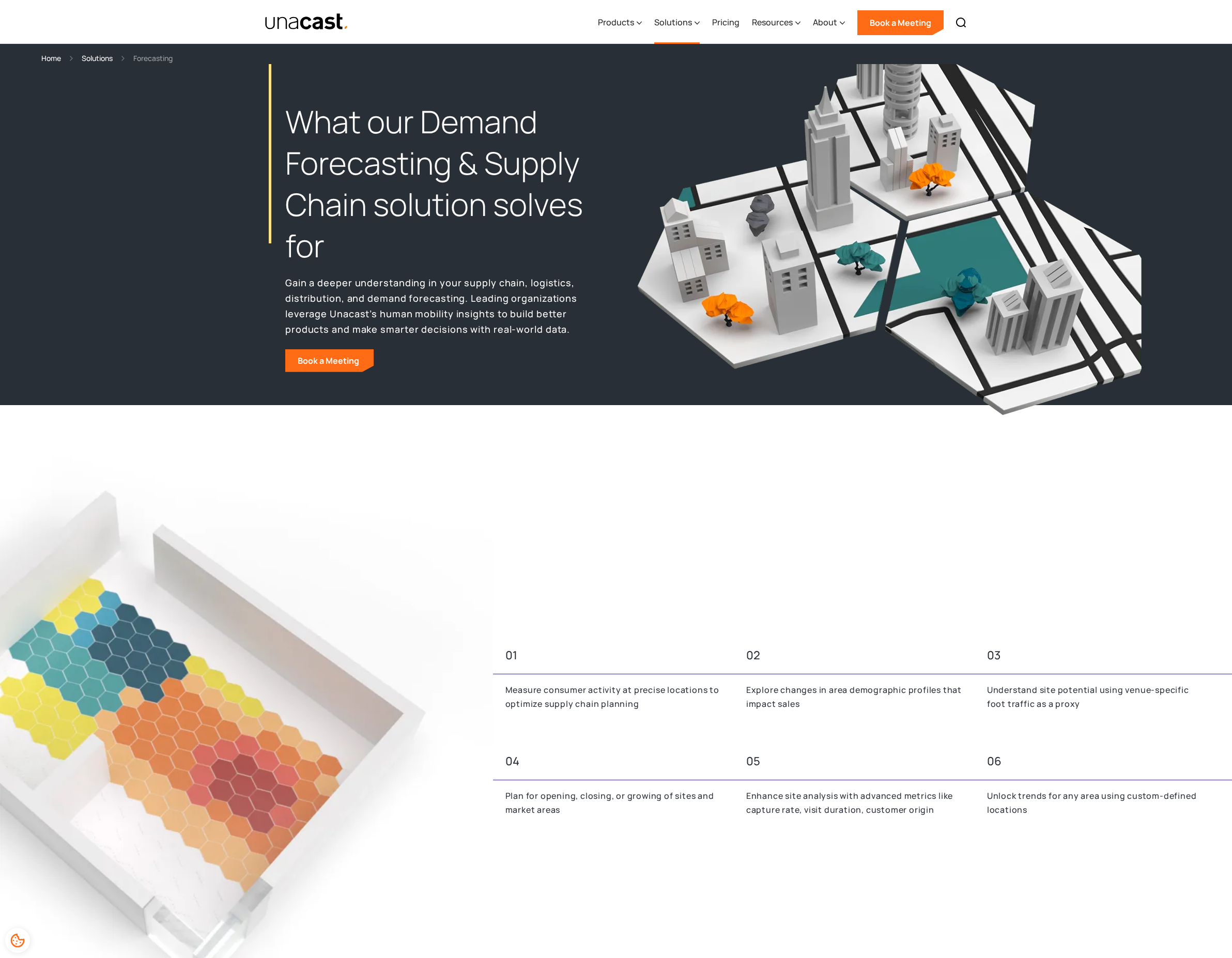
click at [699, 16] on div at bounding box center [697, 22] width 5 height 12
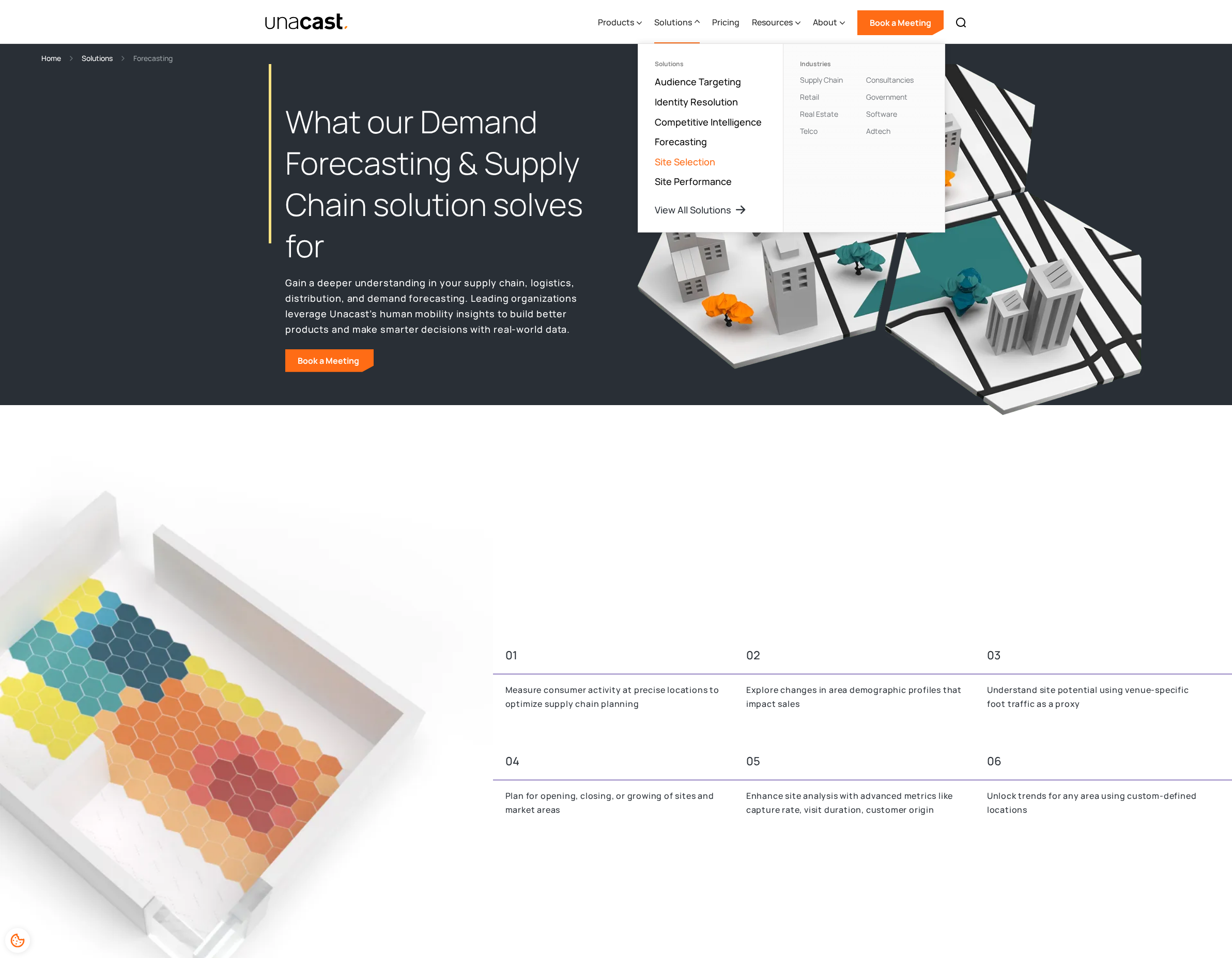
click at [693, 164] on link "Site Selection" at bounding box center [685, 162] width 60 height 12
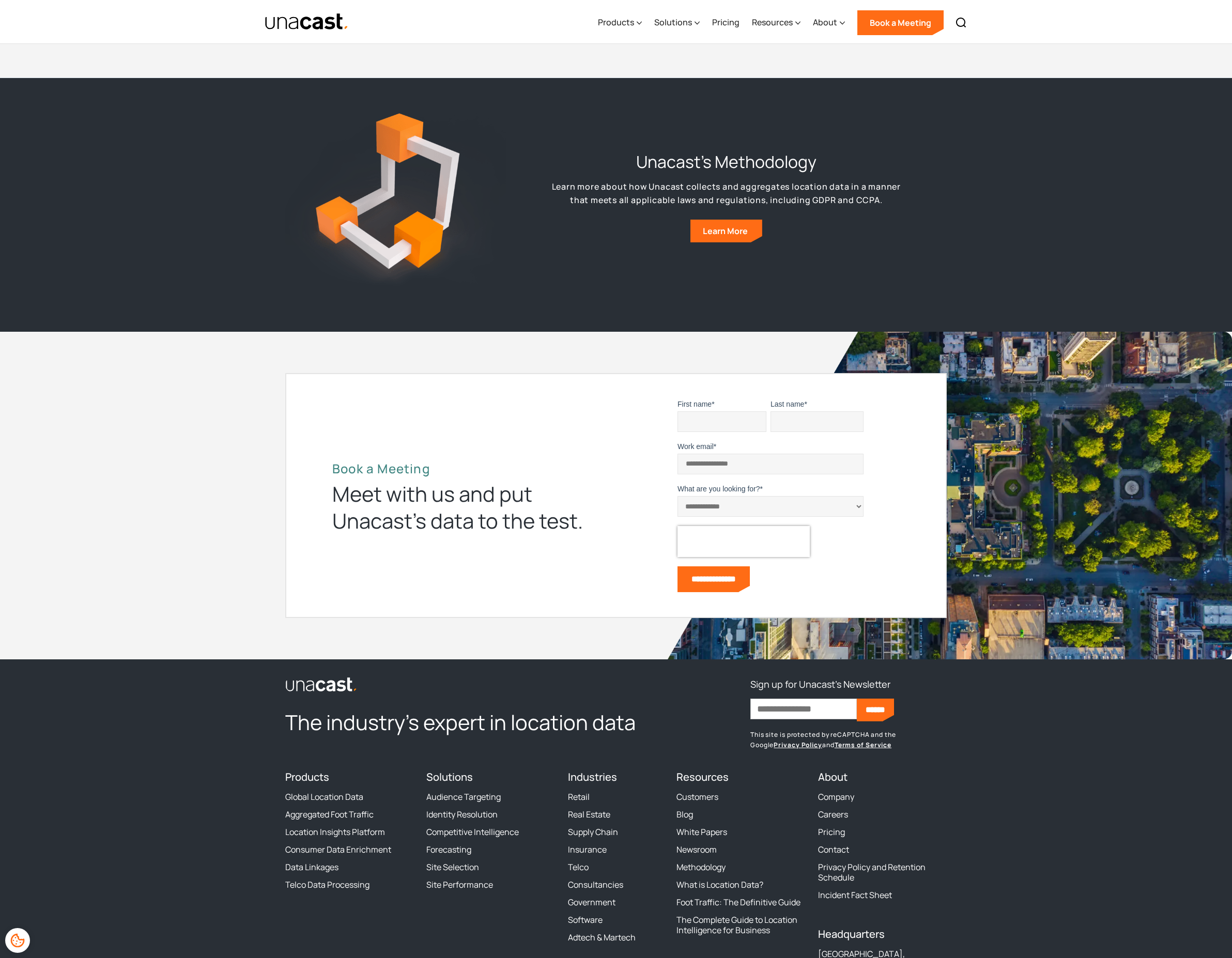
scroll to position [5344, 0]
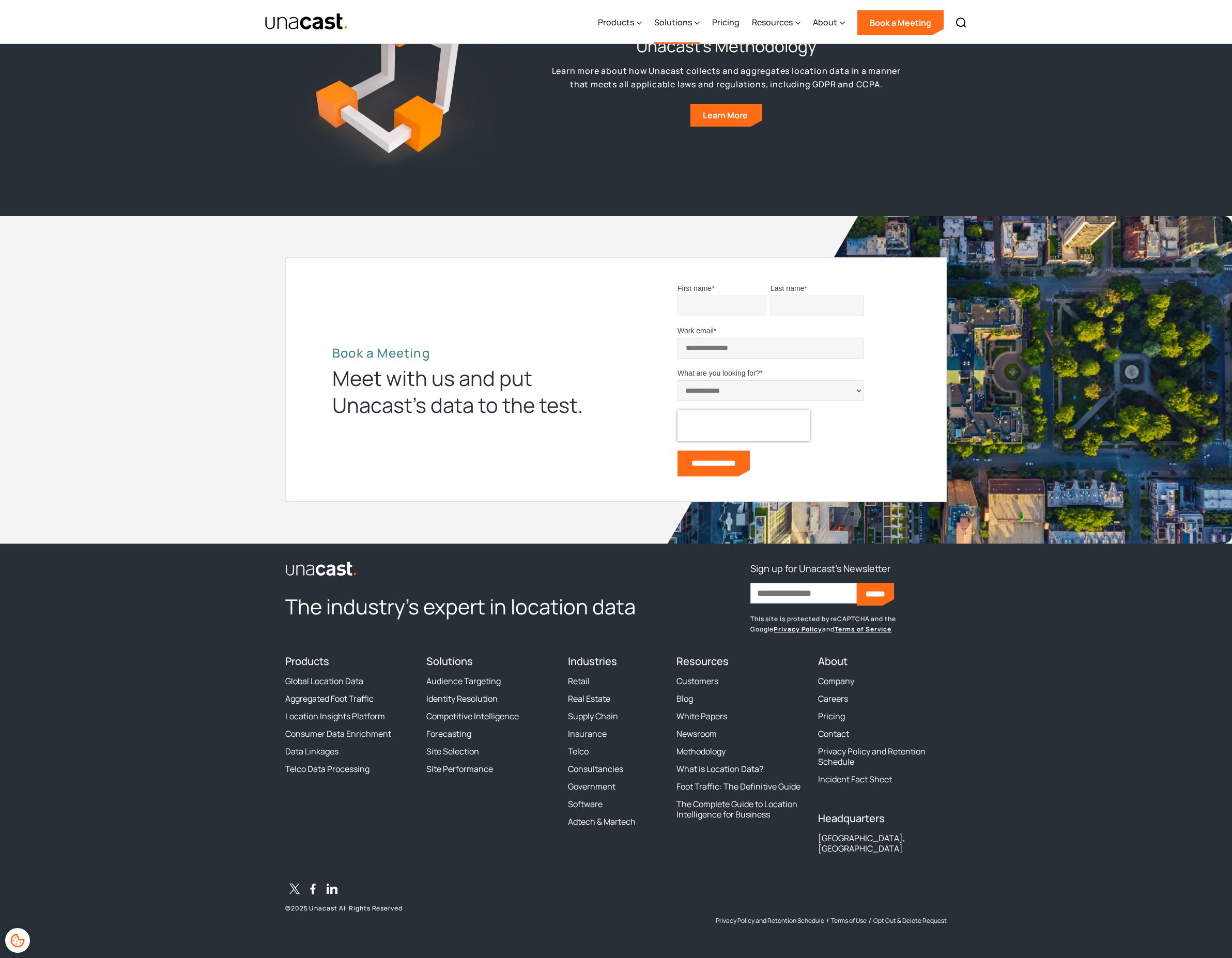
click at [693, 26] on div "Solutions" at bounding box center [677, 23] width 46 height 42
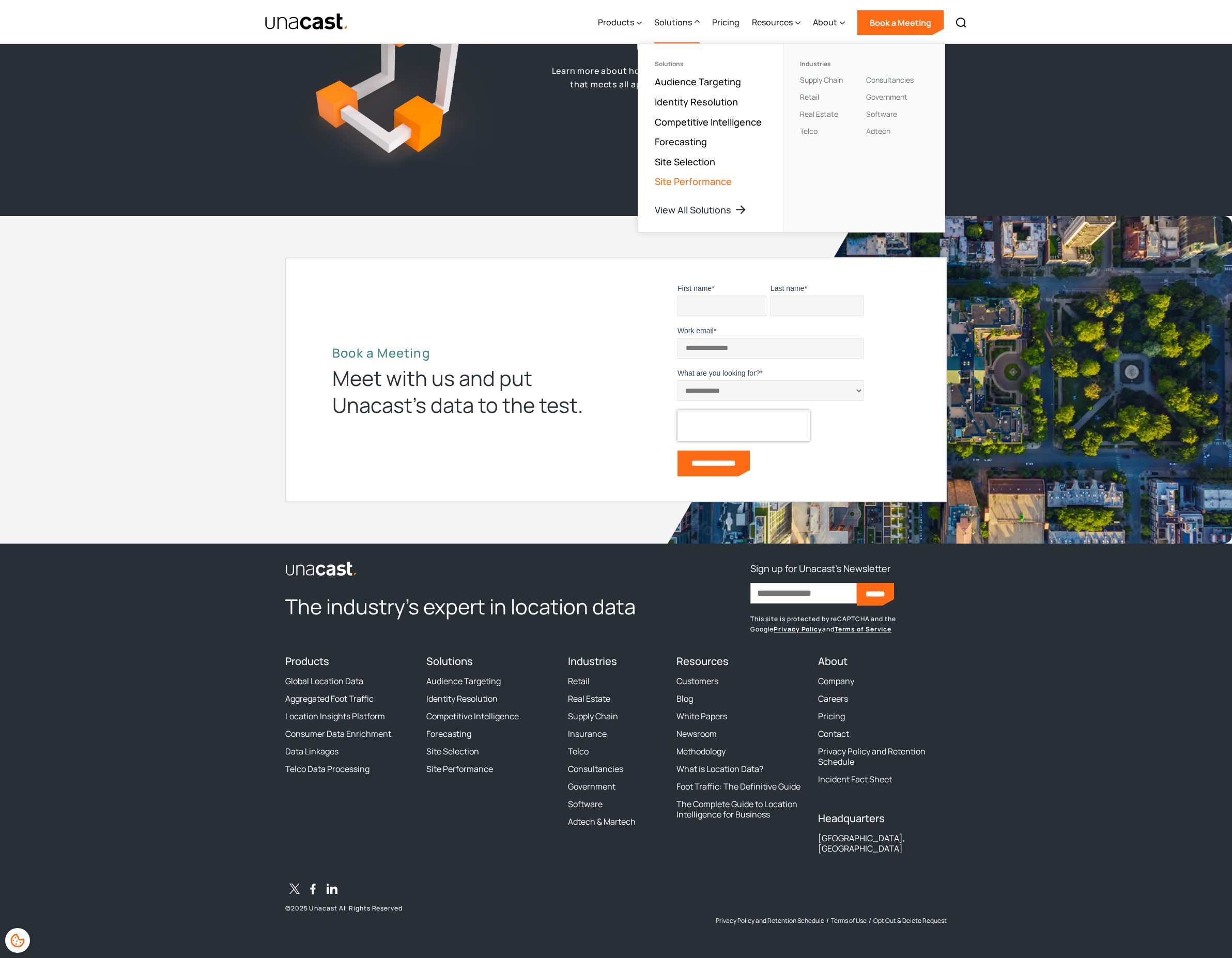
click at [693, 180] on link "Site Performance" at bounding box center [693, 181] width 77 height 12
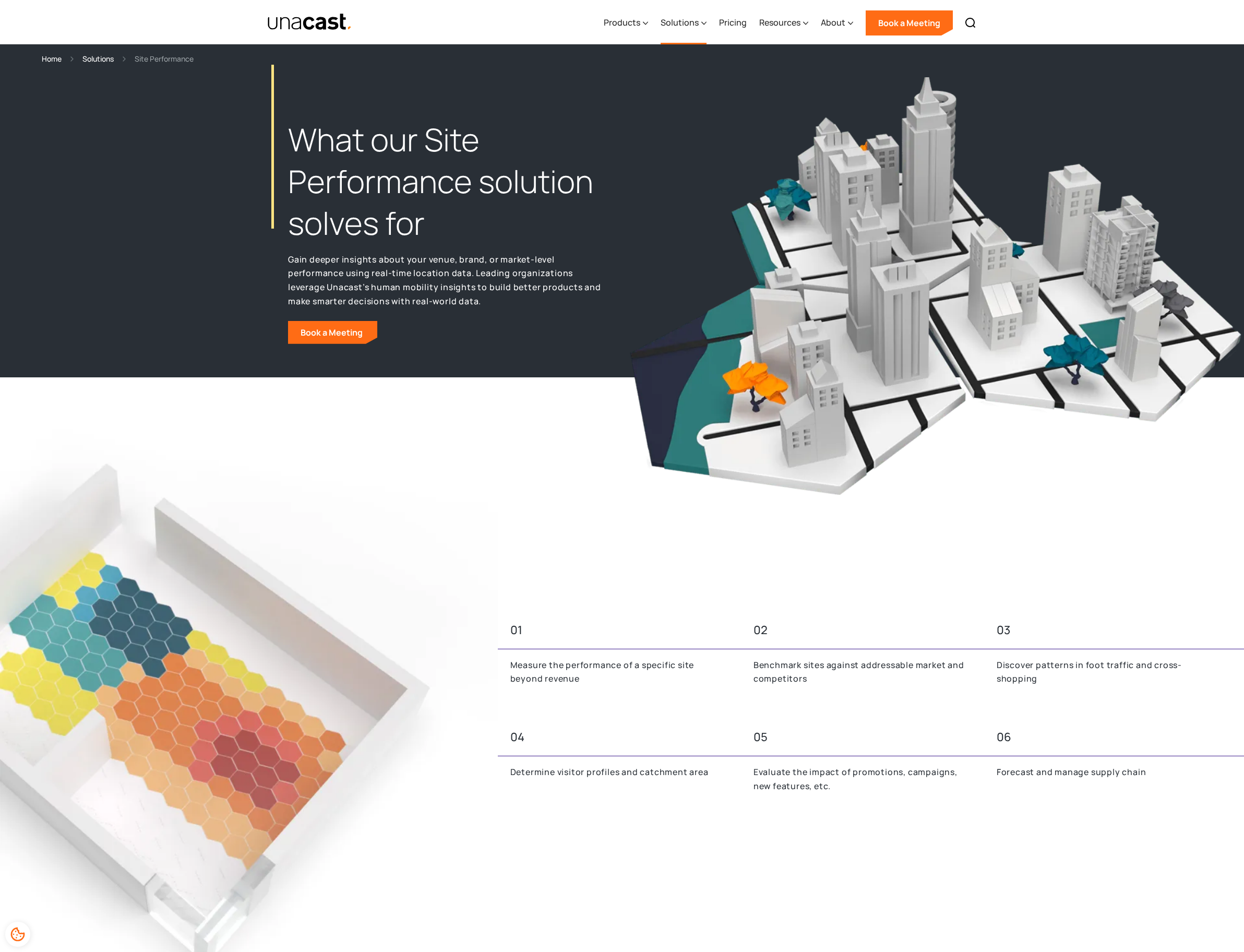
click at [704, 26] on icon at bounding box center [704, 23] width 5 height 11
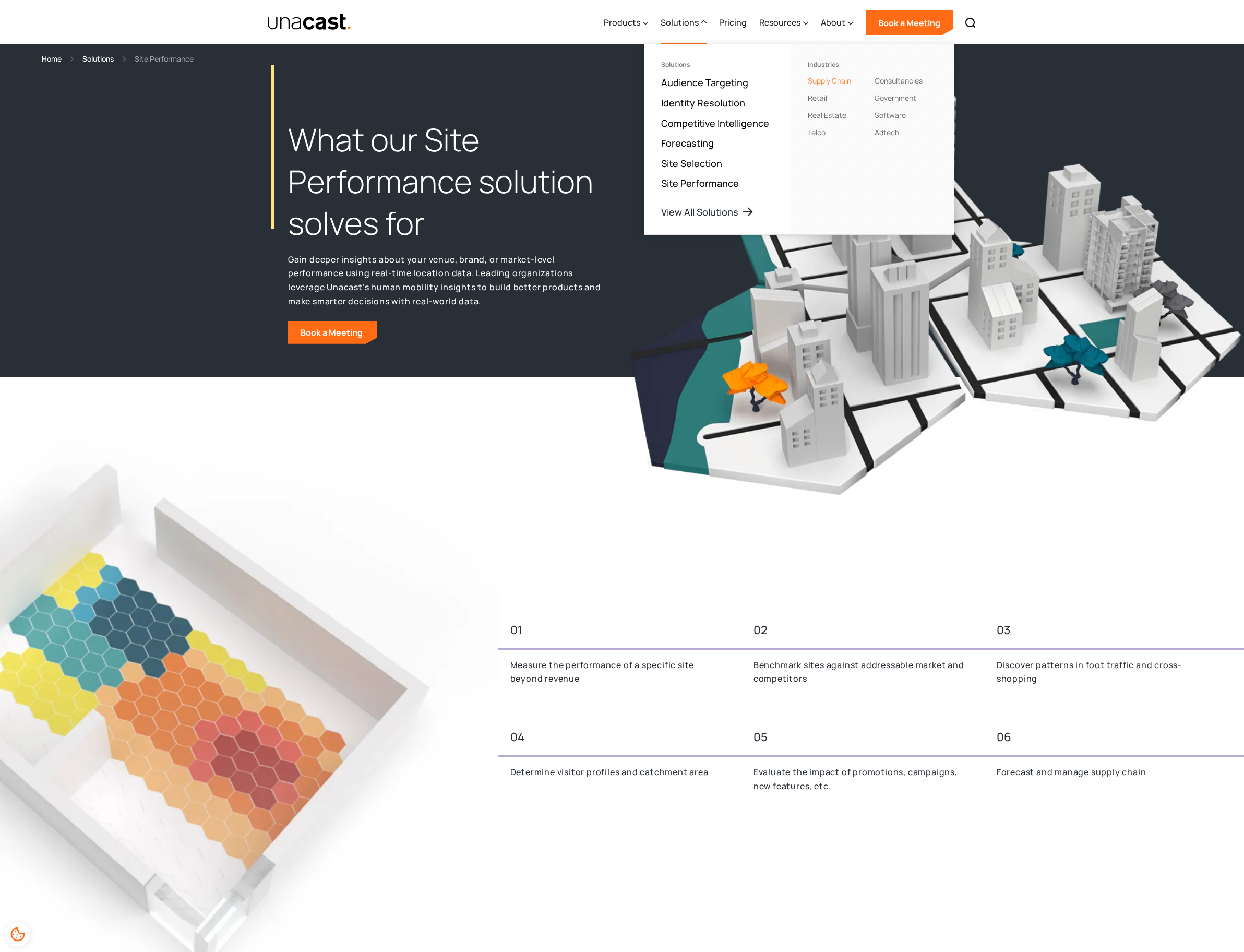
click at [821, 78] on link "Supply Chain" at bounding box center [830, 81] width 43 height 10
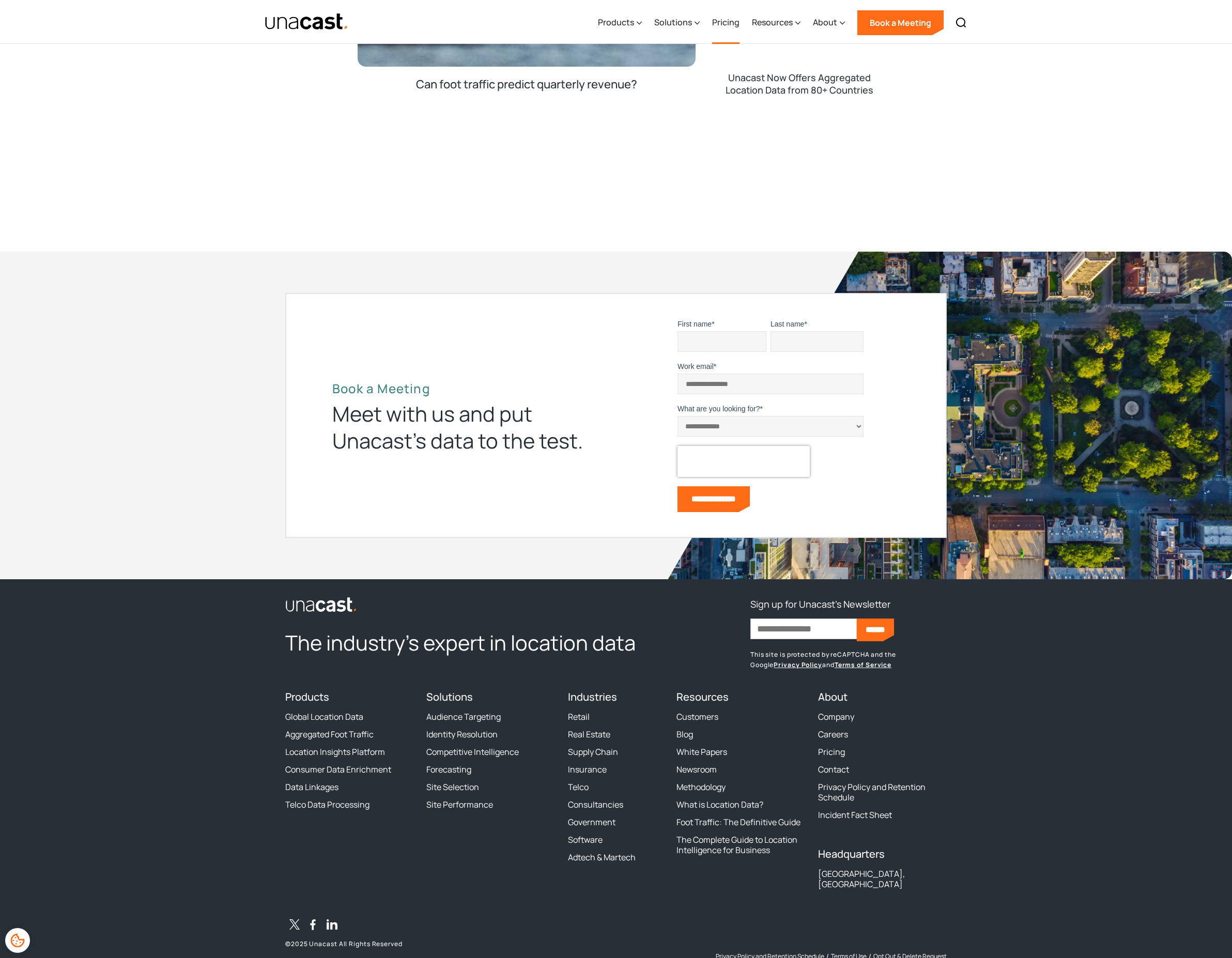
scroll to position [2368, 0]
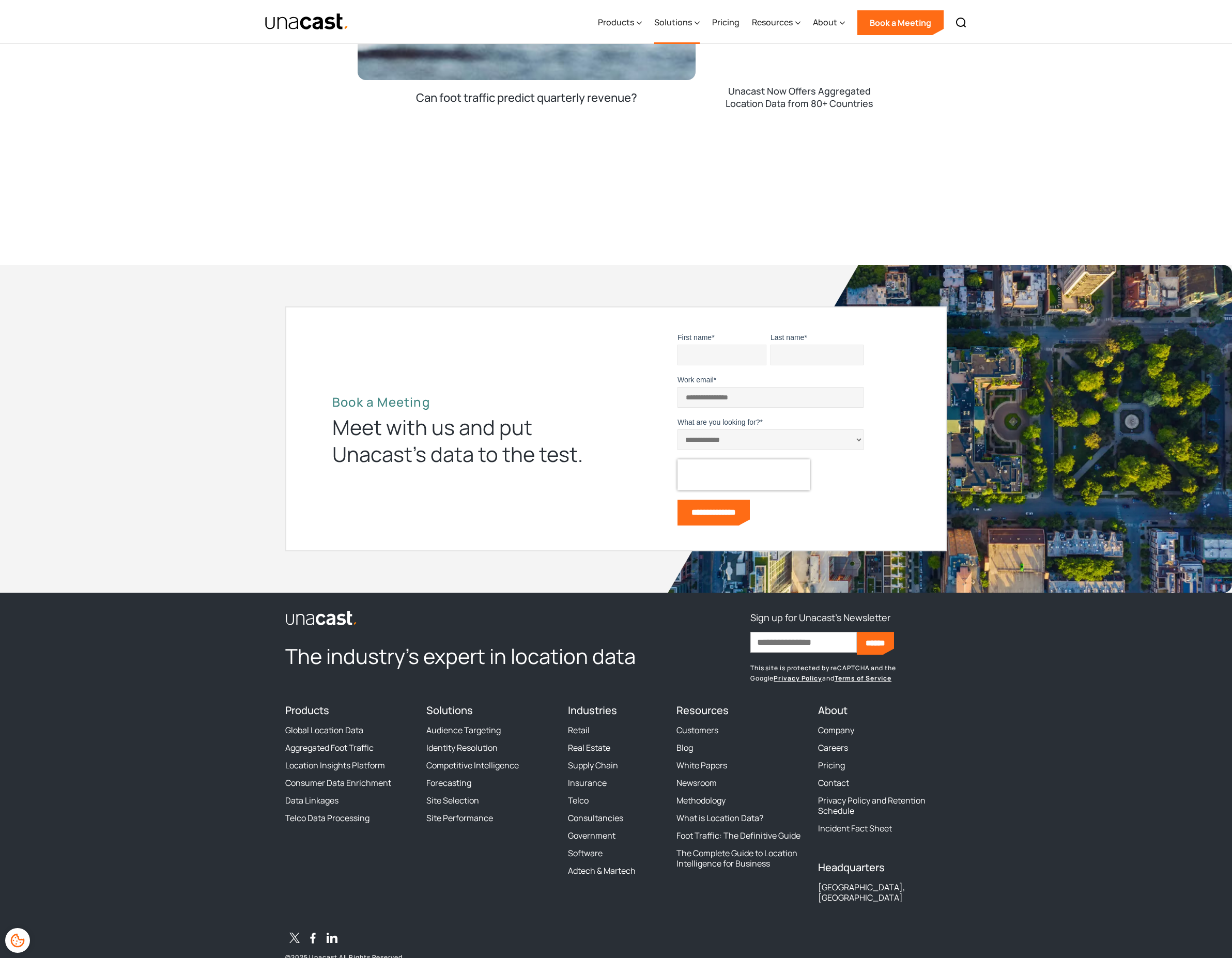
click at [697, 23] on icon at bounding box center [697, 23] width 5 height 3
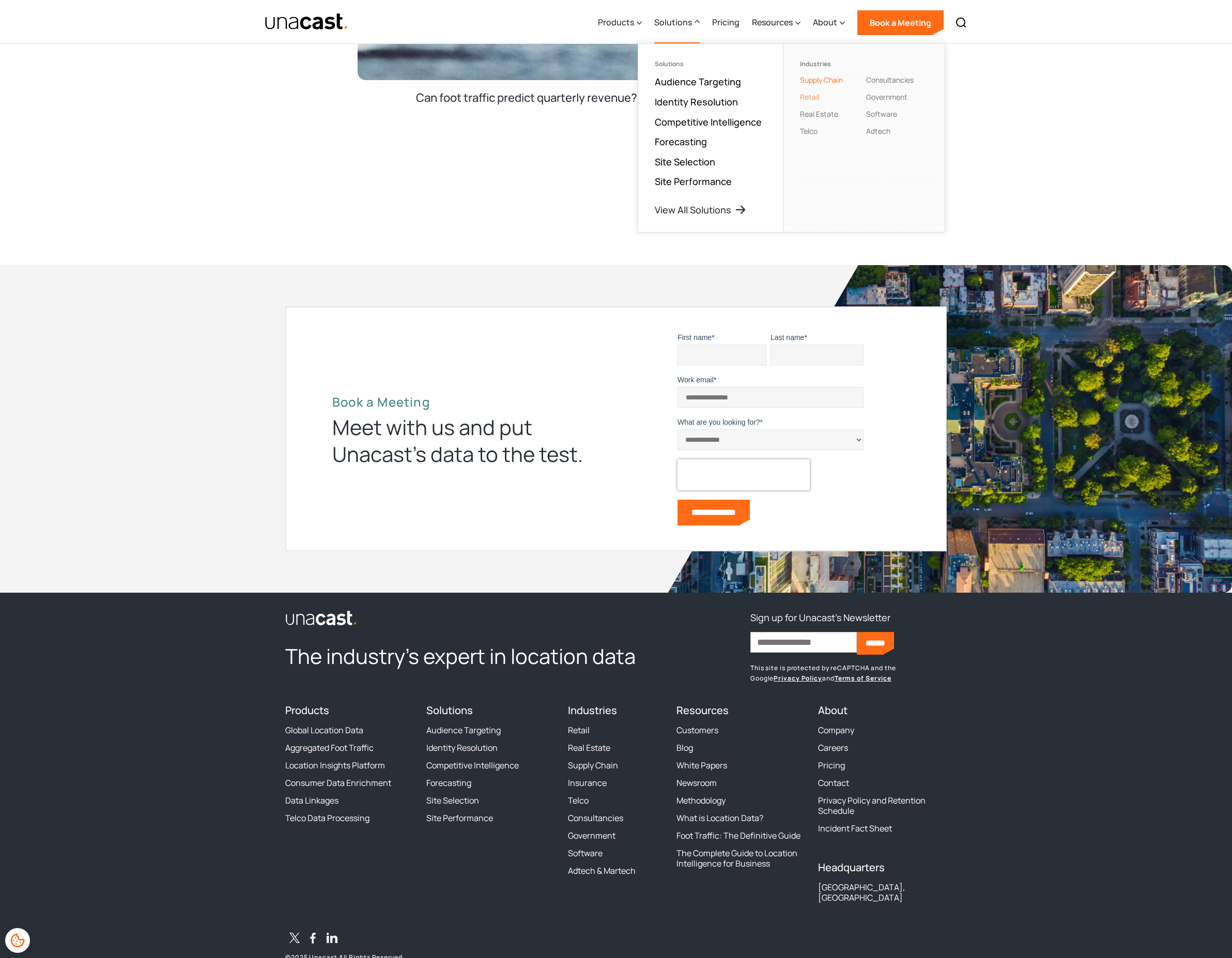
click at [819, 100] on link "Retail" at bounding box center [810, 97] width 19 height 10
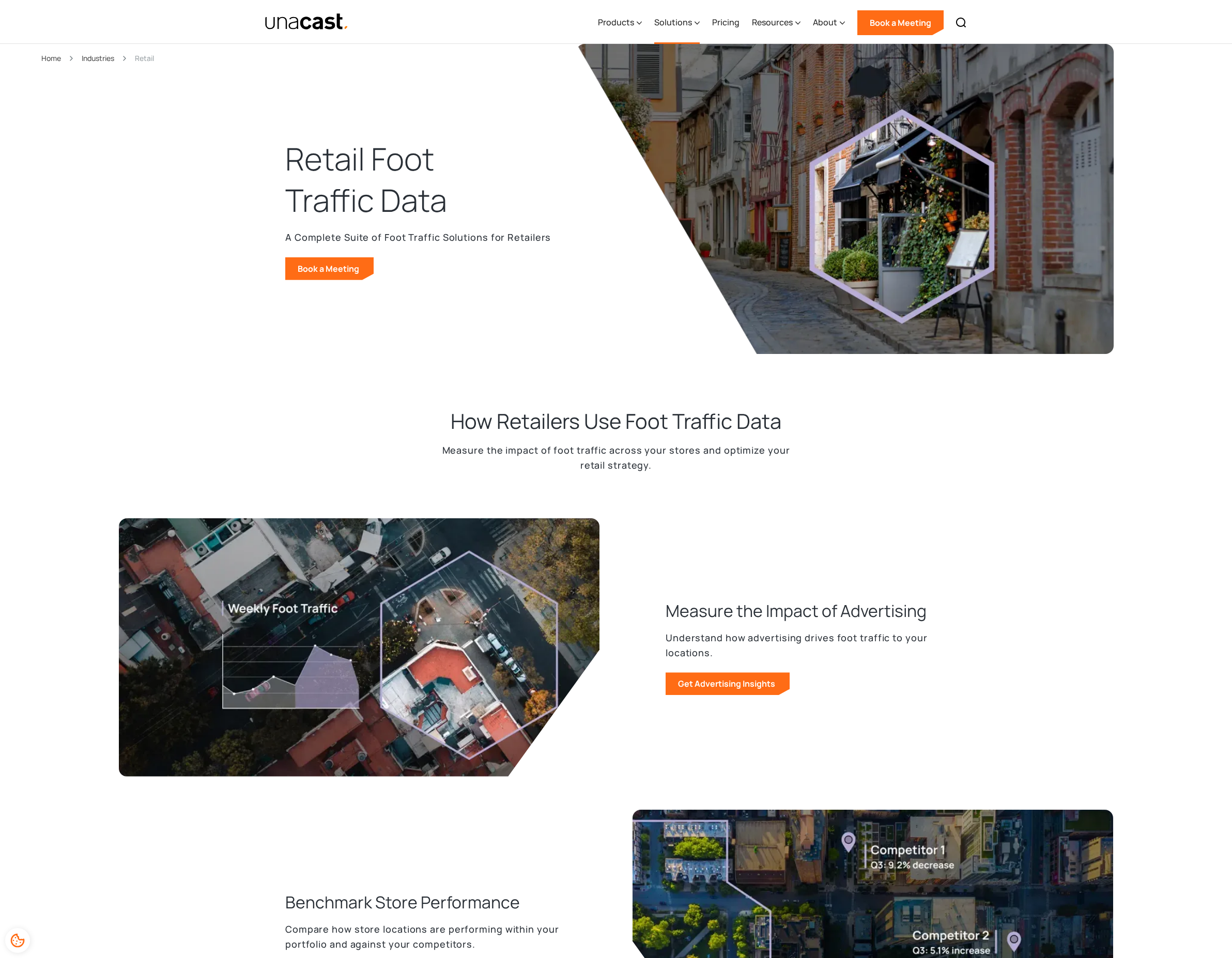
click at [691, 26] on div "Solutions" at bounding box center [673, 22] width 37 height 12
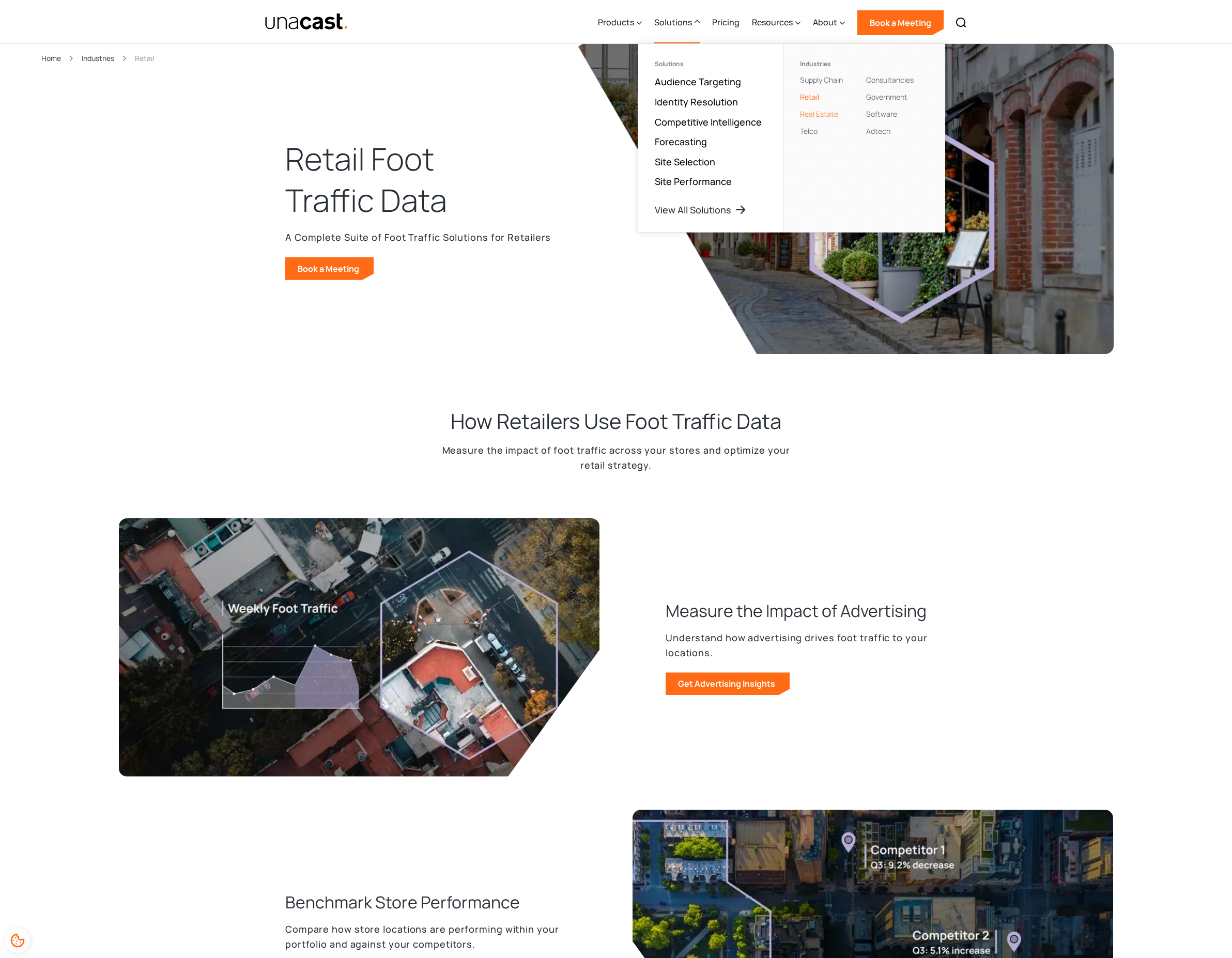
click at [820, 113] on link "Real Estate" at bounding box center [819, 114] width 38 height 10
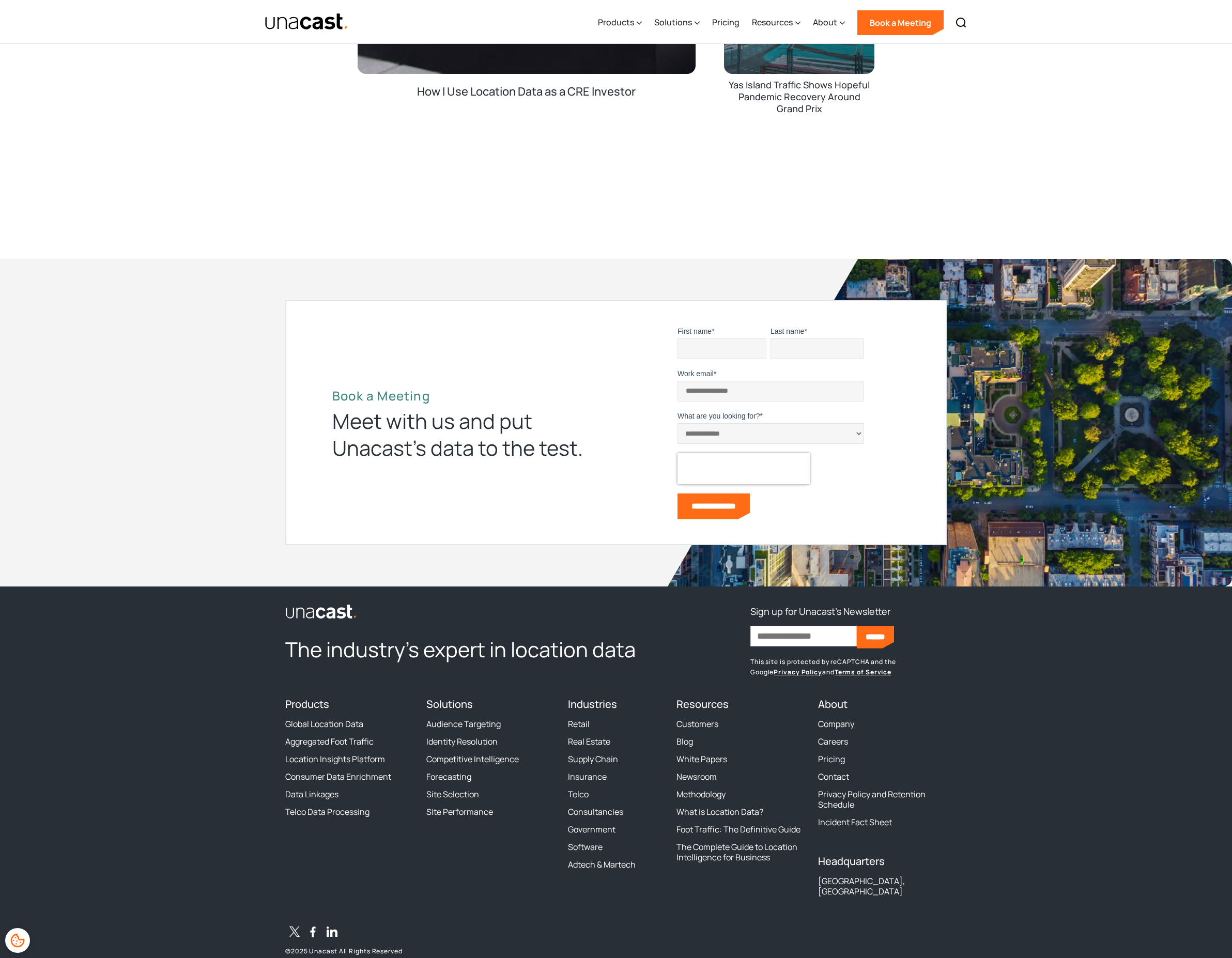
scroll to position [2445, 0]
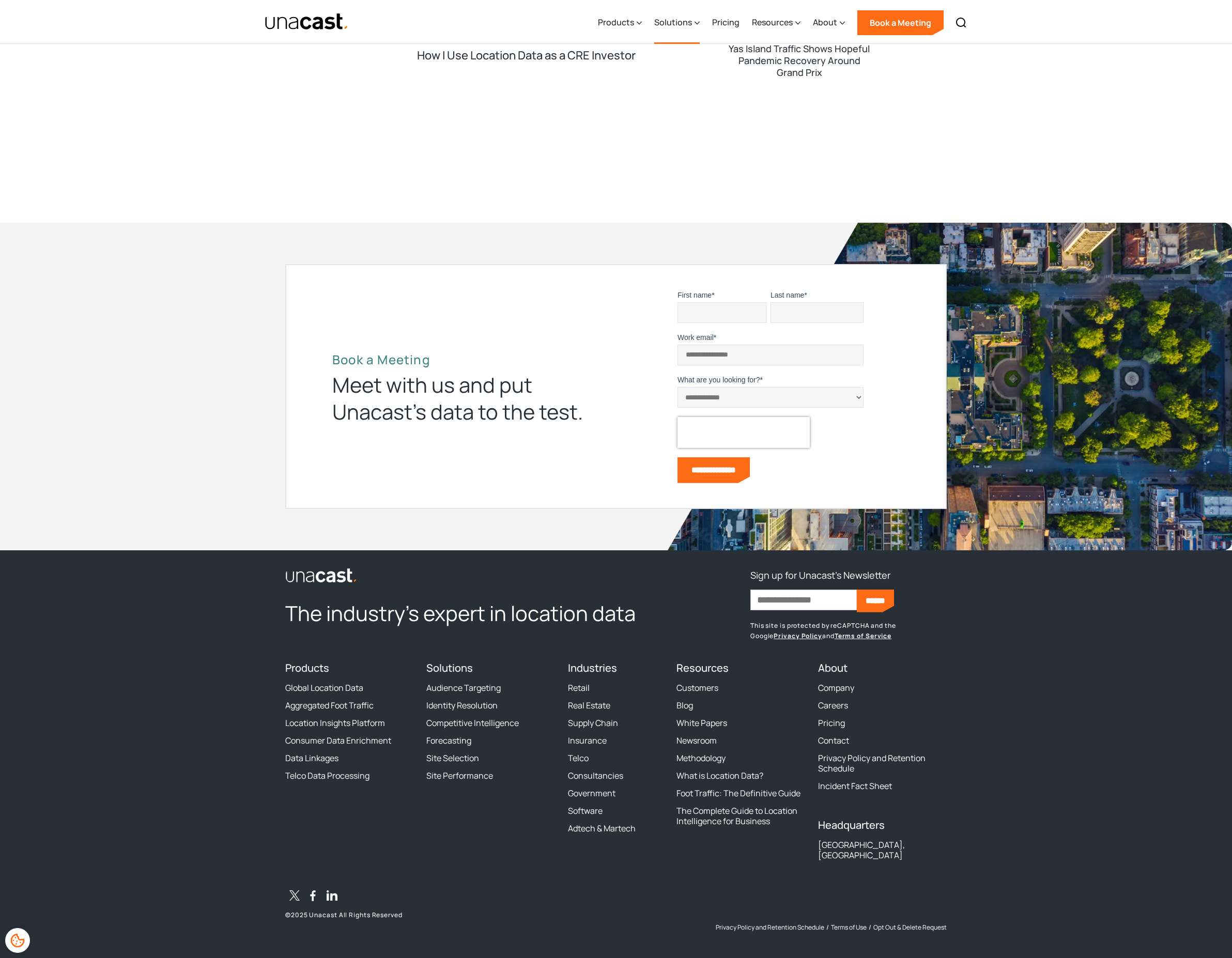
click at [684, 21] on div "Solutions" at bounding box center [673, 22] width 37 height 12
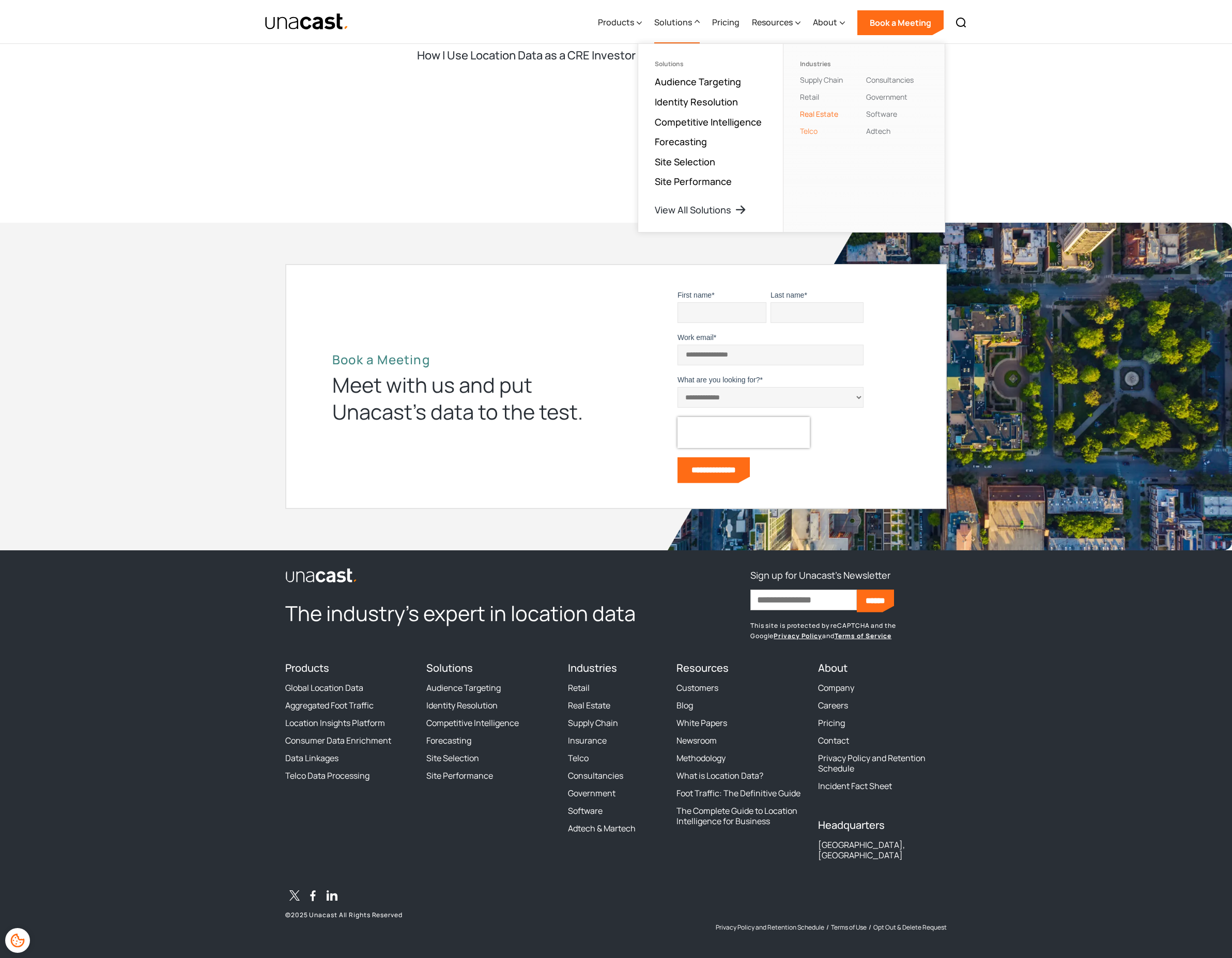
click at [811, 129] on link "Telco" at bounding box center [809, 131] width 17 height 10
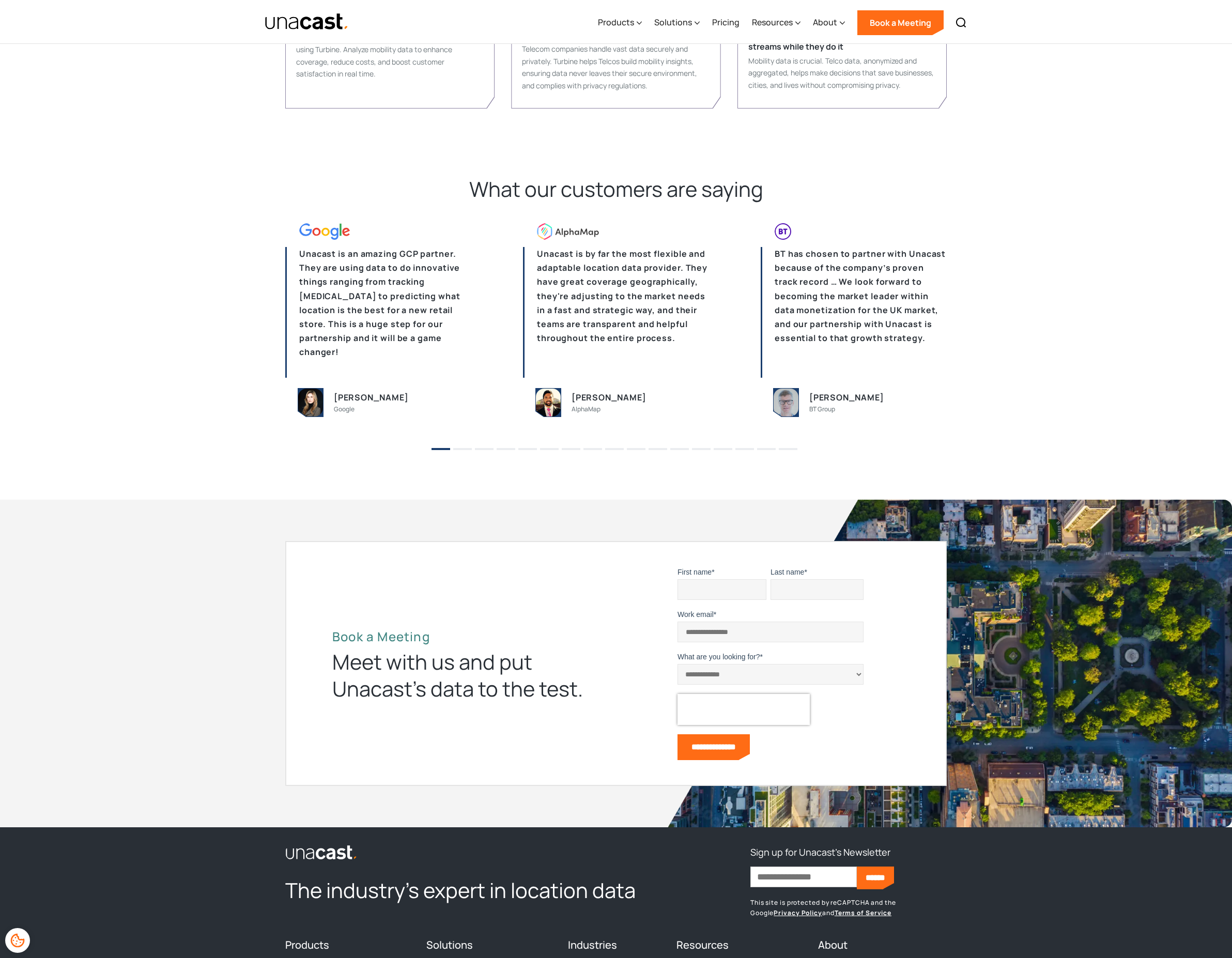
scroll to position [2177, 0]
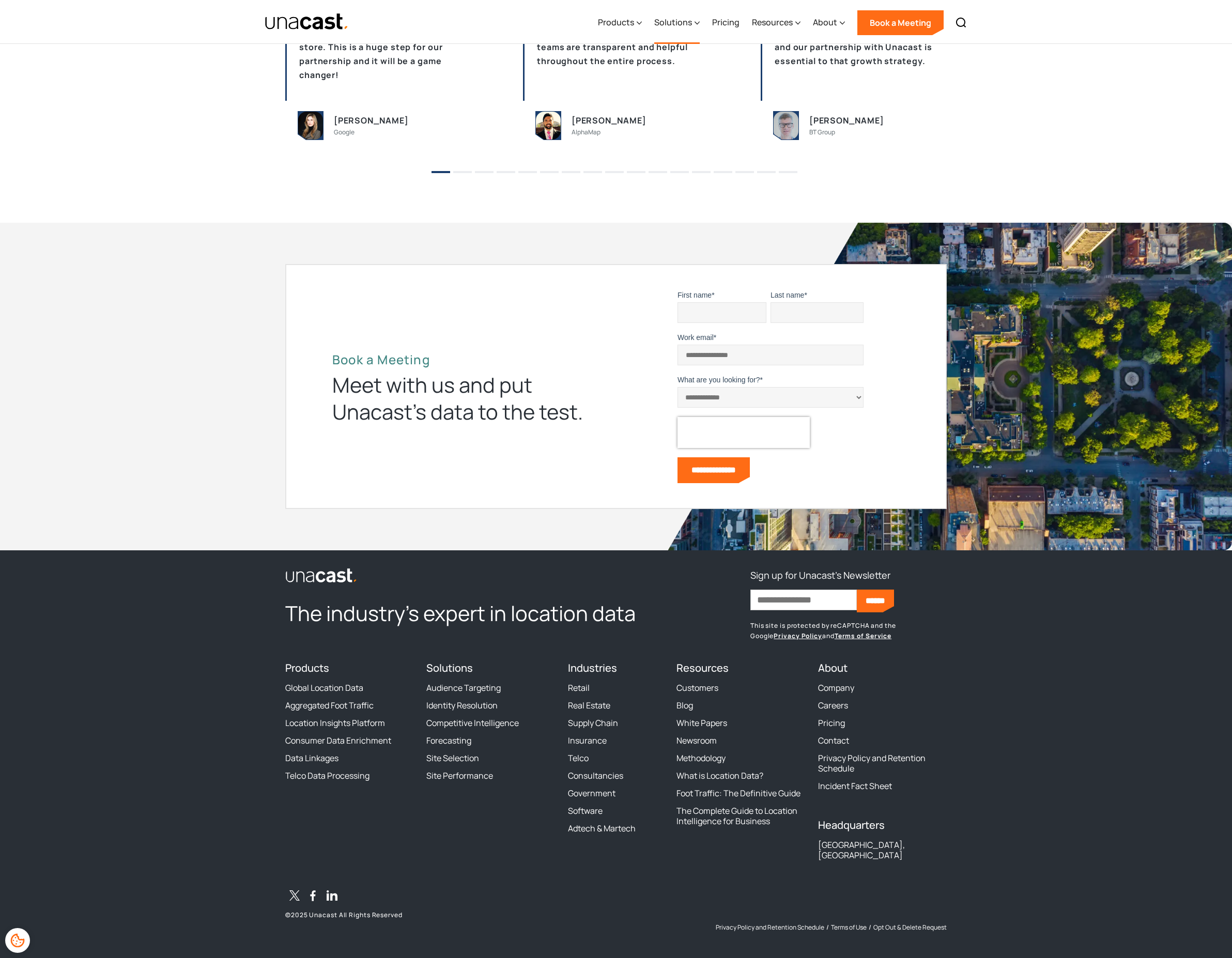
click at [686, 14] on div "Solutions" at bounding box center [677, 23] width 46 height 42
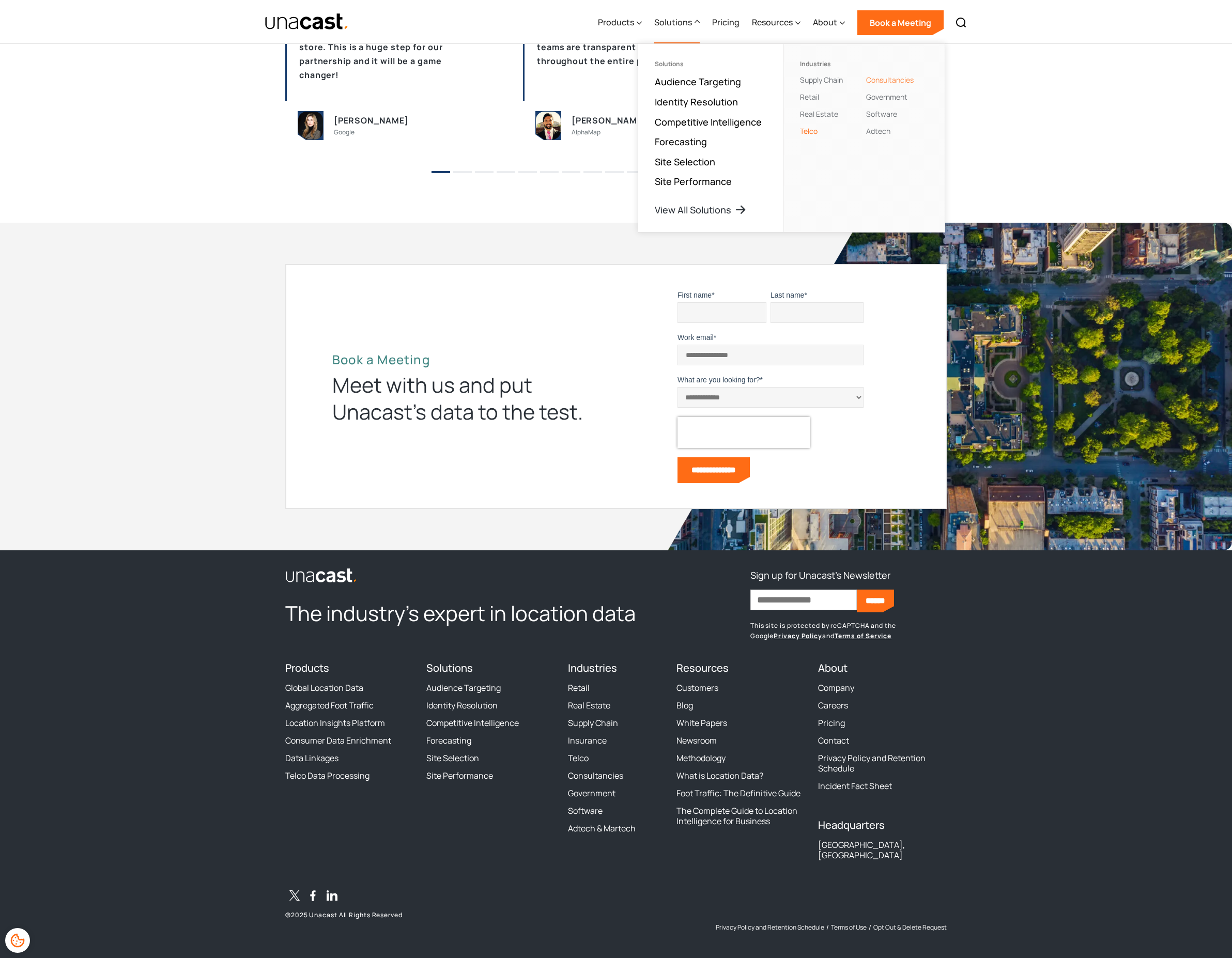
click at [881, 80] on link "Consultancies" at bounding box center [890, 80] width 48 height 10
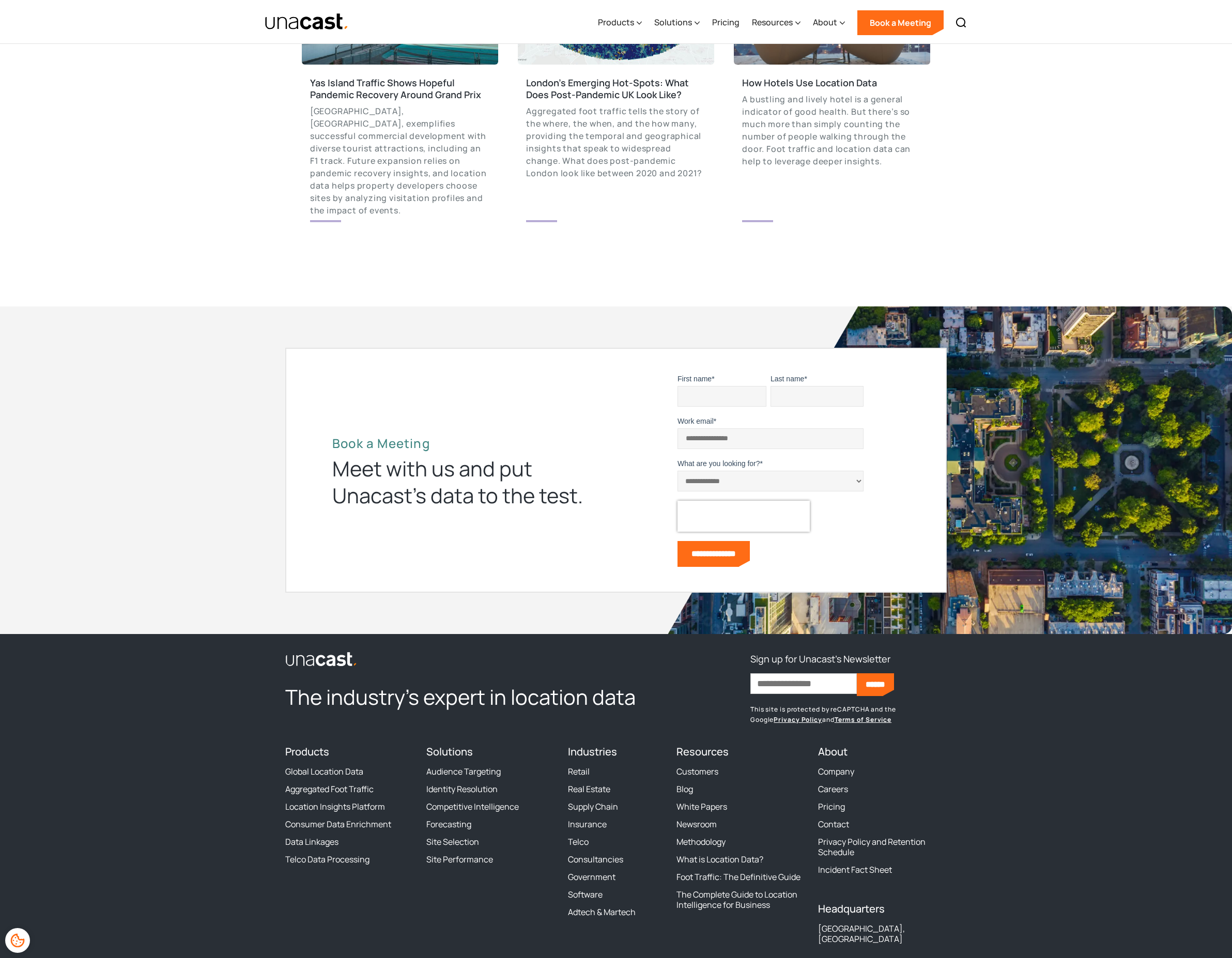
scroll to position [1820, 0]
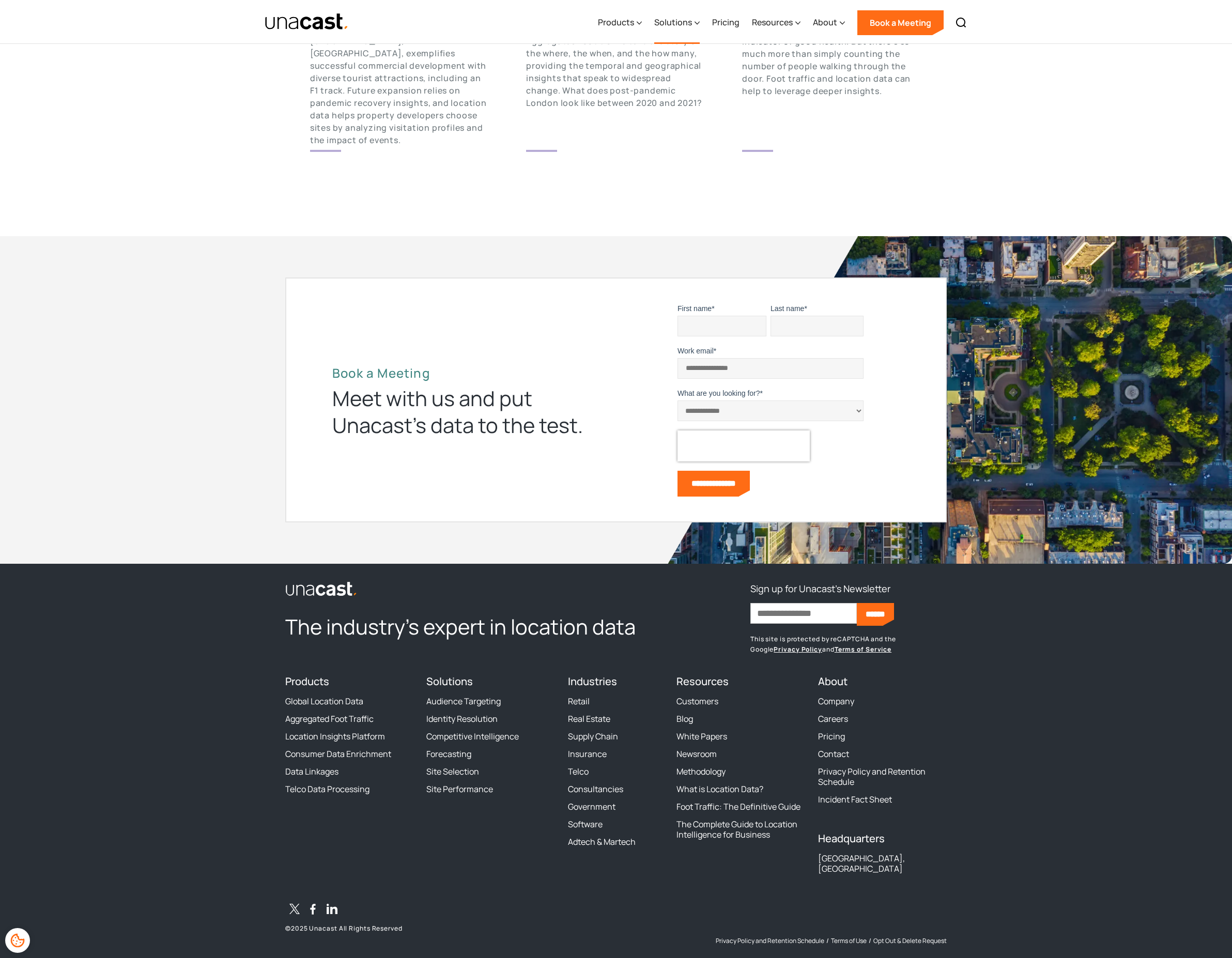
click at [690, 18] on div "Solutions" at bounding box center [673, 22] width 37 height 12
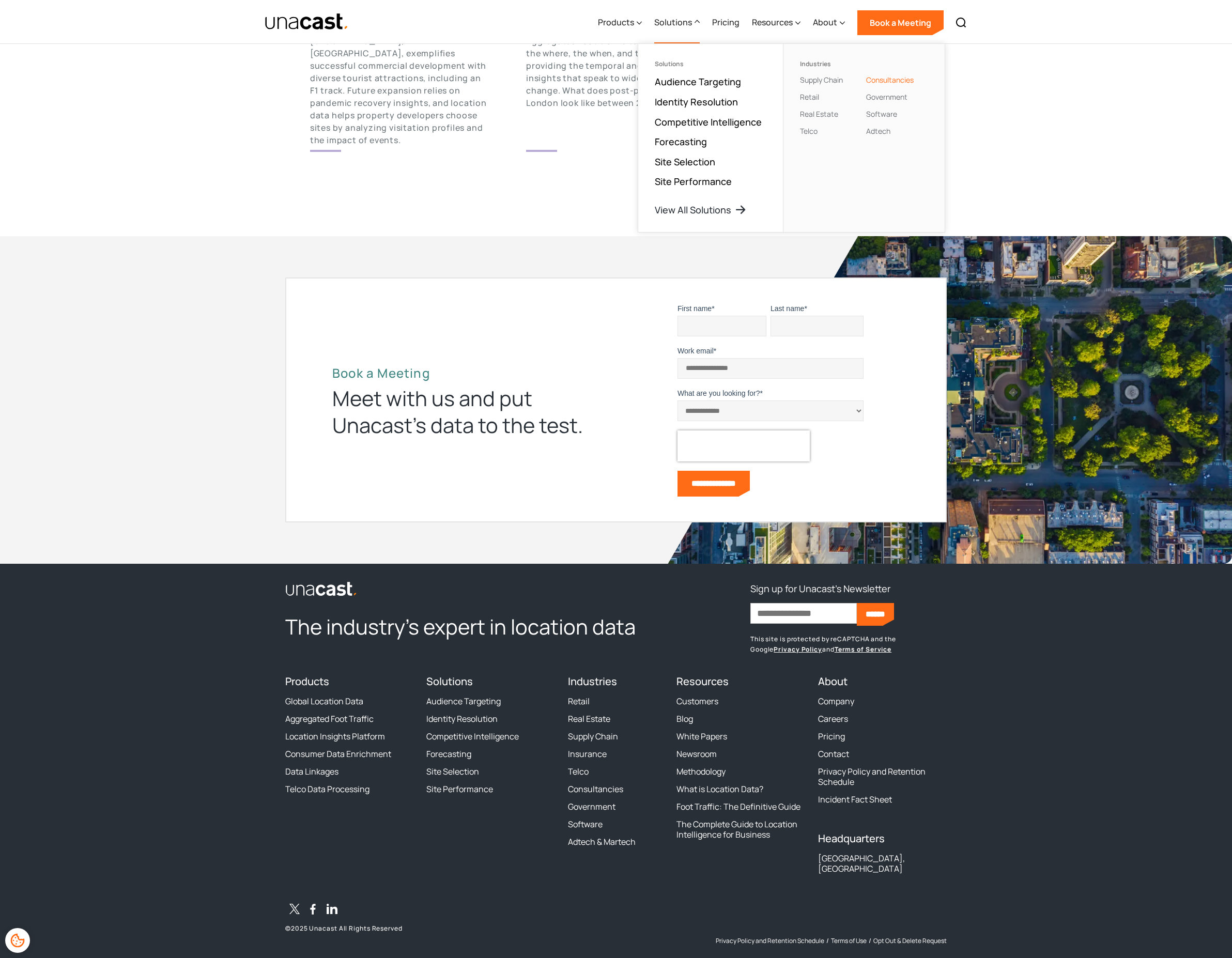
click at [873, 92] on li "Government" at bounding box center [897, 97] width 62 height 10
click at [879, 98] on link "Government" at bounding box center [887, 97] width 41 height 10
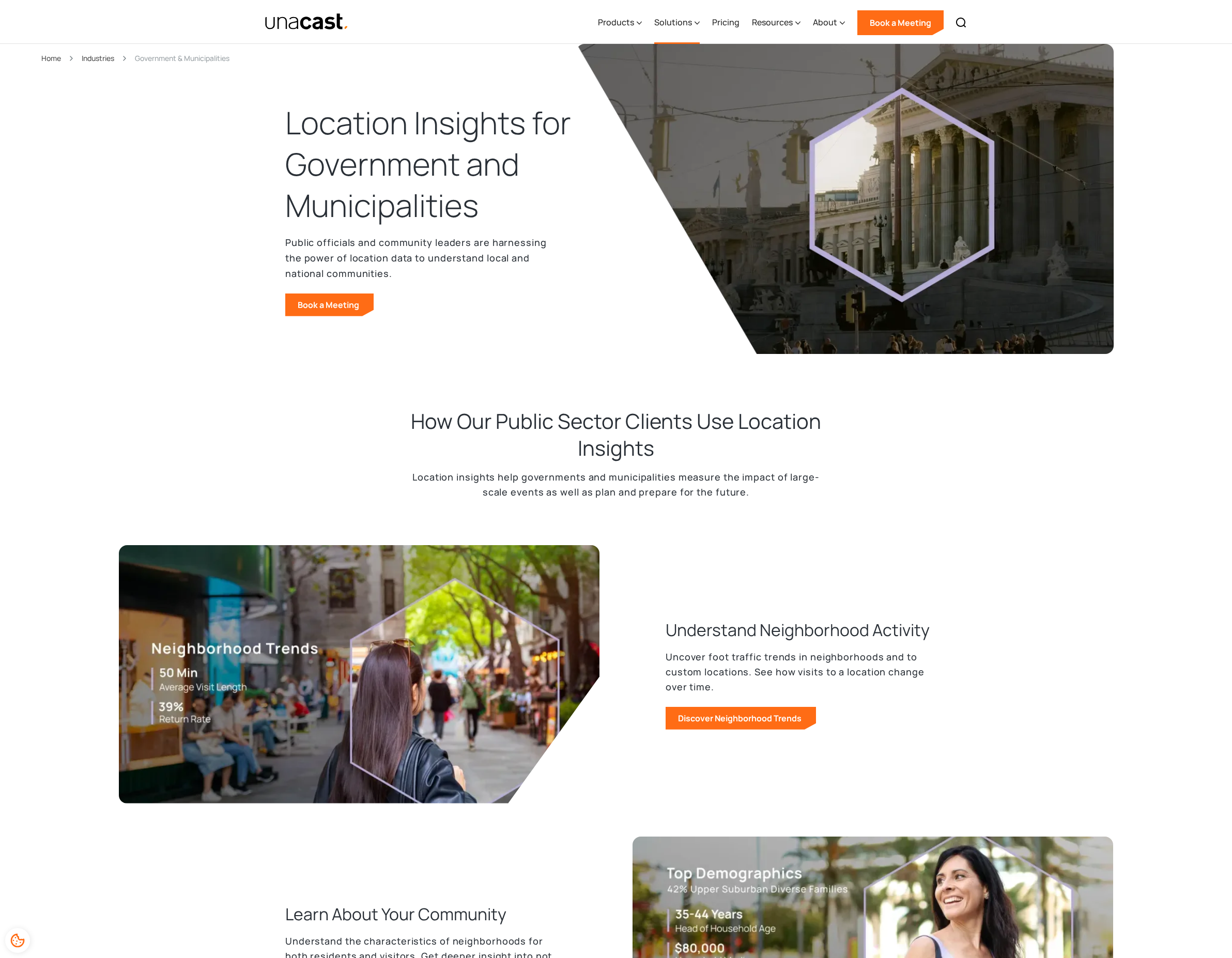
click at [680, 20] on div "Solutions" at bounding box center [673, 22] width 37 height 12
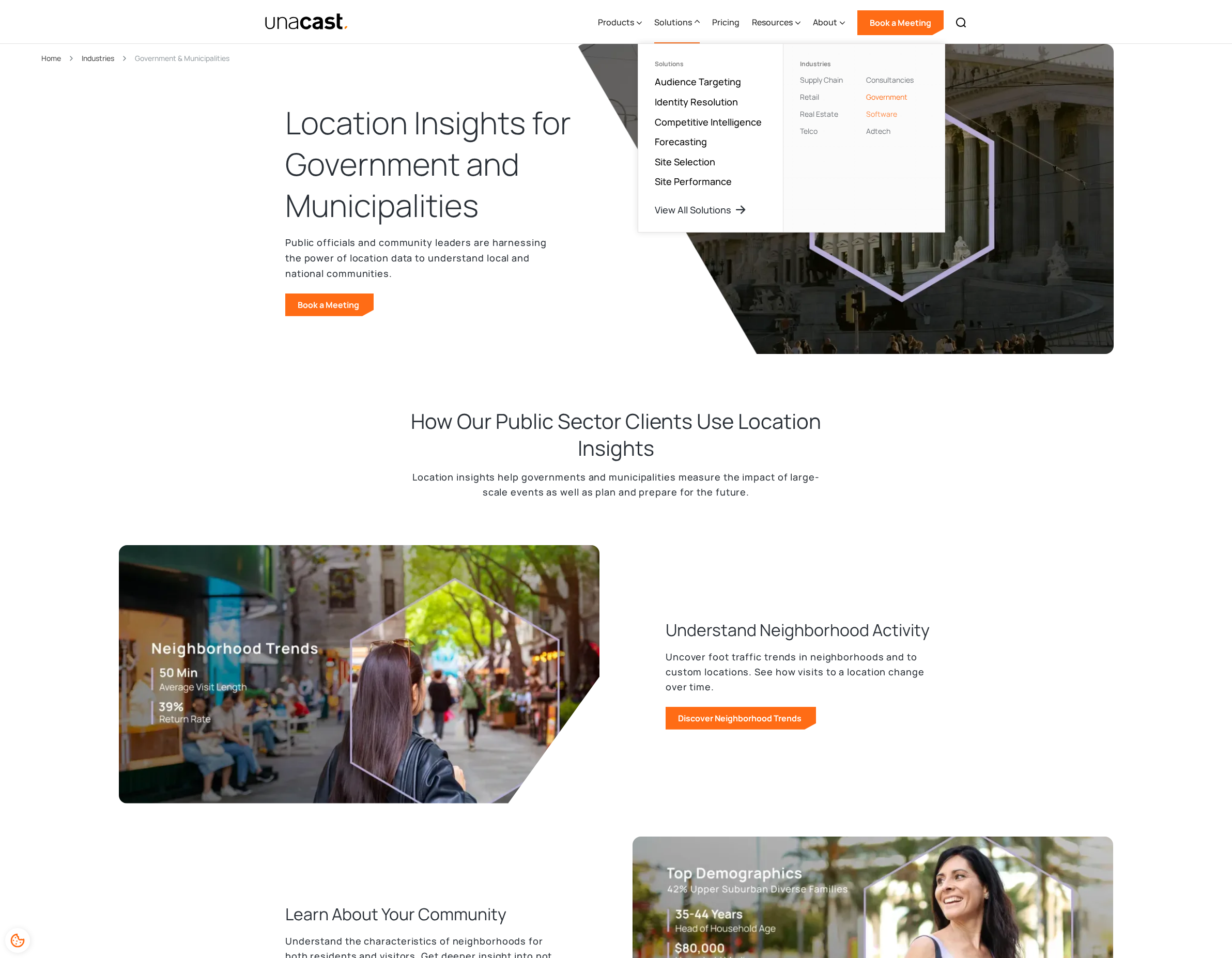
click at [881, 112] on link "Software" at bounding box center [881, 114] width 31 height 10
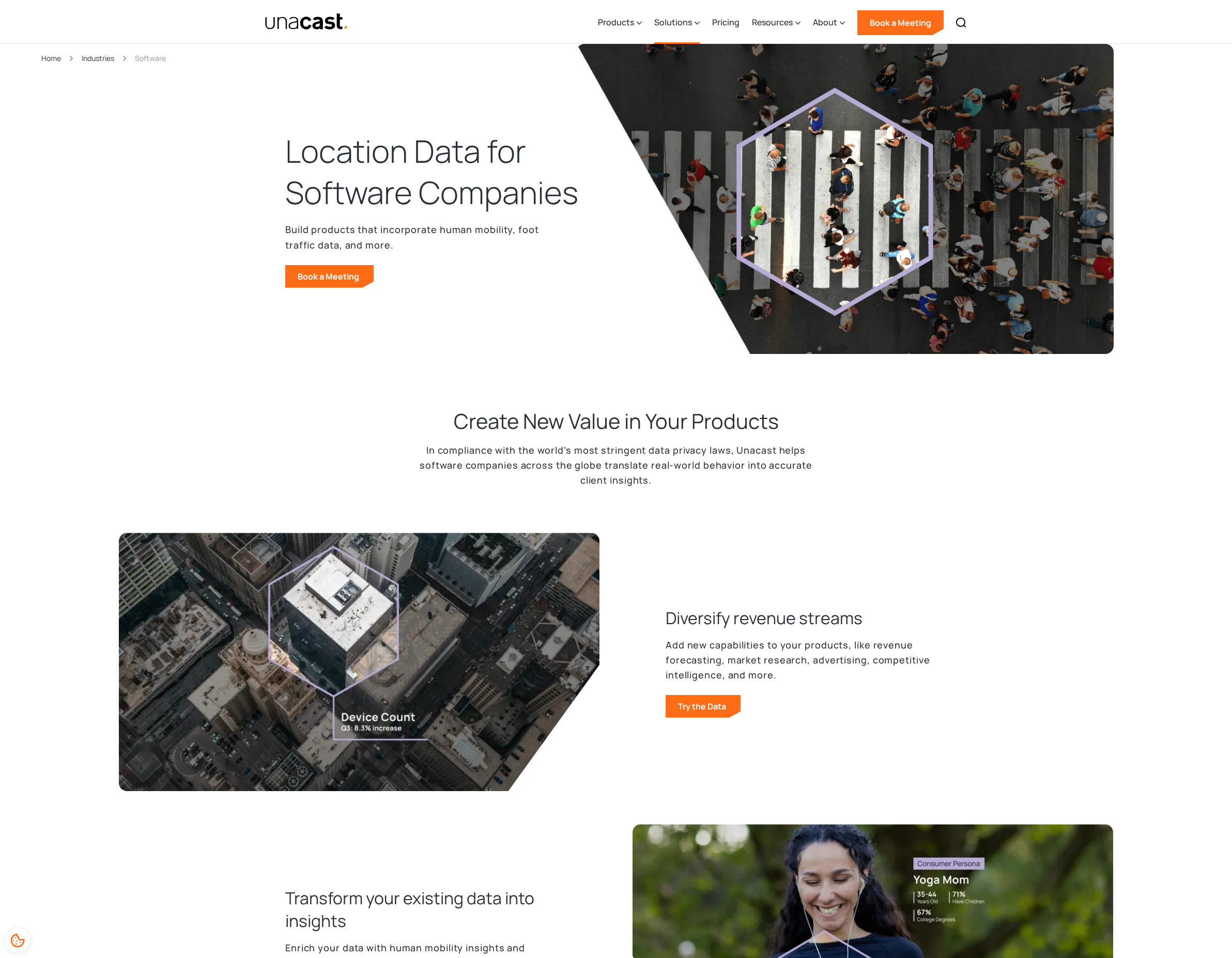
click at [685, 21] on div "Solutions" at bounding box center [673, 22] width 37 height 12
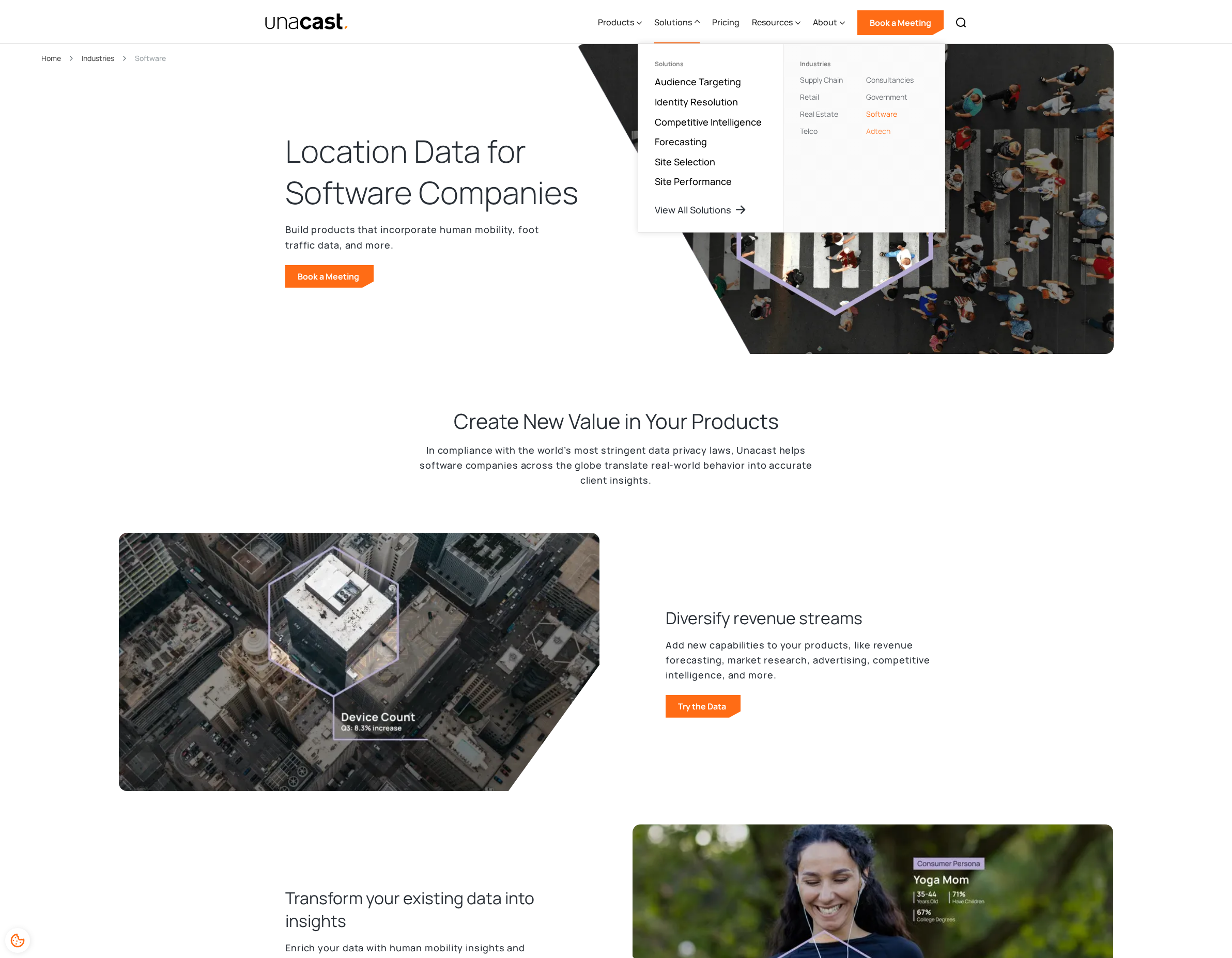
click at [882, 131] on link "Adtech" at bounding box center [878, 131] width 24 height 10
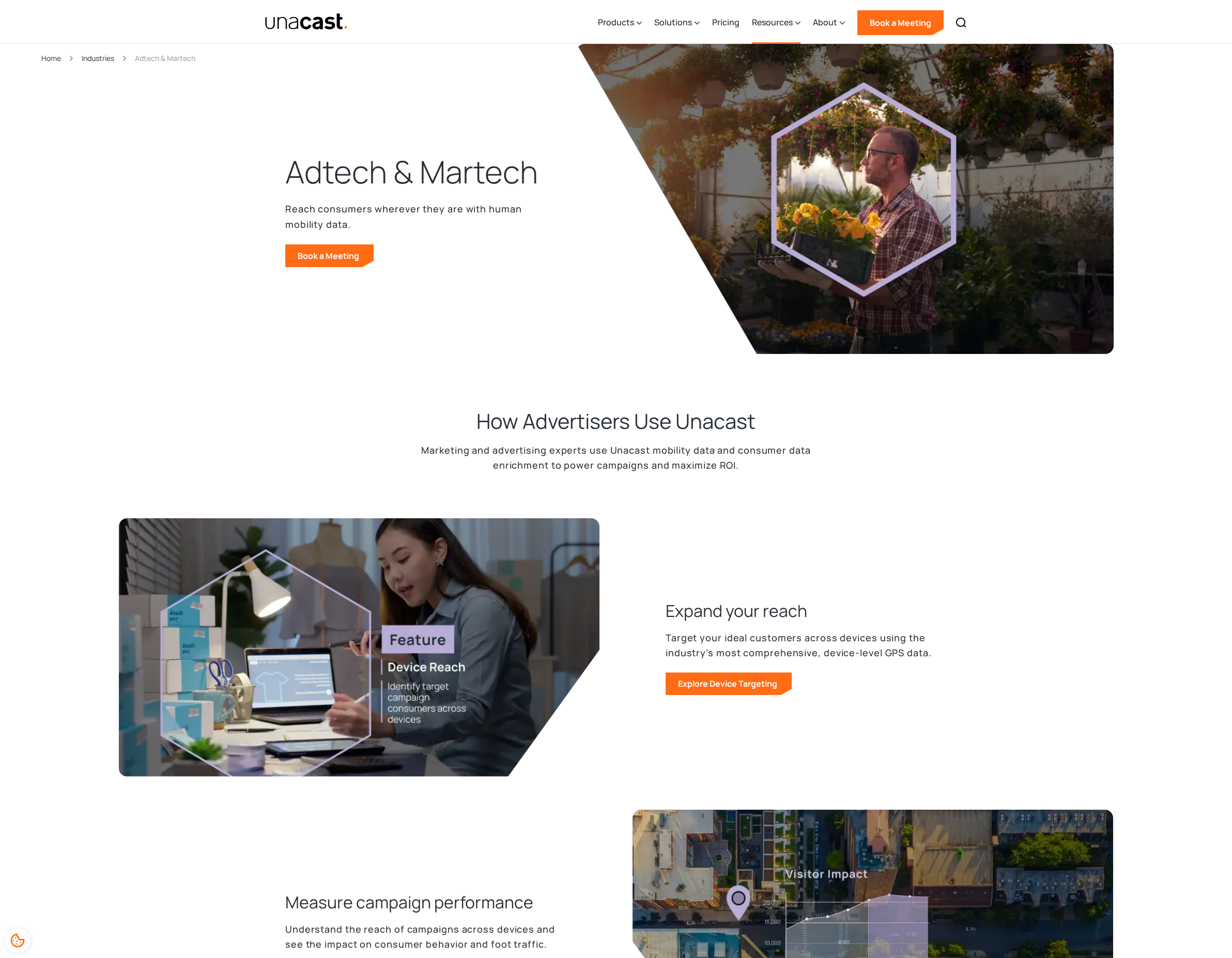
click at [772, 26] on div "Resources" at bounding box center [772, 22] width 41 height 12
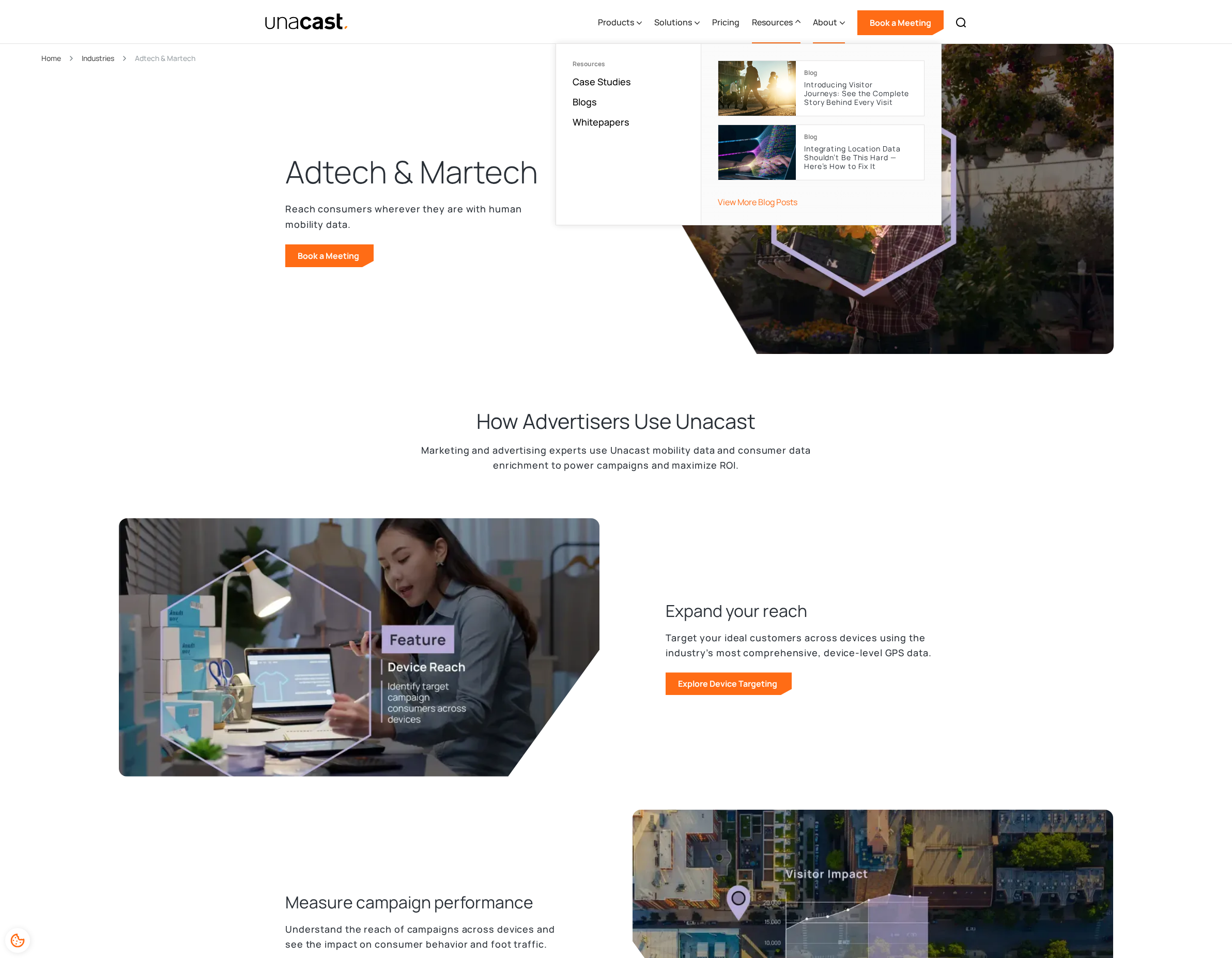
click at [836, 17] on div "About" at bounding box center [825, 22] width 24 height 12
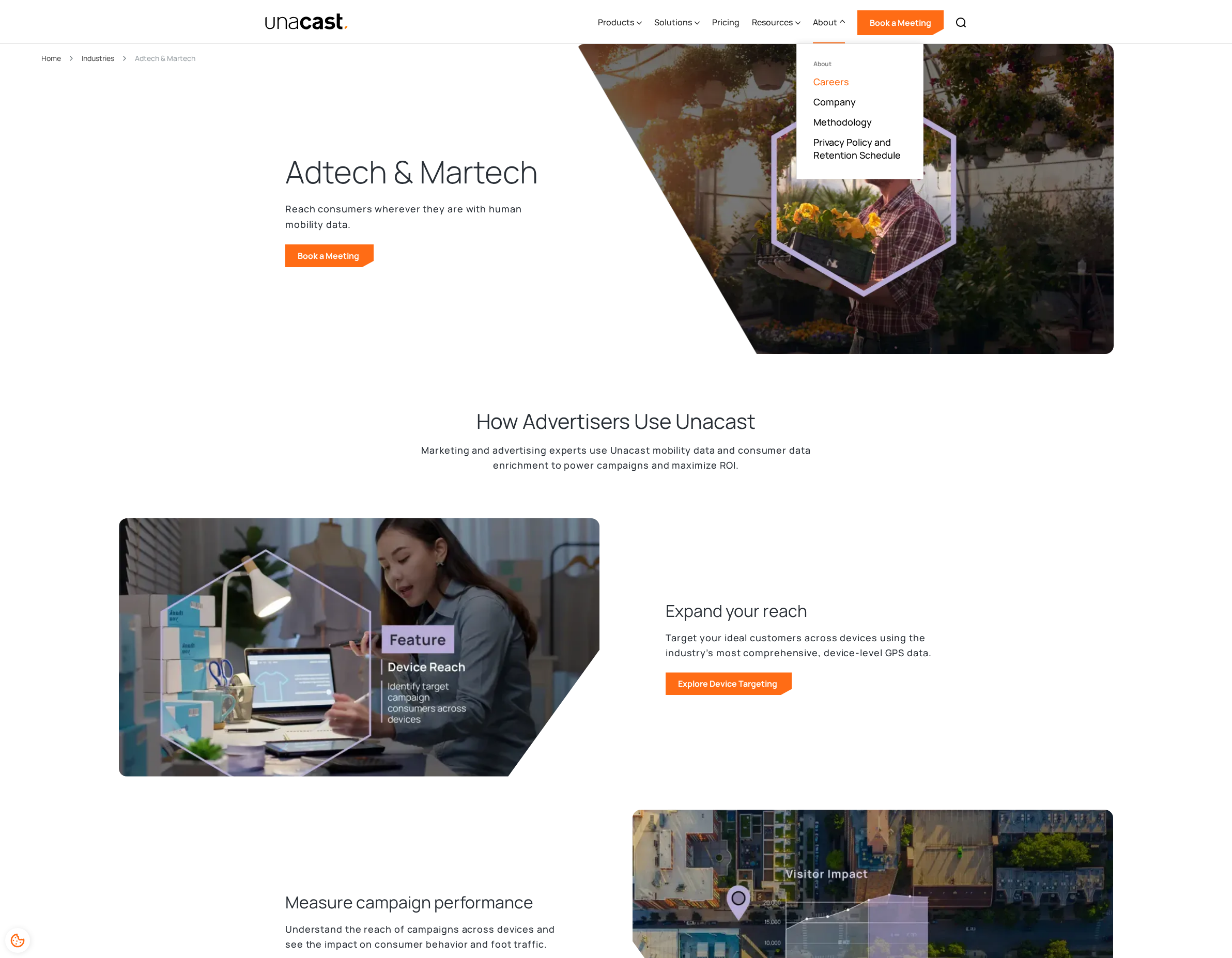
click at [825, 84] on link "Careers" at bounding box center [831, 81] width 36 height 12
